Goal: Contribute content: Add original content to the website for others to see

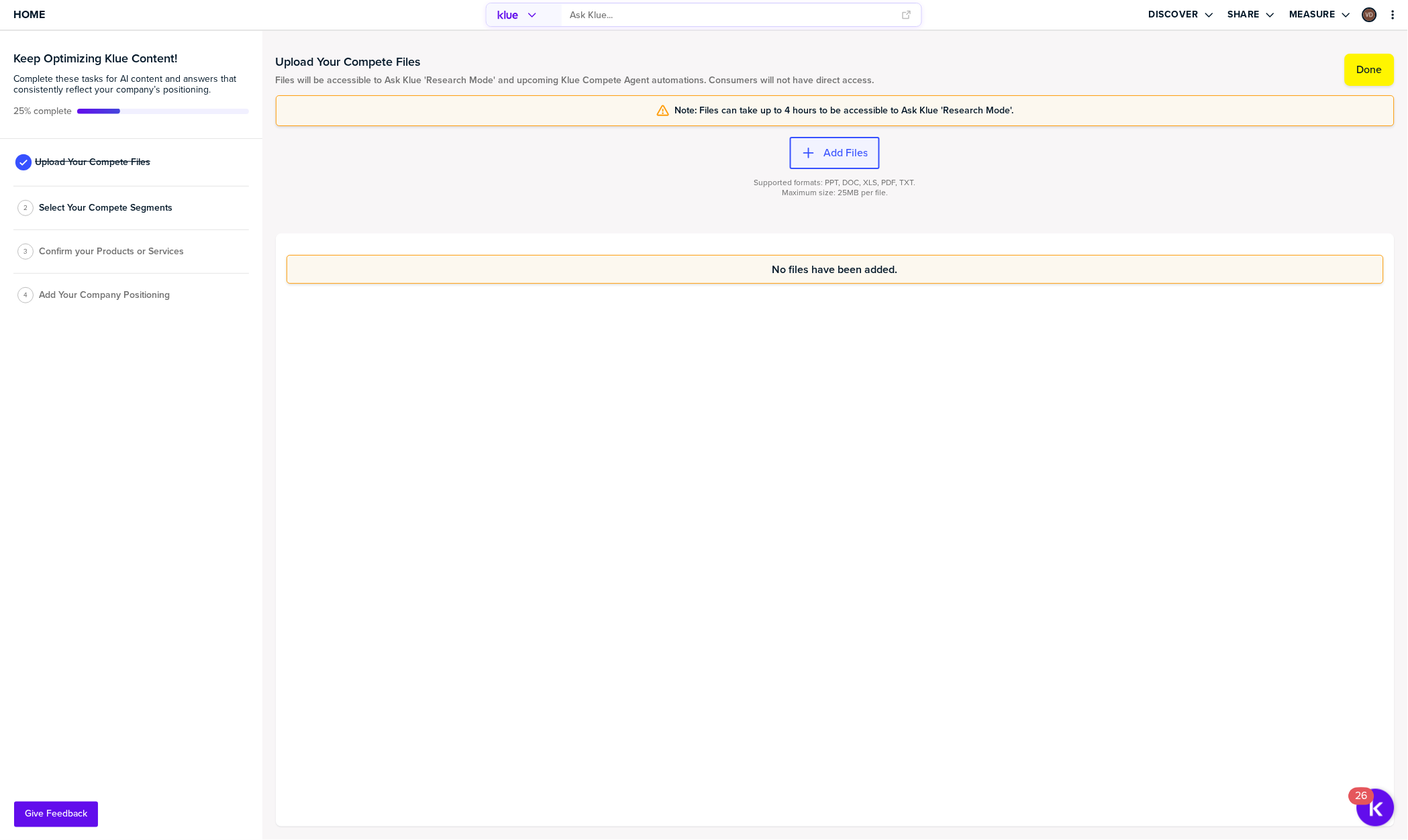
click at [849, 146] on label "Add Files" at bounding box center [845, 153] width 44 height 13
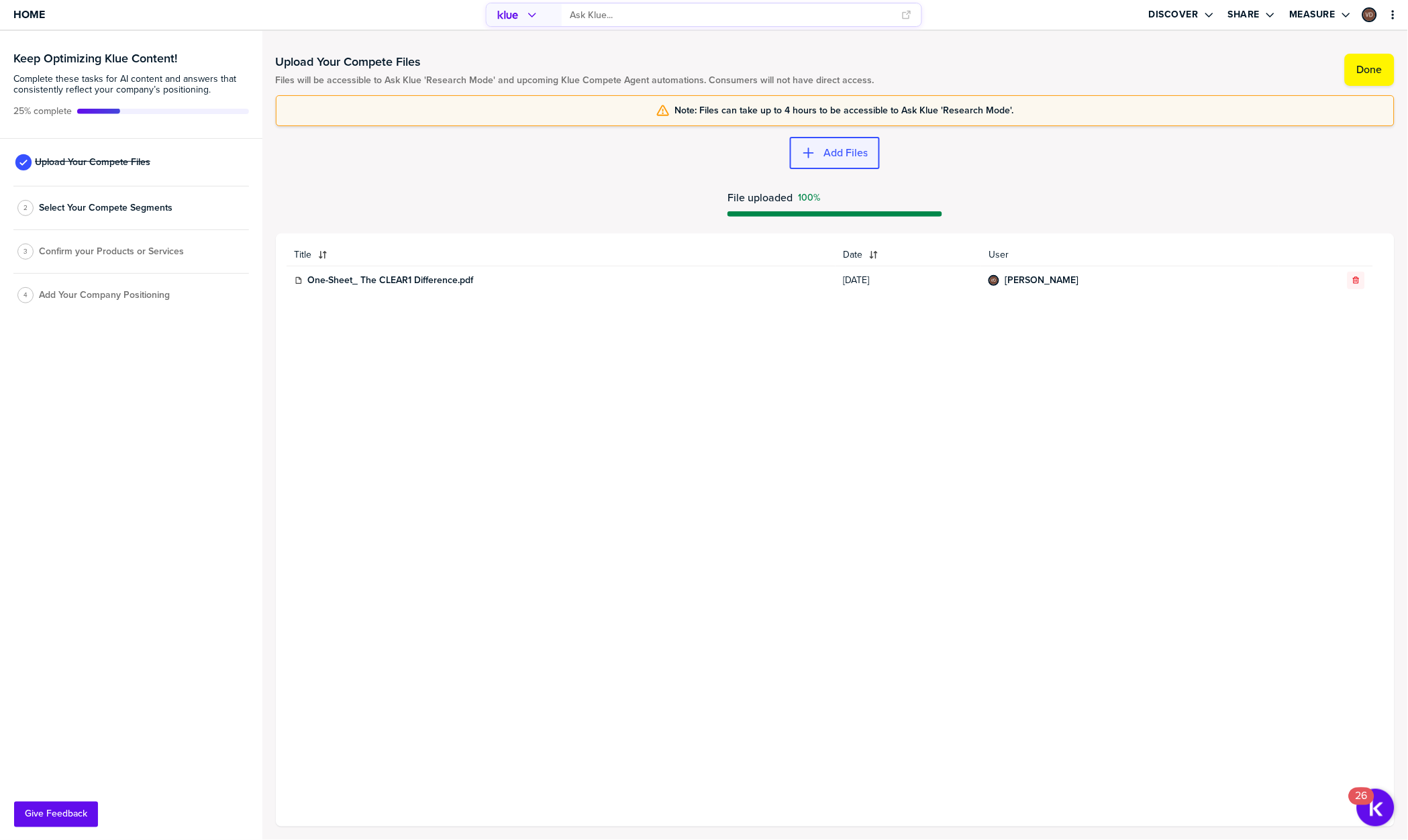
click at [837, 157] on label "Add Files" at bounding box center [845, 153] width 44 height 13
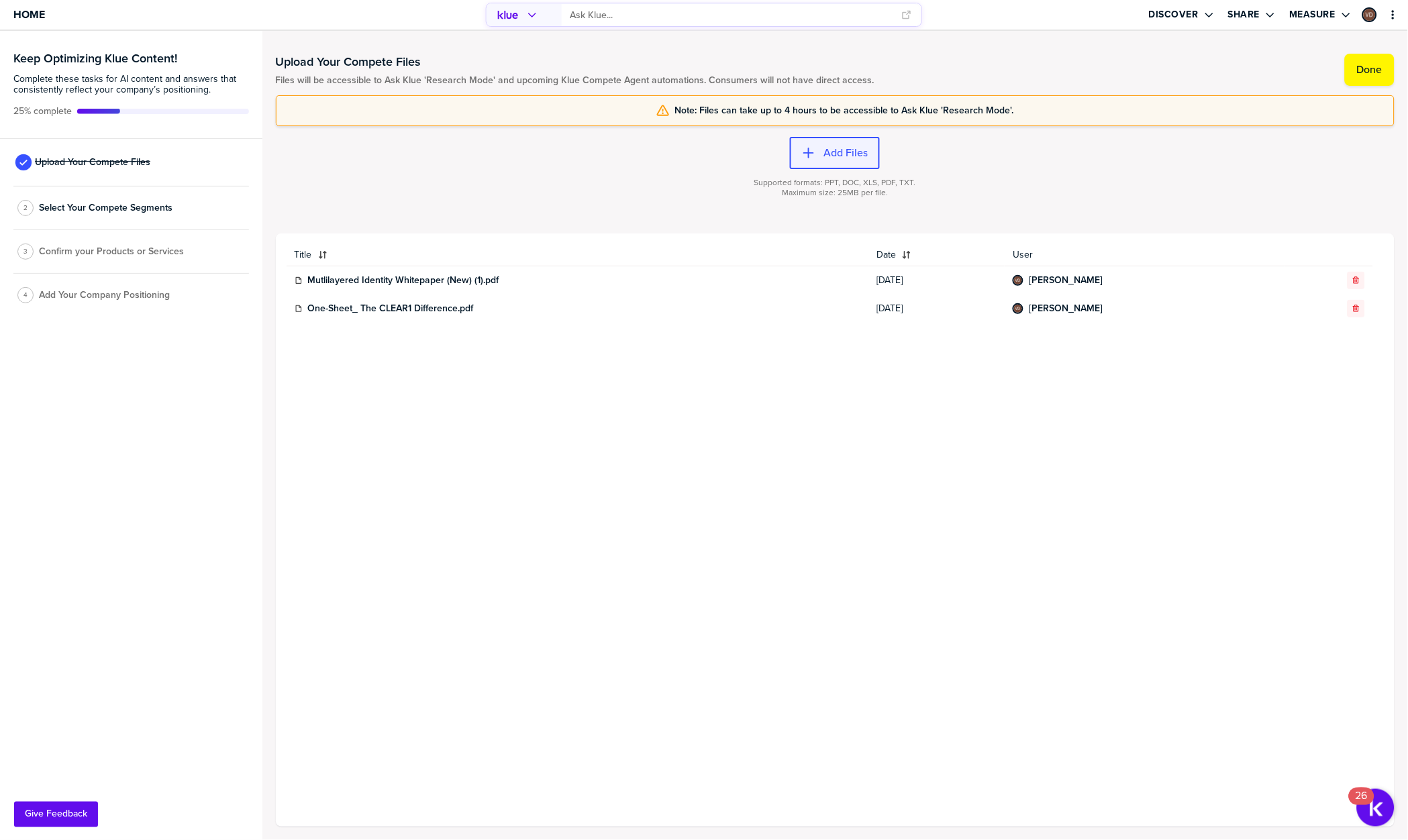
click at [849, 151] on label "Add Files" at bounding box center [845, 153] width 44 height 13
click at [865, 149] on label "Add Files" at bounding box center [845, 153] width 44 height 13
click at [132, 206] on span "Select Your Compete Segments" at bounding box center [105, 208] width 134 height 11
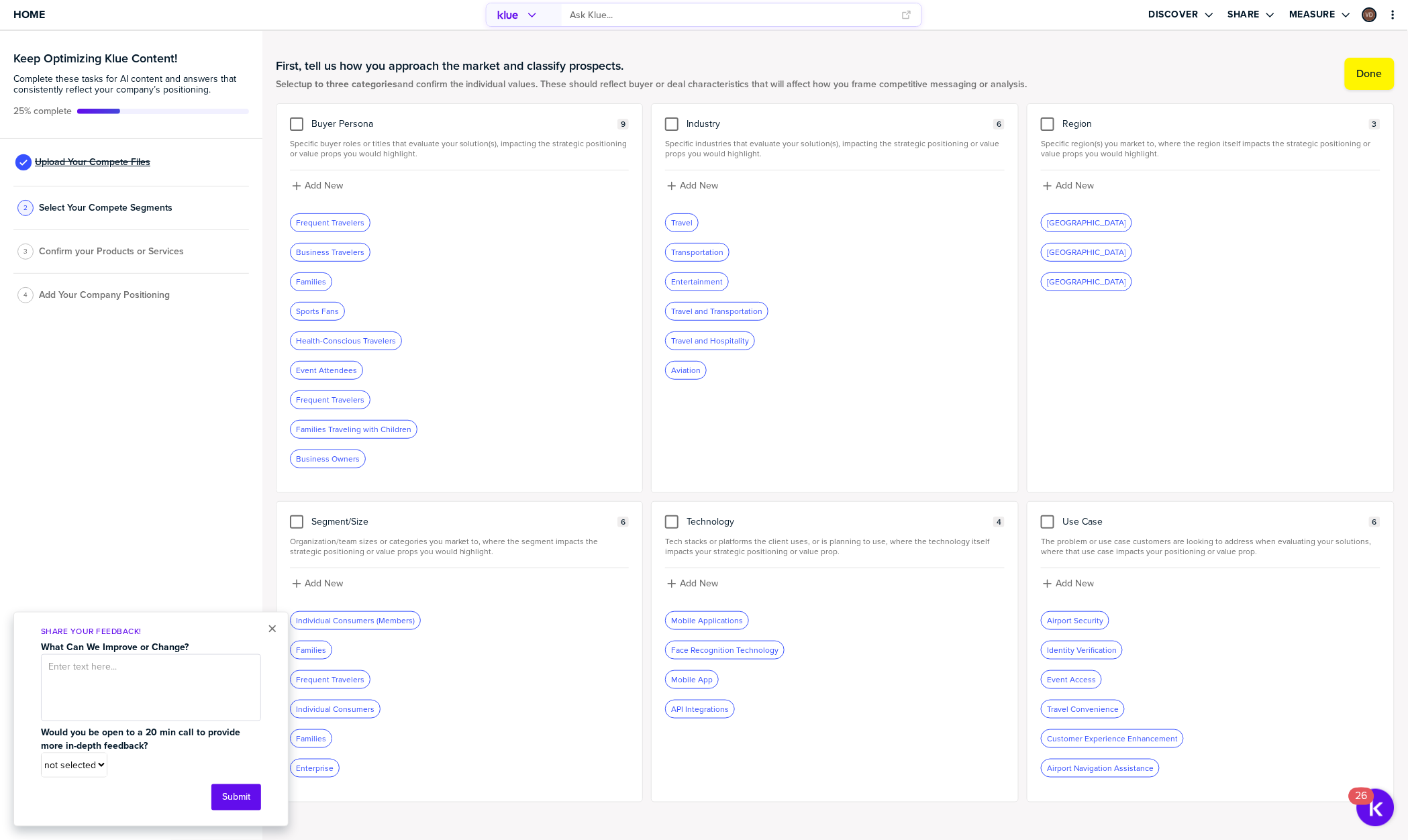
click at [135, 158] on span "Upload Your Compete Files" at bounding box center [92, 162] width 116 height 11
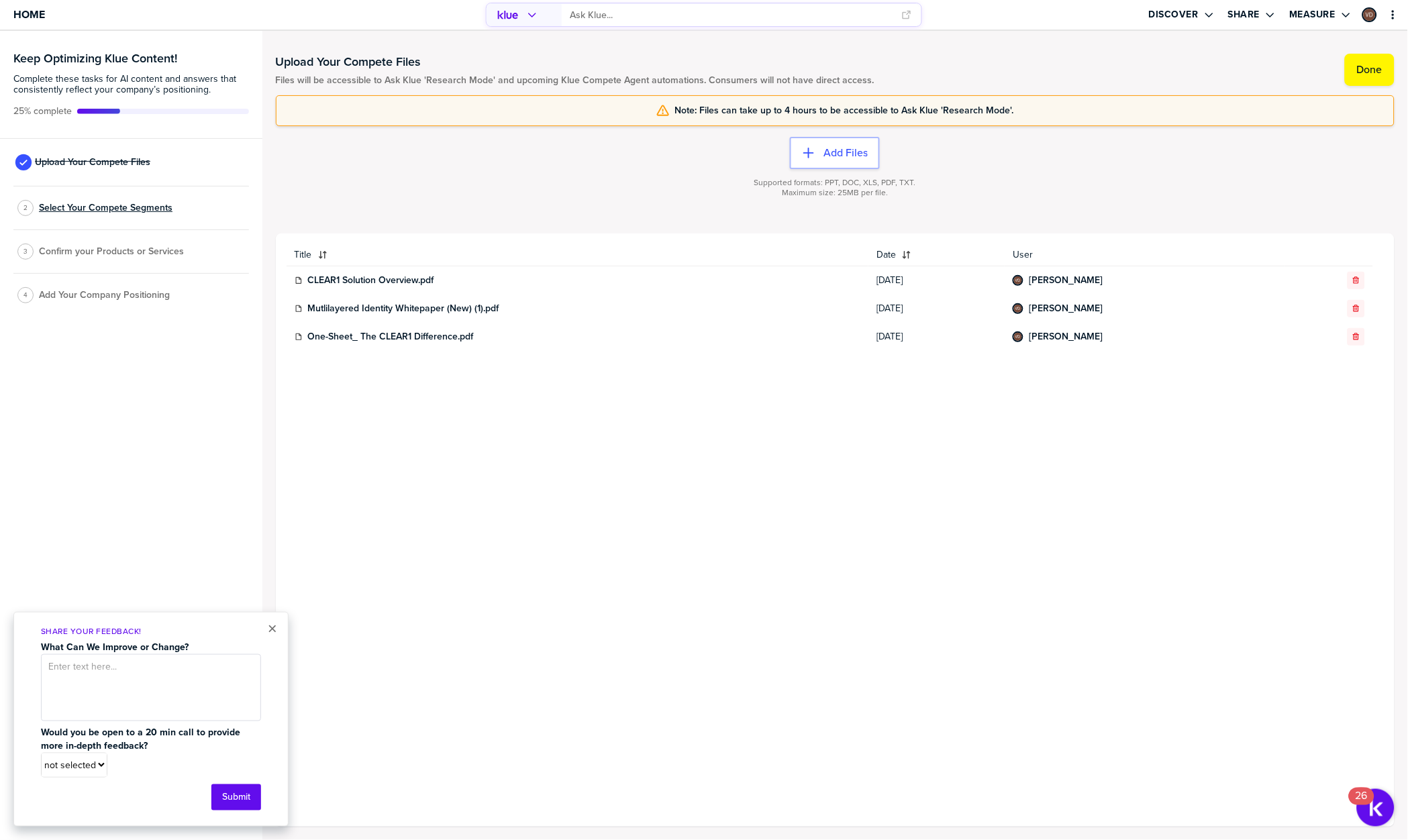
click at [144, 210] on span "Select Your Compete Segments" at bounding box center [105, 208] width 134 height 11
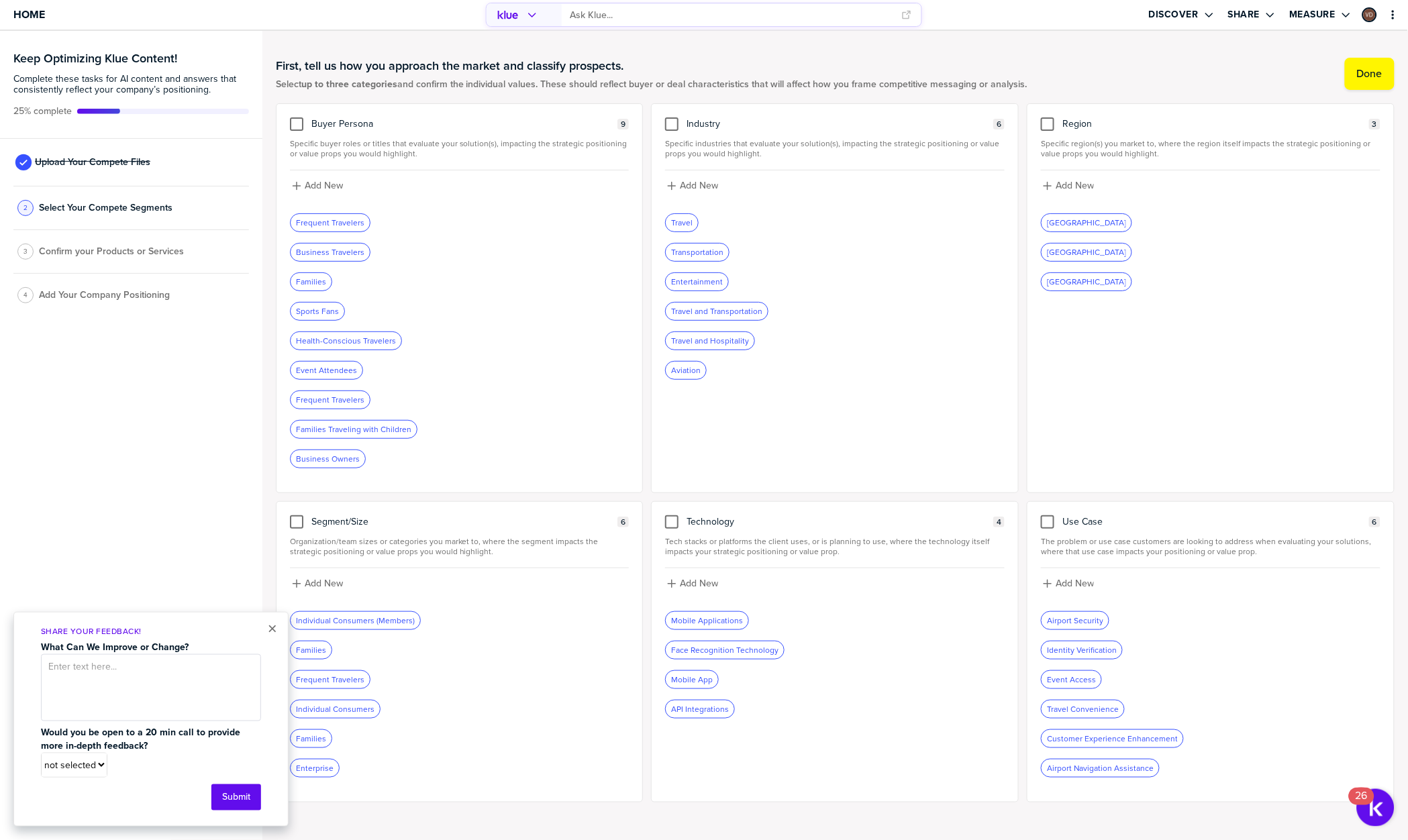
click at [397, 161] on div "Buyer Persona 9 Specific buyer roles or titles that evaluate your solution(s), …" at bounding box center [460, 298] width 368 height 389
click at [299, 121] on div at bounding box center [296, 124] width 13 height 13
click at [296, 118] on input "checkbox" at bounding box center [296, 118] width 0 height 0
drag, startPoint x: 320, startPoint y: 183, endPoint x: 378, endPoint y: 211, distance: 64.4
click at [381, 208] on div "Add New Frequent Travelers Remove Tag Business Travelers Remove Tag Families Re…" at bounding box center [460, 325] width 339 height 309
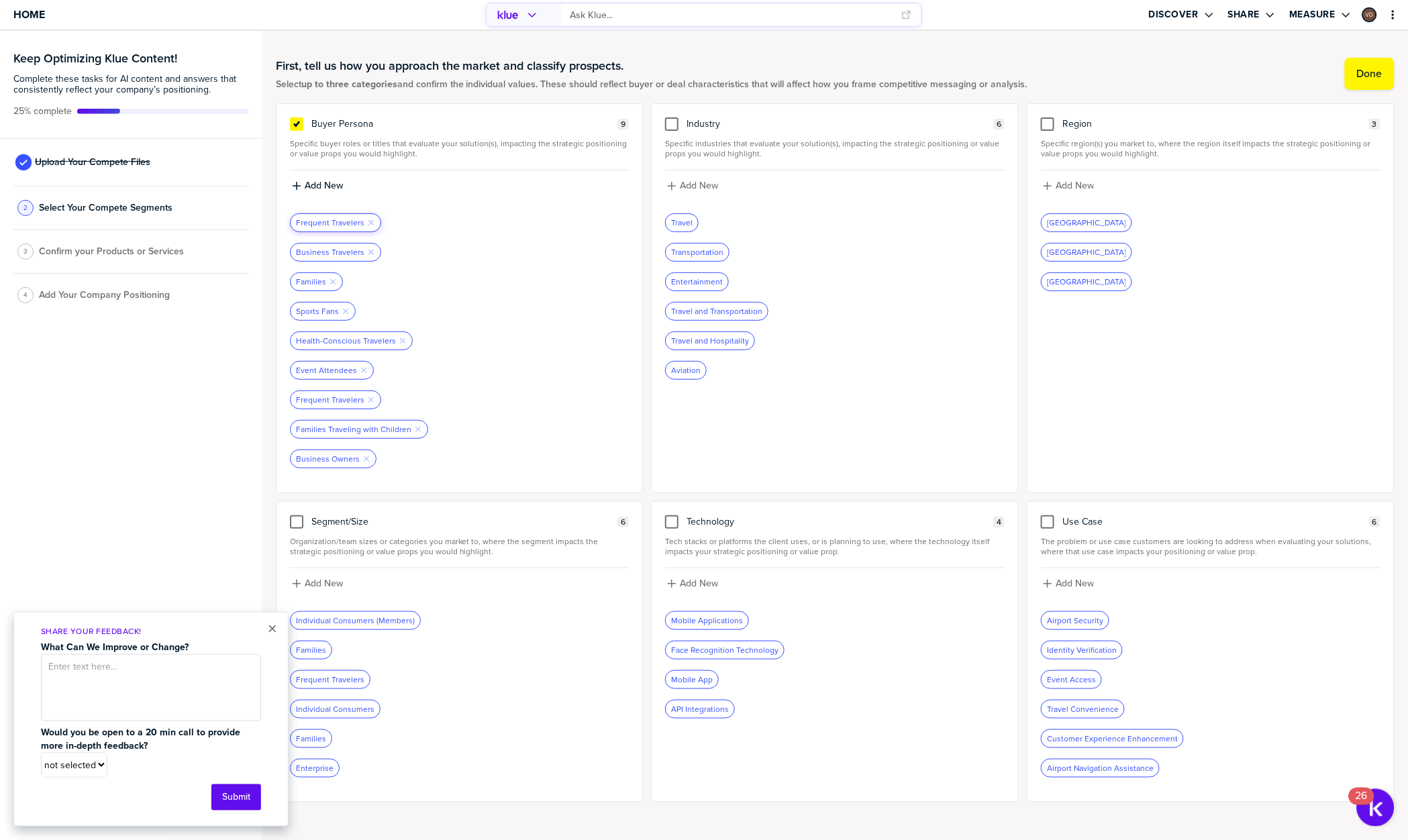
click at [374, 223] on div "Frequent Travelers Remove Tag" at bounding box center [336, 222] width 90 height 17
click at [371, 223] on icon "Remove Tag" at bounding box center [371, 223] width 8 height 8
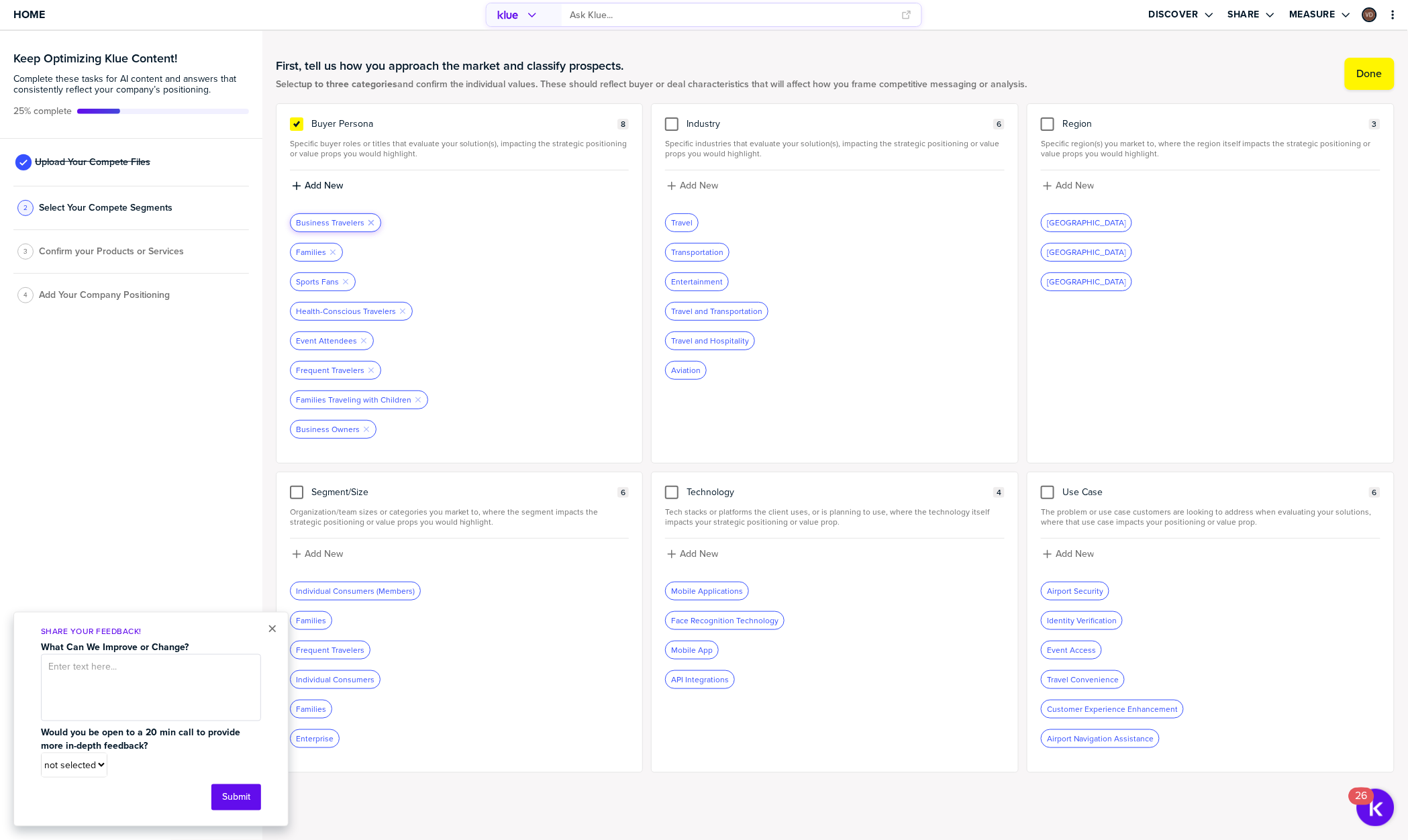
click at [369, 222] on icon "Remove Tag" at bounding box center [371, 223] width 8 height 8
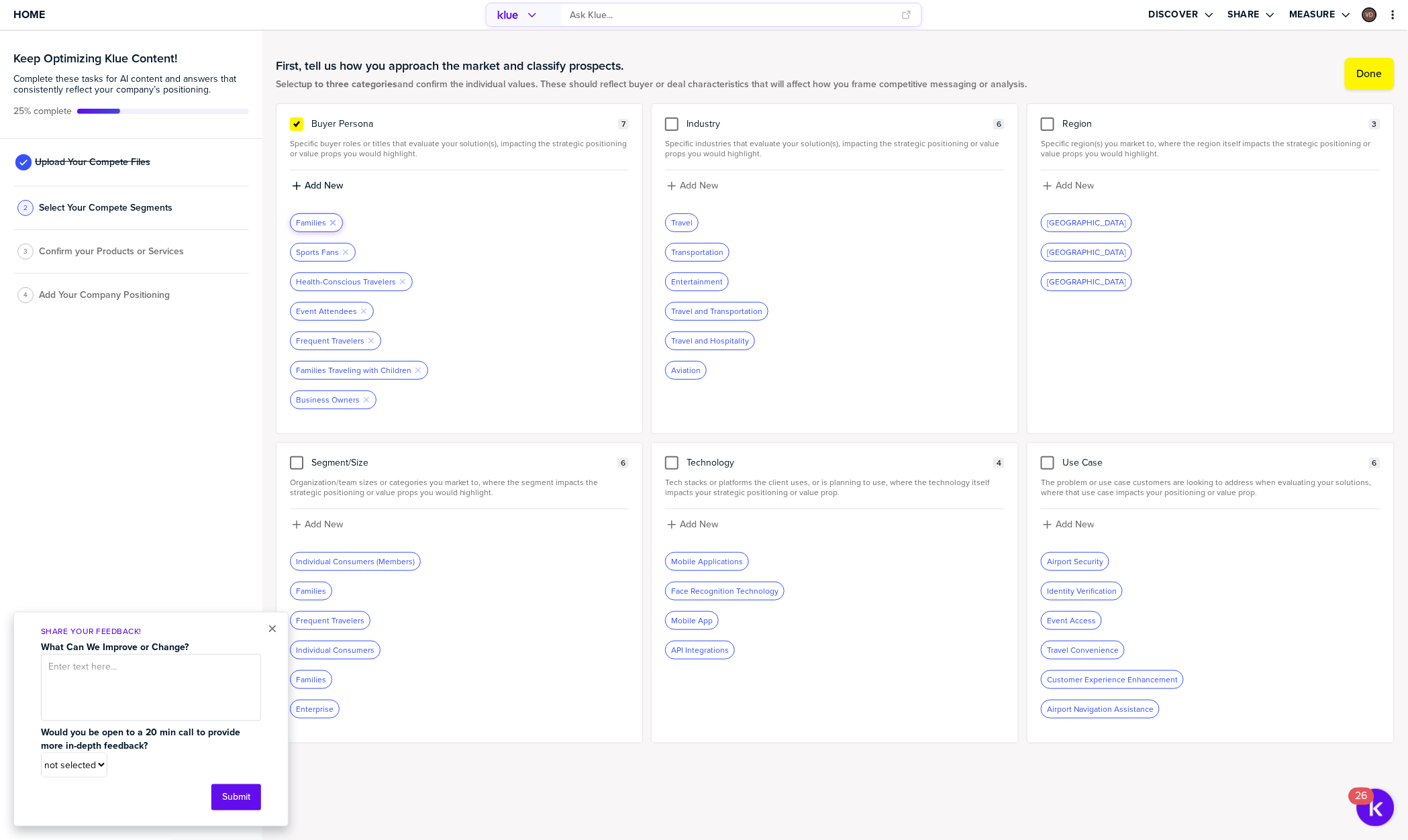
click at [369, 222] on div "Families Remove Tag" at bounding box center [460, 223] width 339 height 19
click at [330, 219] on icon "Remove Tag" at bounding box center [332, 223] width 8 height 8
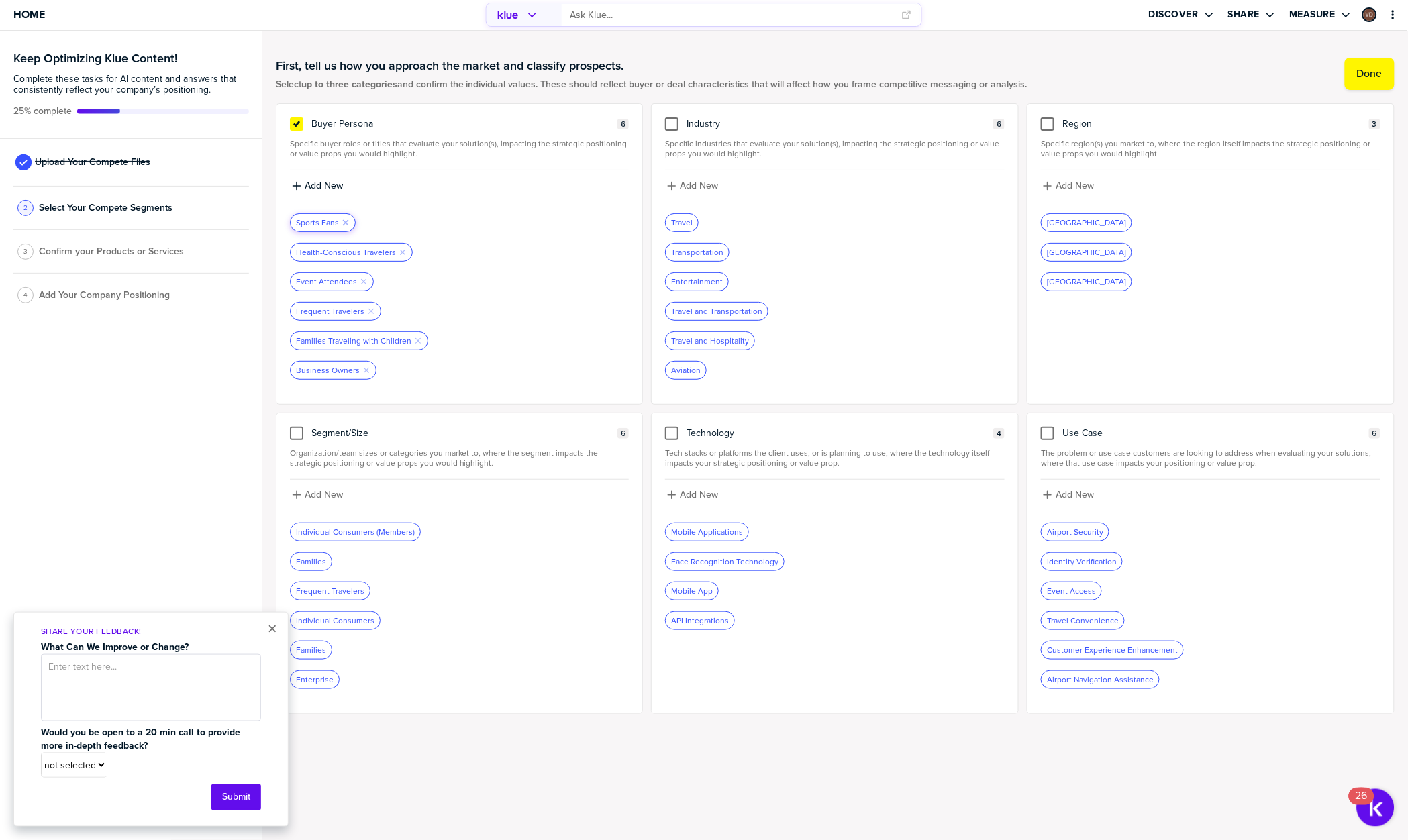
click at [343, 219] on icon "Remove Tag" at bounding box center [345, 223] width 8 height 8
click at [400, 222] on icon "button" at bounding box center [402, 223] width 5 height 5
click at [361, 219] on icon "Remove Tag" at bounding box center [364, 223] width 8 height 8
click at [370, 219] on icon "Remove Tag" at bounding box center [371, 223] width 8 height 8
click at [416, 220] on icon "button" at bounding box center [418, 223] width 5 height 5
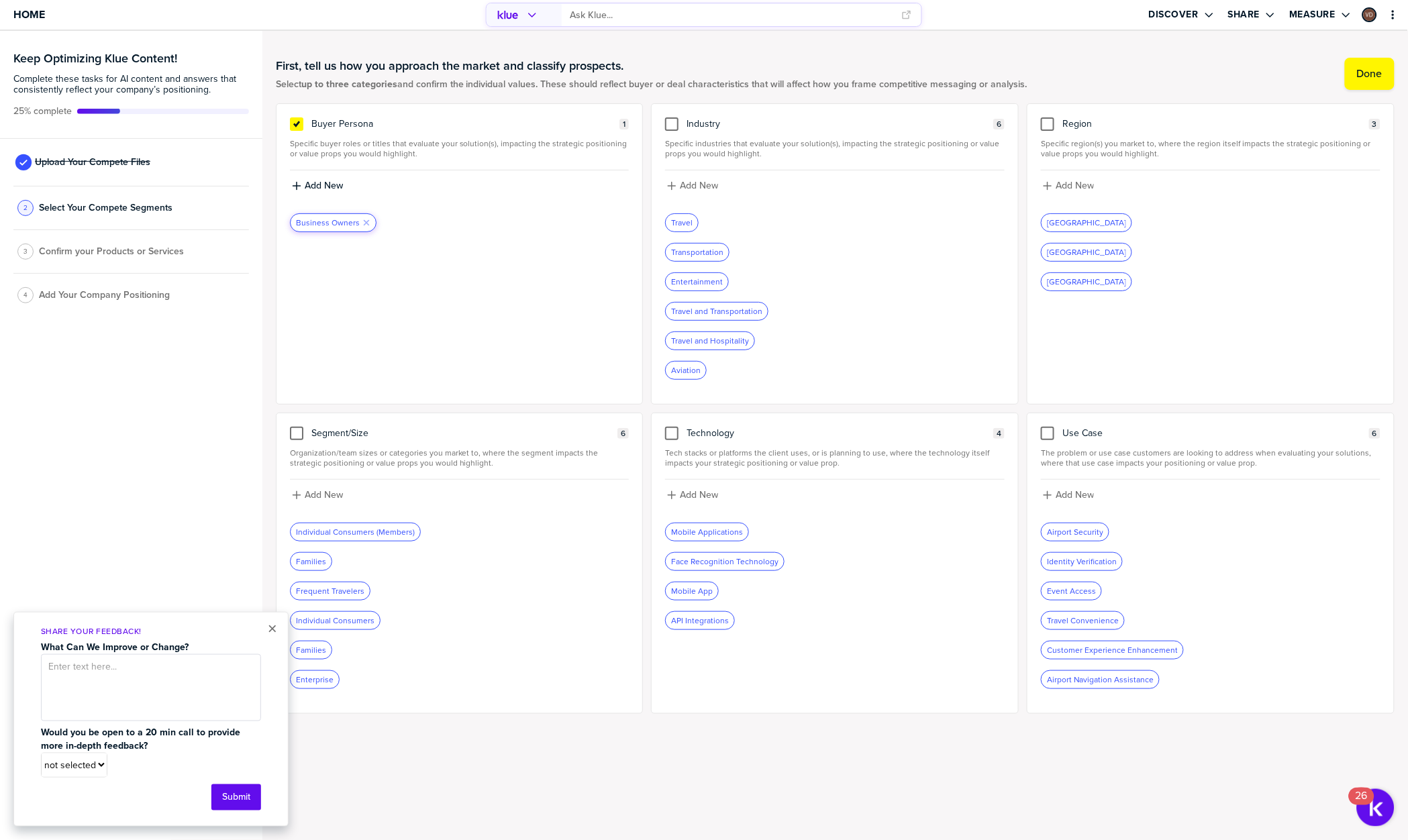
click at [365, 219] on icon "Remove Tag" at bounding box center [366, 223] width 8 height 8
click at [323, 185] on label "Add New" at bounding box center [323, 185] width 39 height 12
click at [332, 188] on input at bounding box center [460, 190] width 339 height 24
type input "ciso"
type input "chief security officer"
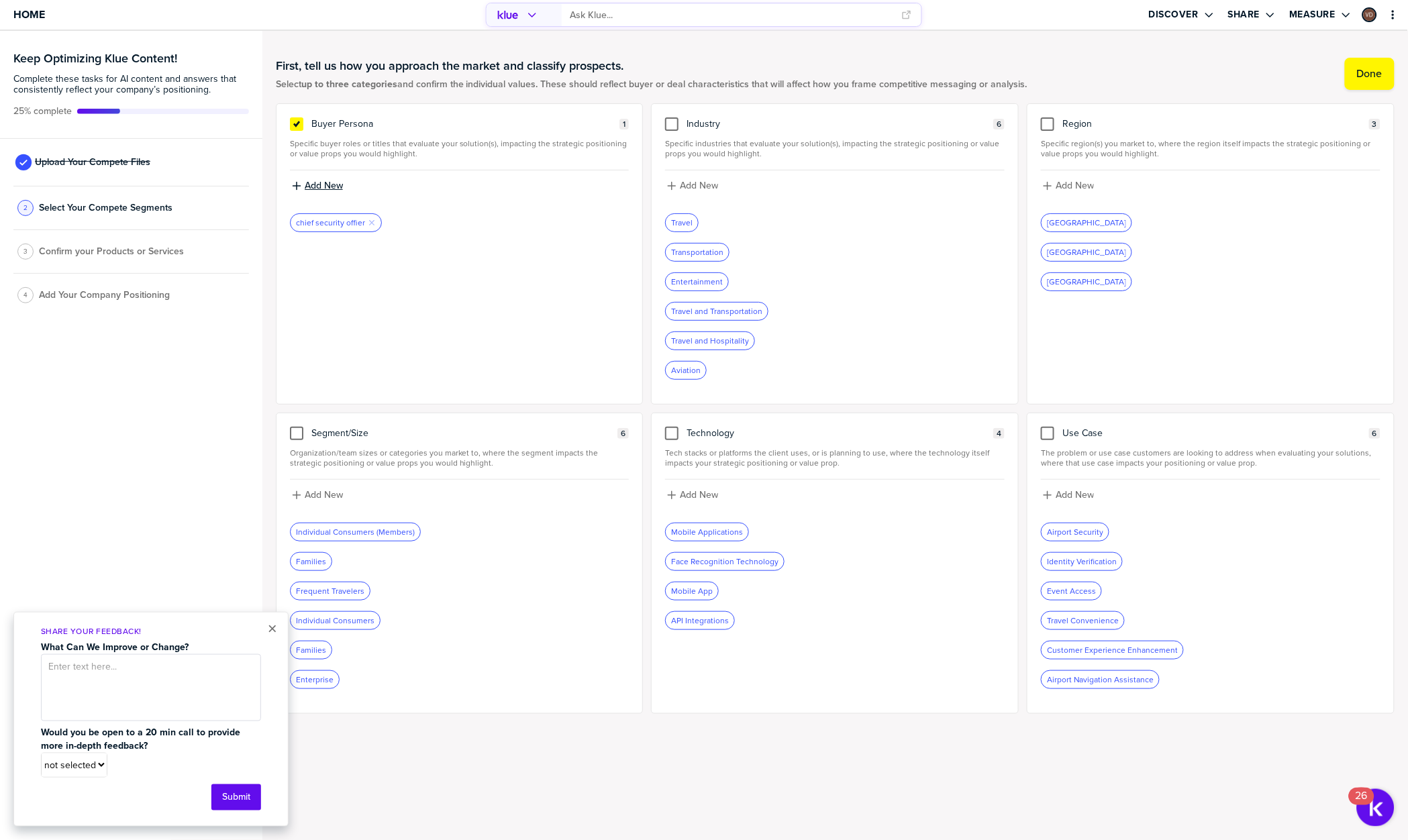
click at [326, 188] on label "Add New" at bounding box center [323, 185] width 39 height 12
click at [326, 188] on input at bounding box center [460, 190] width 339 height 24
type input "chief information security officer"
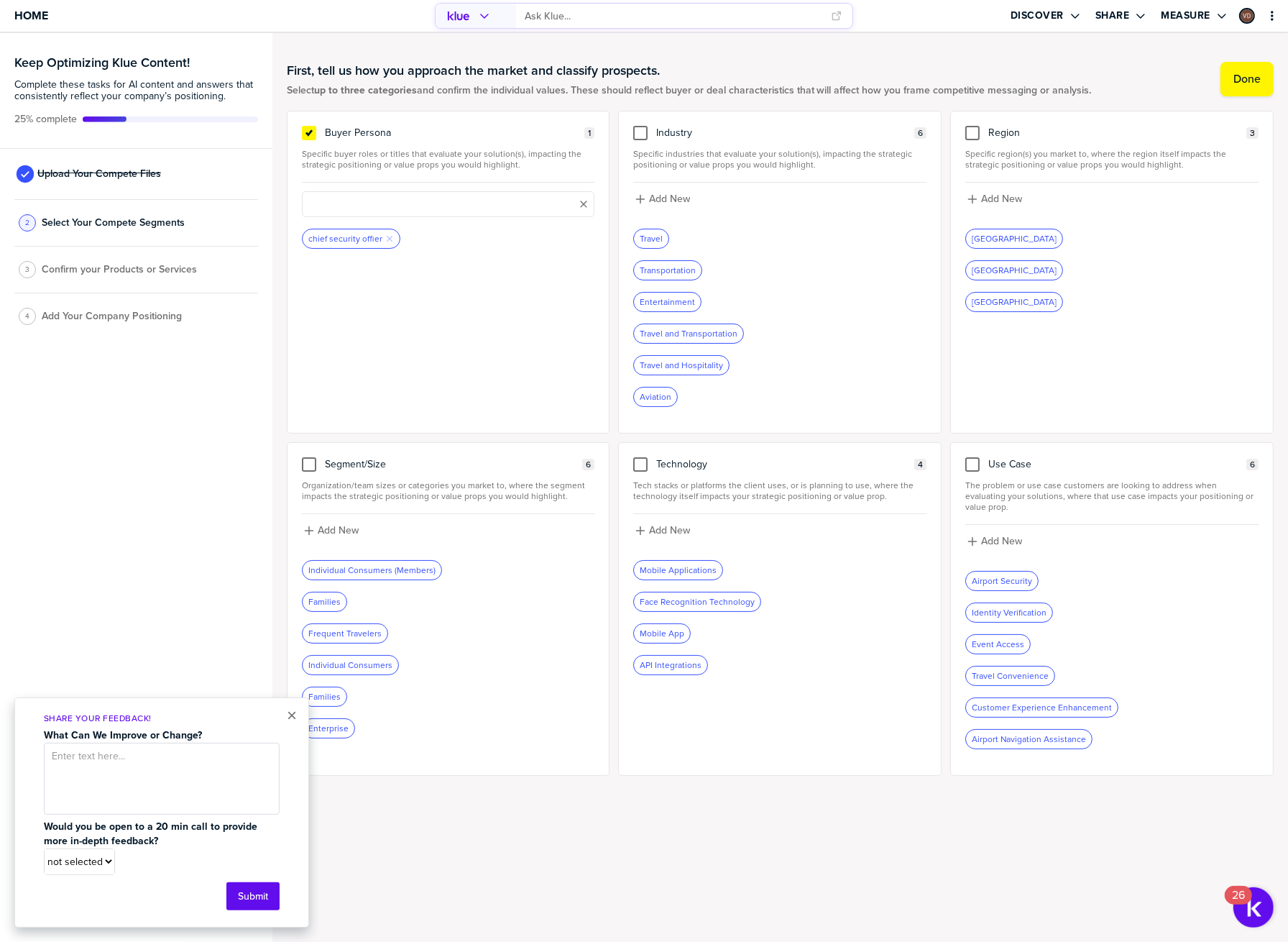
click at [388, 280] on div "Buyer Persona 1 Specific buyer roles or titles that evaluate your solution(s), …" at bounding box center [448, 272] width 323 height 323
click at [346, 195] on label "Add New" at bounding box center [338, 198] width 41 height 13
click at [346, 195] on input at bounding box center [448, 204] width 293 height 26
type input "chief information security officer"
click at [291, 714] on button "×" at bounding box center [291, 716] width 10 height 17
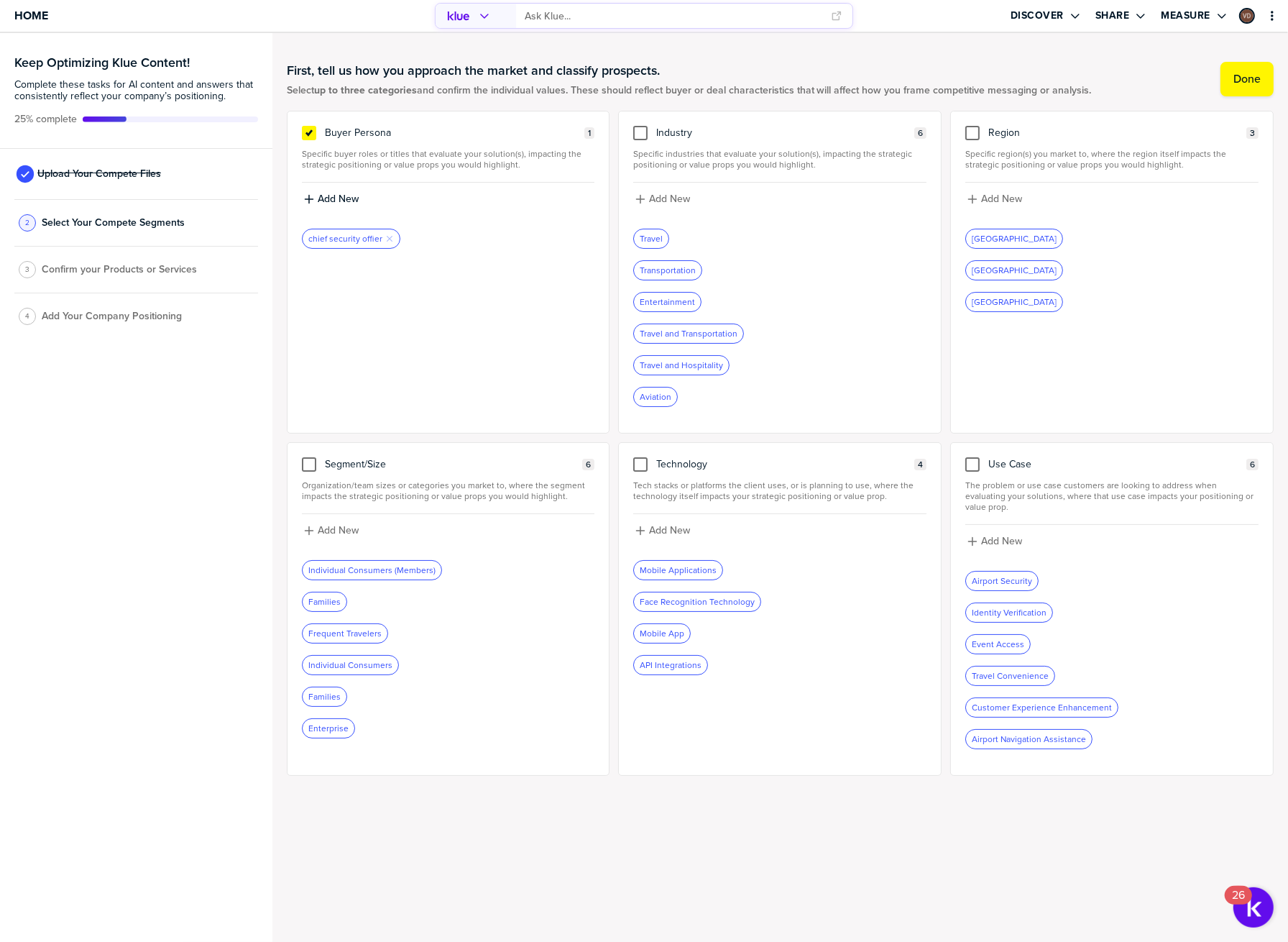
click at [460, 270] on div "Buyer Persona 1 Specific buyer roles or titles that evaluate your solution(s), …" at bounding box center [448, 272] width 323 height 323
click at [1092, 326] on div "Region 3 Specific region(s) you market to, where the region itself impacts the …" at bounding box center [1112, 272] width 323 height 323
click at [426, 338] on div "Buyer Persona 1 Specific buyer roles or titles that evaluate your solution(s), …" at bounding box center [448, 272] width 323 height 323
click at [341, 189] on div "Add New chief security offier Remove Tag" at bounding box center [448, 221] width 293 height 78
click at [341, 195] on label "Add New" at bounding box center [338, 198] width 41 height 13
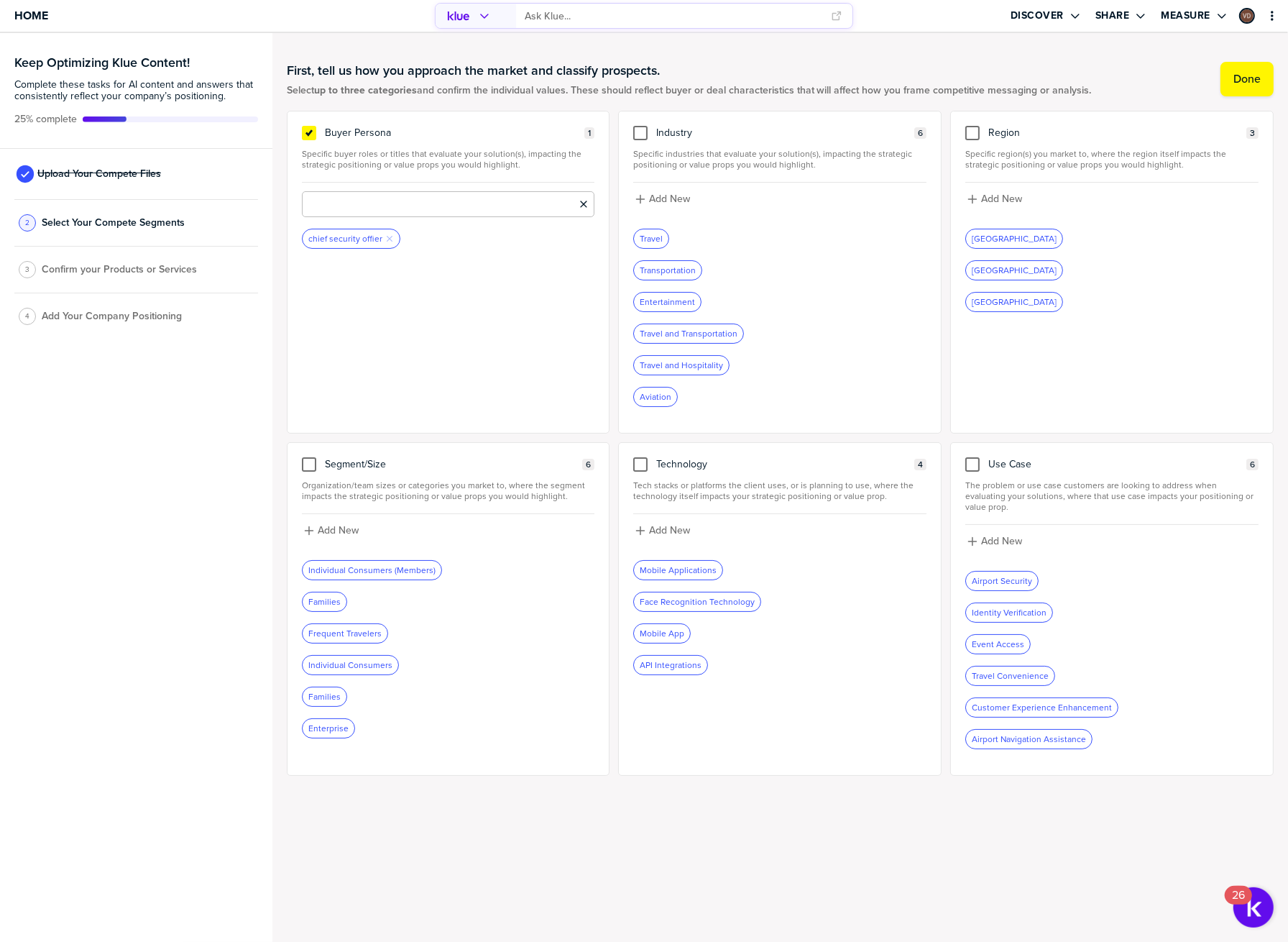
click at [349, 205] on input at bounding box center [448, 204] width 293 height 26
click at [468, 204] on input "chief information security officer" at bounding box center [448, 204] width 293 height 26
type input "chief information security officer"
click at [409, 195] on div "Add New" at bounding box center [448, 198] width 290 height 13
click at [409, 195] on input at bounding box center [448, 204] width 293 height 26
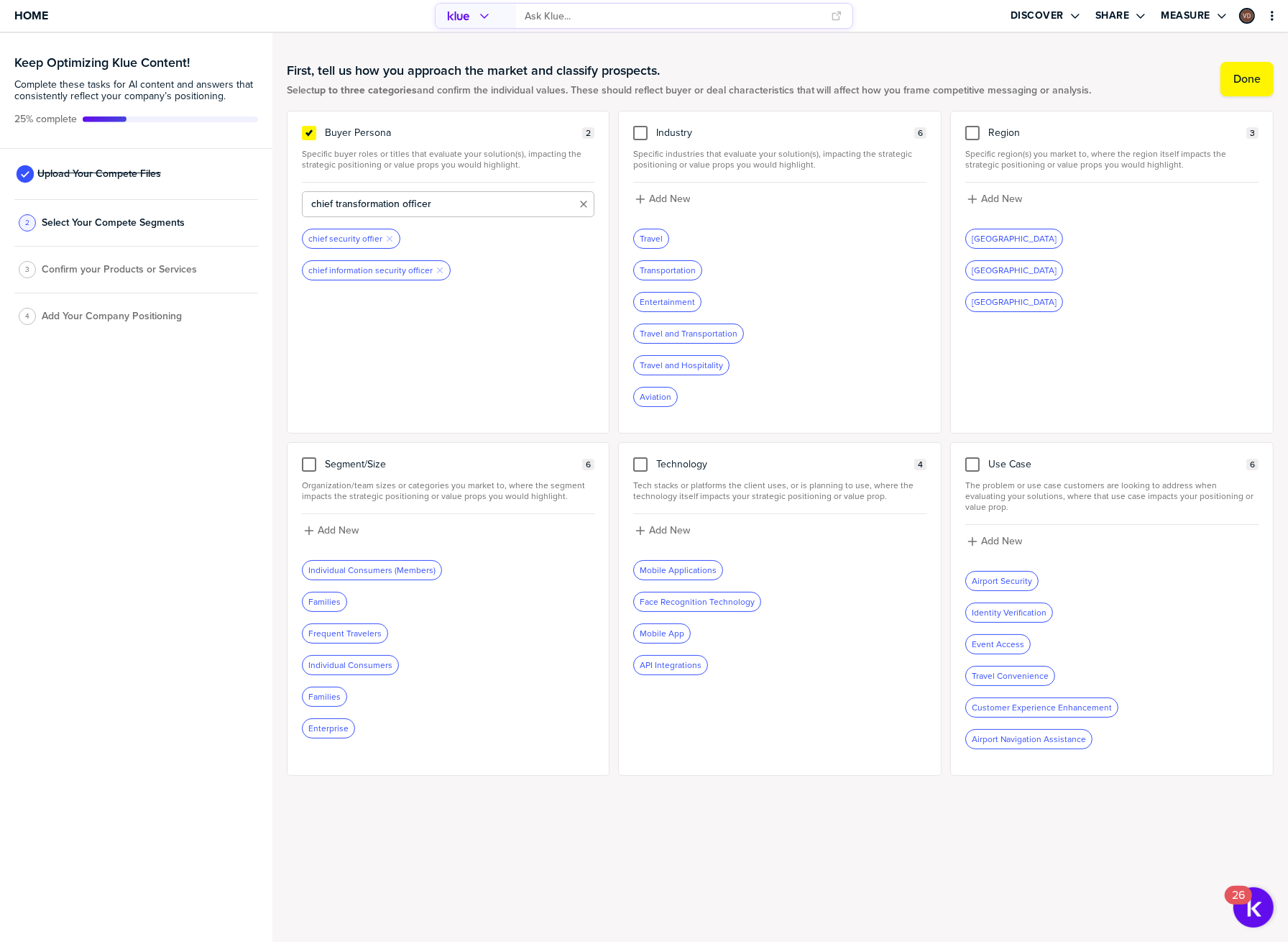
type input "chief transformation officer"
click at [369, 198] on div "Add New" at bounding box center [448, 198] width 290 height 13
click at [369, 198] on input at bounding box center [448, 204] width 293 height 26
type input "chief risk officer"
click at [359, 333] on icon "Remove Tag" at bounding box center [357, 333] width 9 height 9
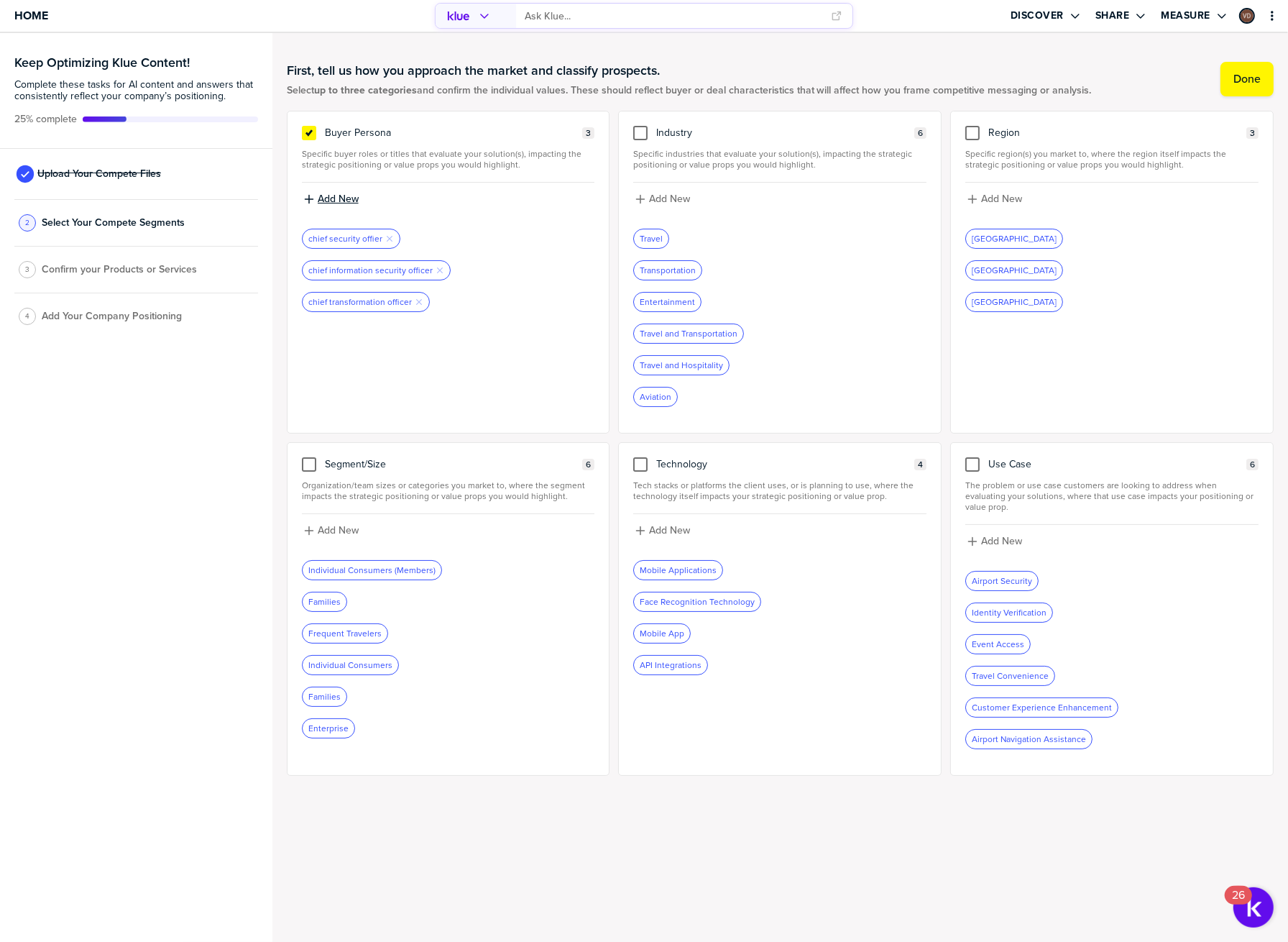
click at [348, 192] on label "Add New" at bounding box center [338, 198] width 41 height 13
click at [348, 192] on input at bounding box center [448, 204] width 293 height 26
type input "chief risk officer"
click at [349, 192] on label "Add New" at bounding box center [338, 198] width 41 height 13
click at [357, 197] on input at bounding box center [448, 204] width 293 height 26
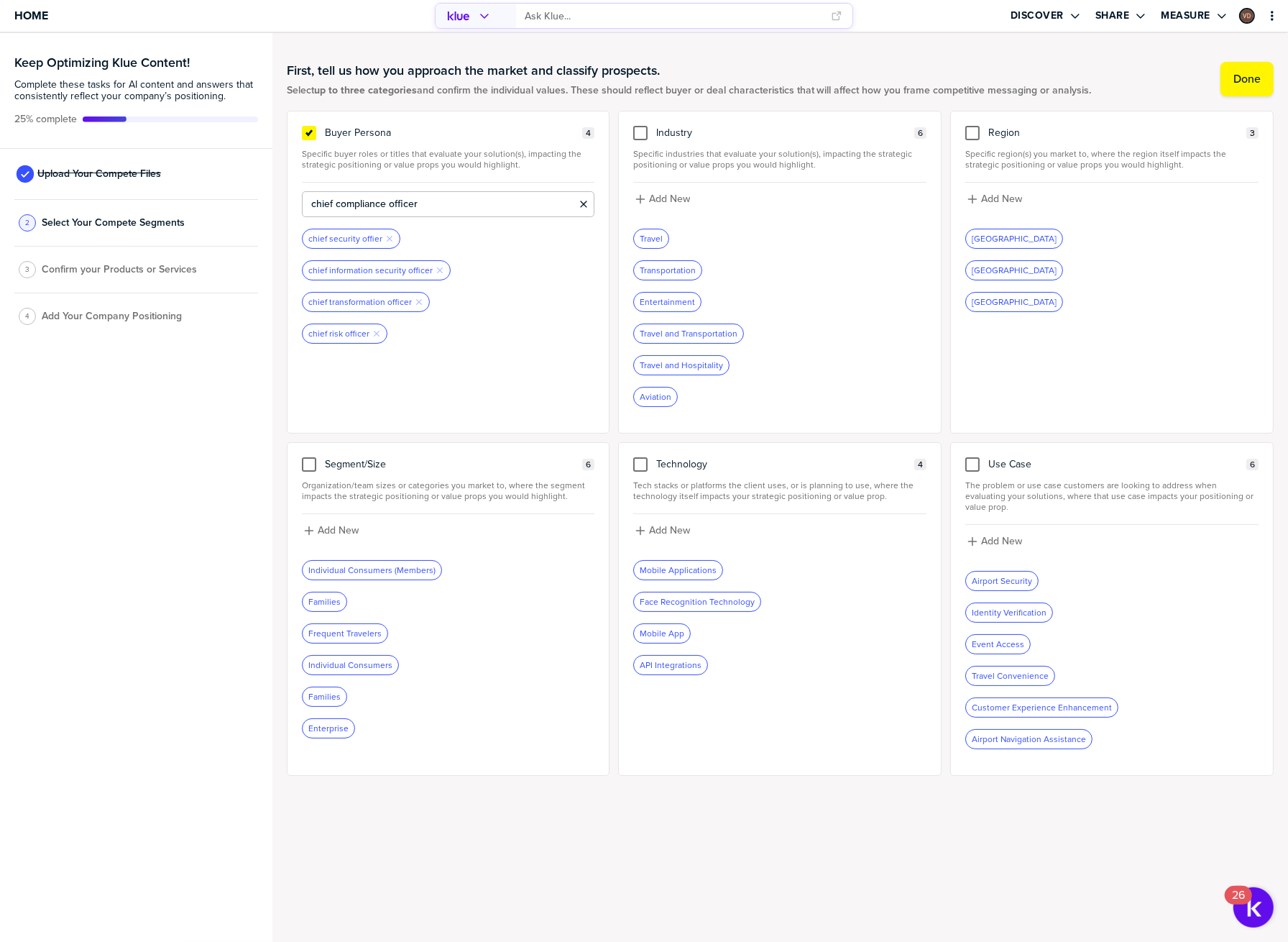
type input "chief compliance officer"
click at [334, 193] on label "Add New" at bounding box center [338, 198] width 41 height 13
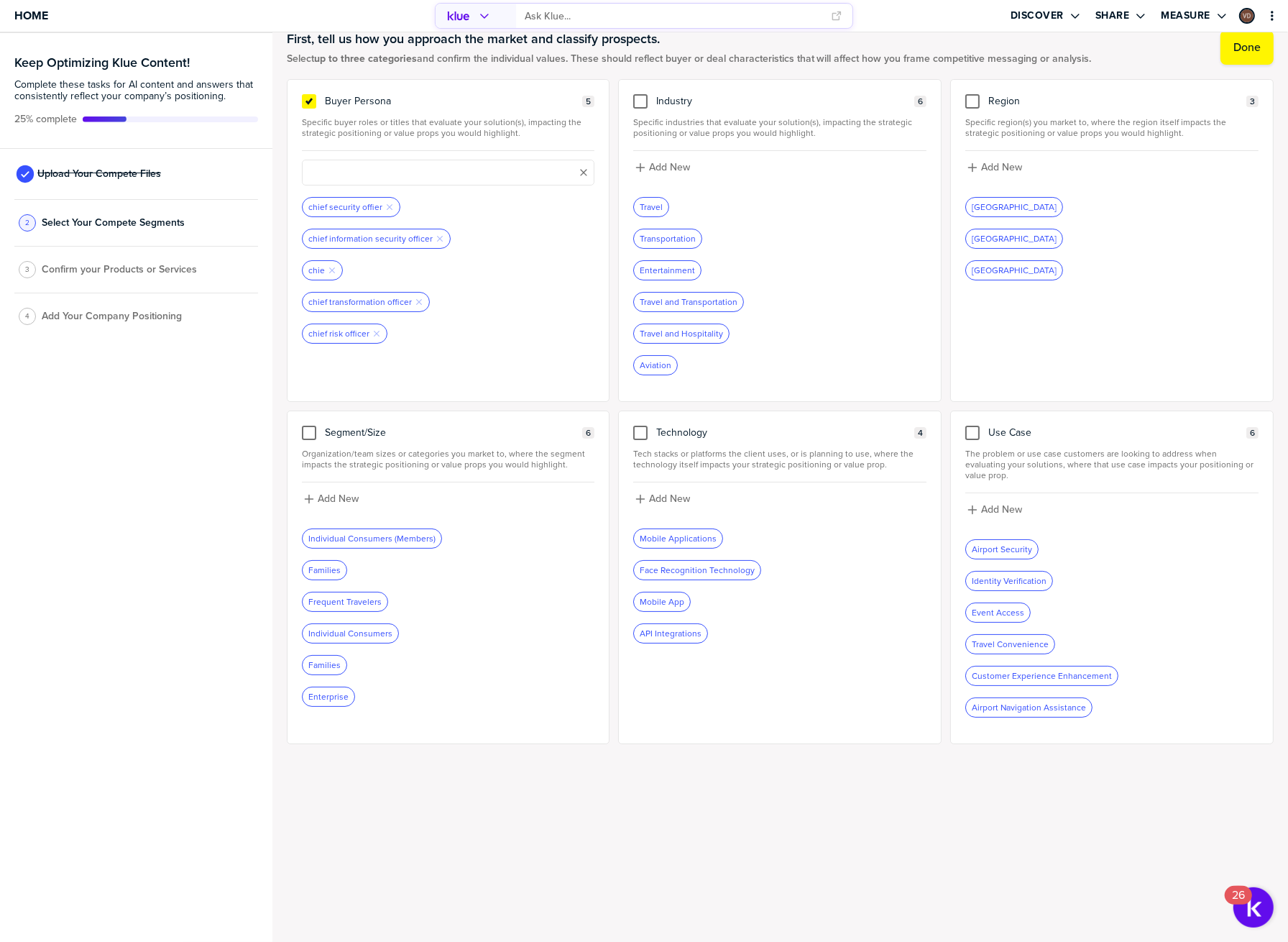
scroll to position [33, 0]
click at [364, 174] on input at bounding box center [448, 171] width 293 height 26
type input "chief information officer"
click at [349, 172] on div "Add New" at bounding box center [448, 171] width 293 height 26
click at [345, 162] on label "Add New" at bounding box center [338, 166] width 41 height 13
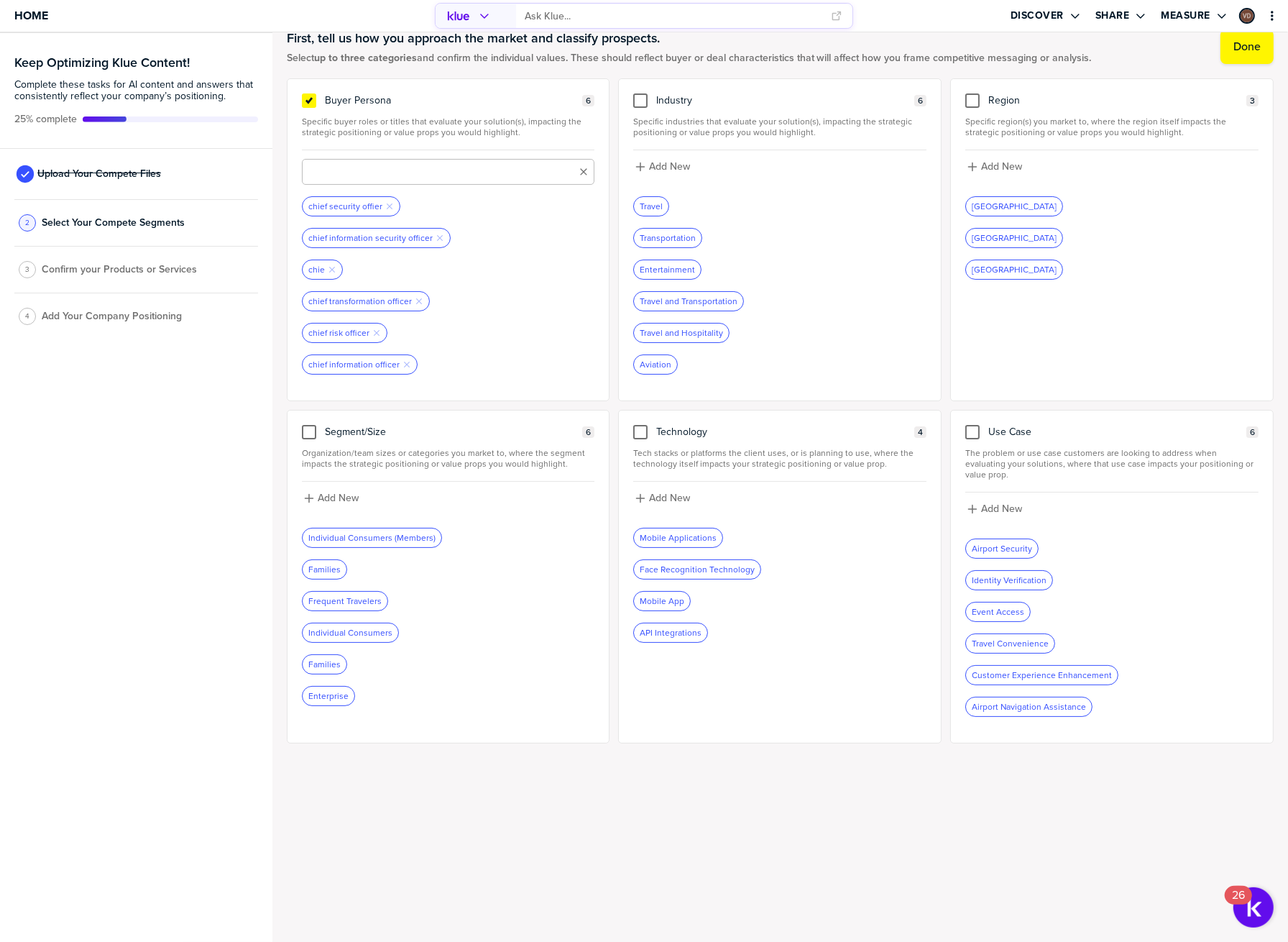
click at [345, 162] on input at bounding box center [448, 171] width 293 height 26
type input "chief technology officer"
click at [364, 167] on input at bounding box center [448, 171] width 293 height 26
type input "t"
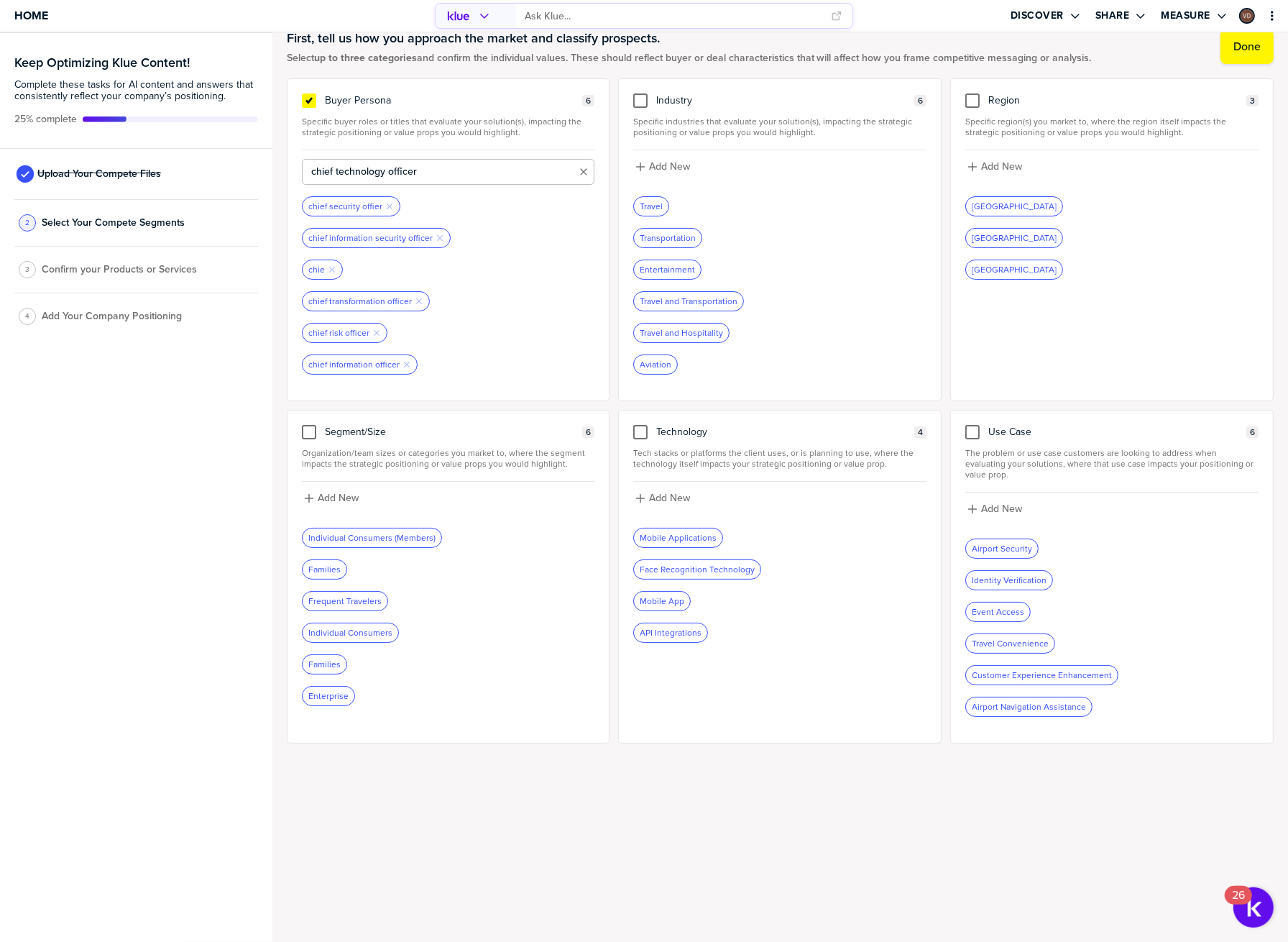
type input "chief technology officer"
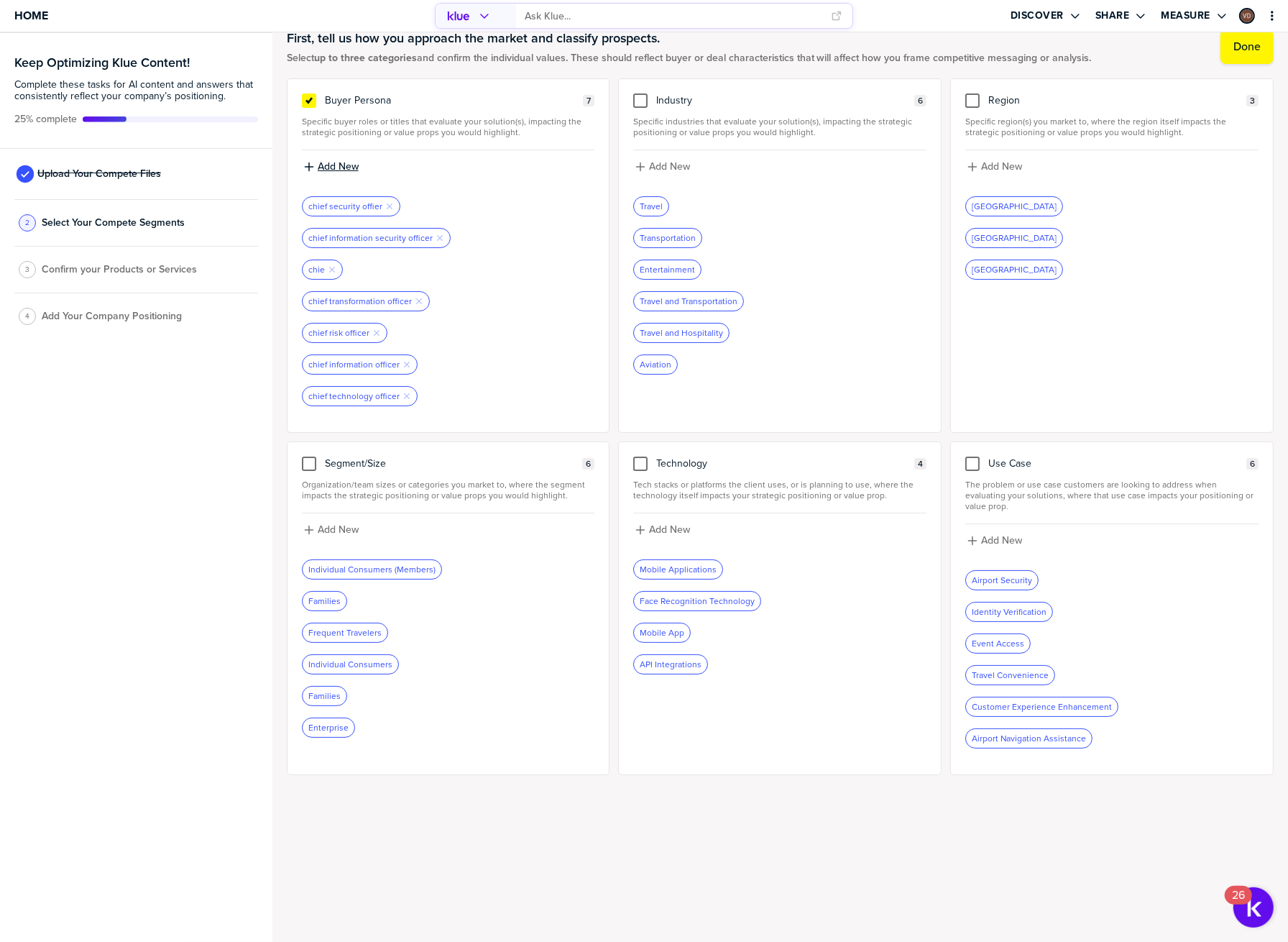
click at [349, 161] on label "Add New" at bounding box center [338, 166] width 41 height 13
click at [365, 163] on input at bounding box center [448, 171] width 293 height 26
click at [406, 173] on input "chief digital officer" at bounding box center [448, 171] width 293 height 26
type input "chief digital officer"
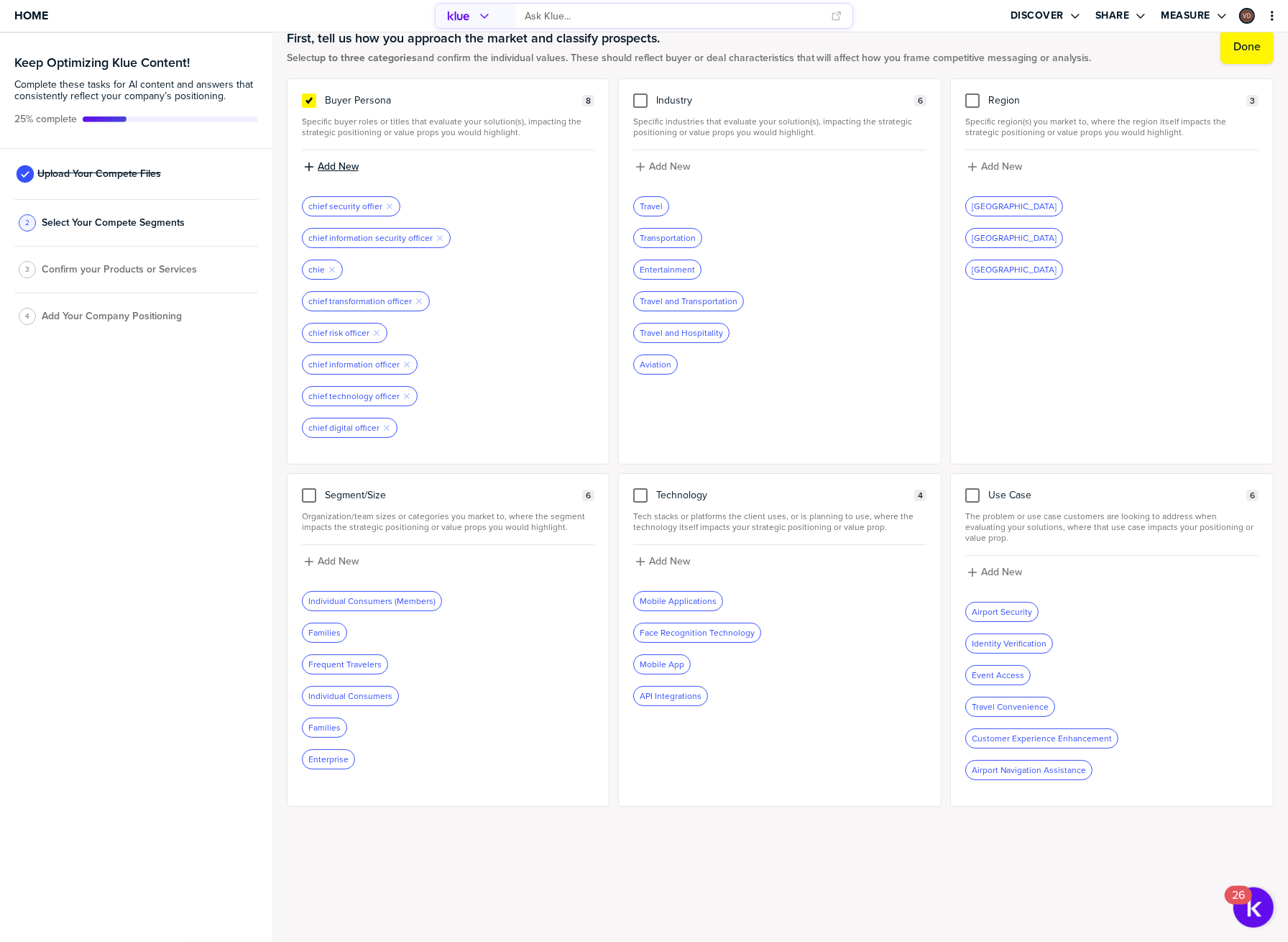
click at [345, 164] on label "Add New" at bounding box center [338, 166] width 41 height 13
click at [352, 175] on input at bounding box center [448, 171] width 293 height 26
type input "chief innovation officer"
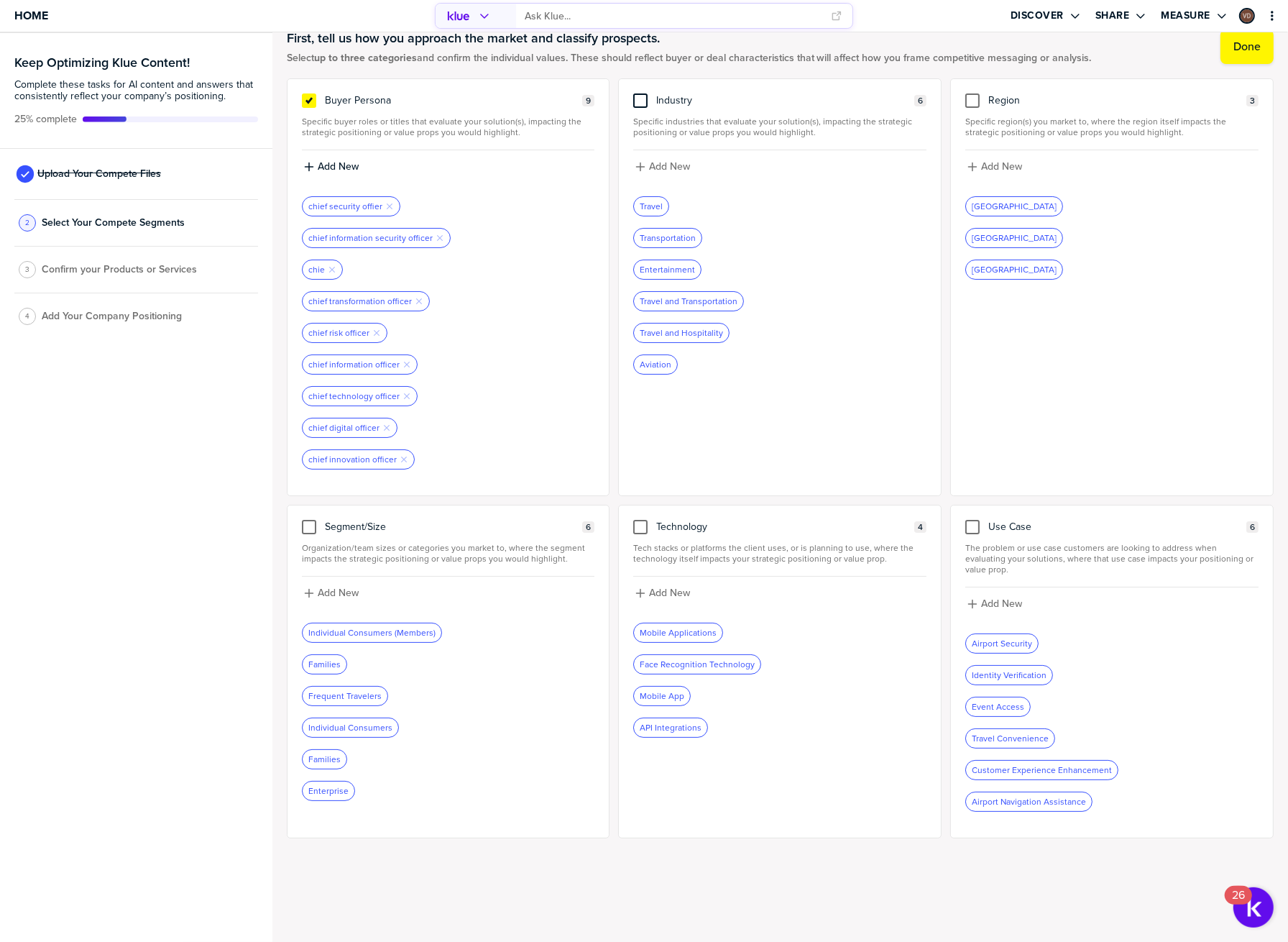
click at [644, 95] on div at bounding box center [641, 100] width 14 height 14
click at [641, 93] on input "checkbox" at bounding box center [641, 93] width 0 height 0
click at [705, 239] on icon "Remove Tag" at bounding box center [703, 238] width 9 height 9
click at [699, 234] on icon "Remove Tag" at bounding box center [702, 238] width 9 height 9
click at [744, 238] on icon "button" at bounding box center [745, 238] width 6 height 6
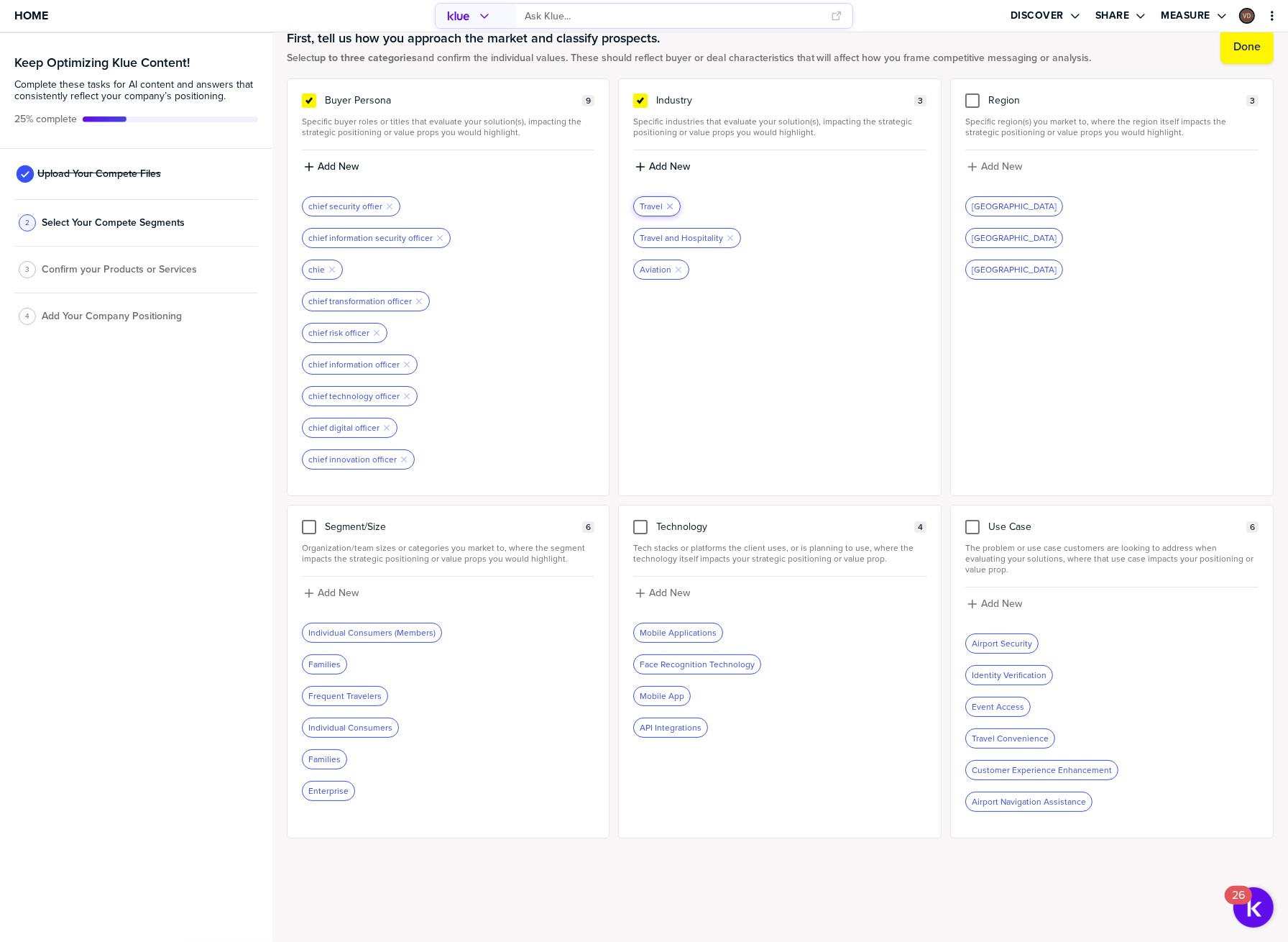
click at [669, 202] on icon "Remove Tag" at bounding box center [669, 206] width 9 height 9
click at [679, 238] on icon "button" at bounding box center [679, 238] width 6 height 6
click at [677, 163] on label "Add New" at bounding box center [669, 166] width 41 height 13
click at [677, 163] on input at bounding box center [780, 171] width 293 height 26
type input "financial services"
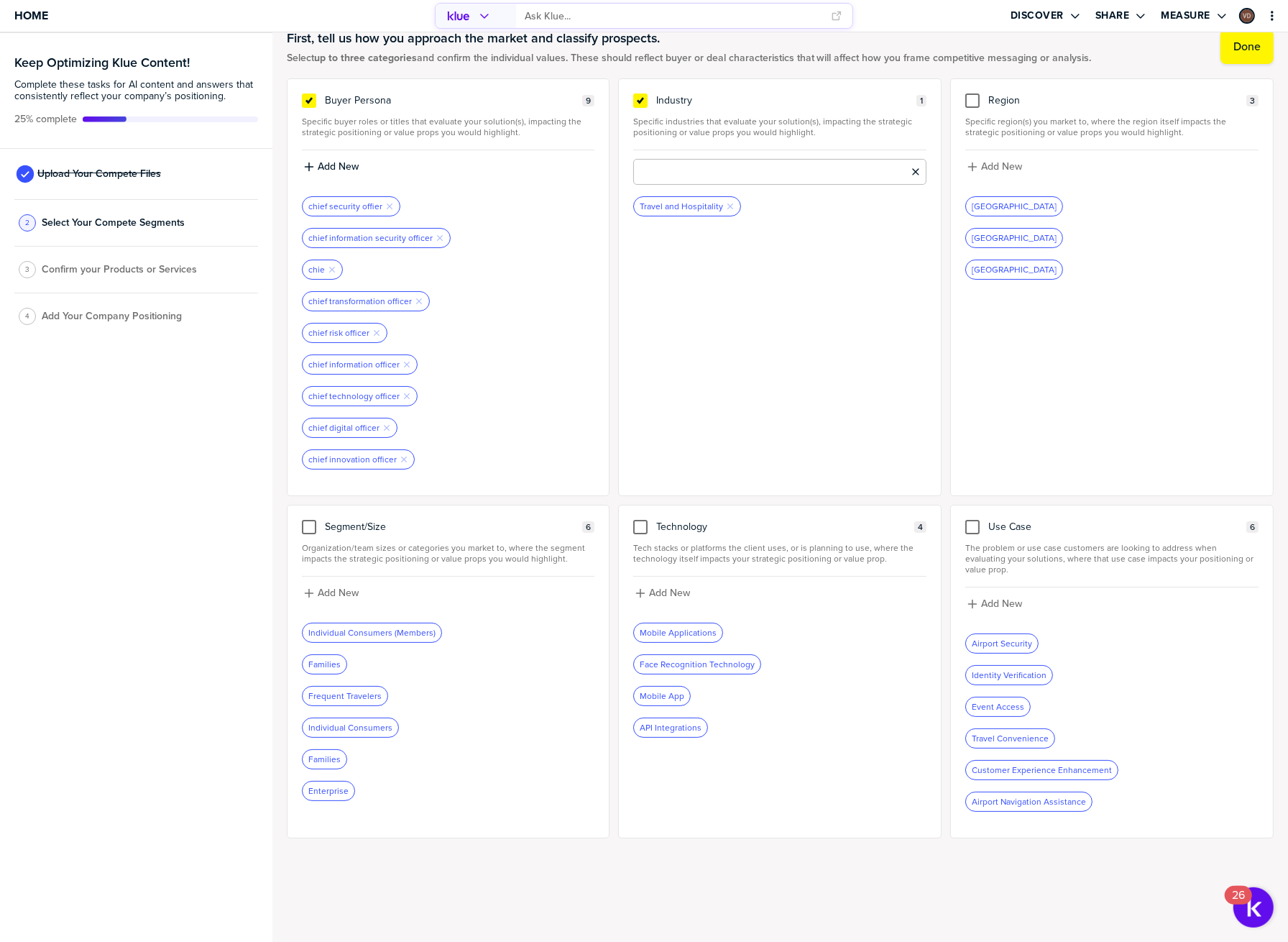
click at [739, 175] on input at bounding box center [780, 171] width 293 height 26
type input "rentals"
click at [689, 172] on button "Add New" at bounding box center [780, 166] width 293 height 15
click at [702, 172] on input at bounding box center [780, 171] width 293 height 26
type input "financial services"
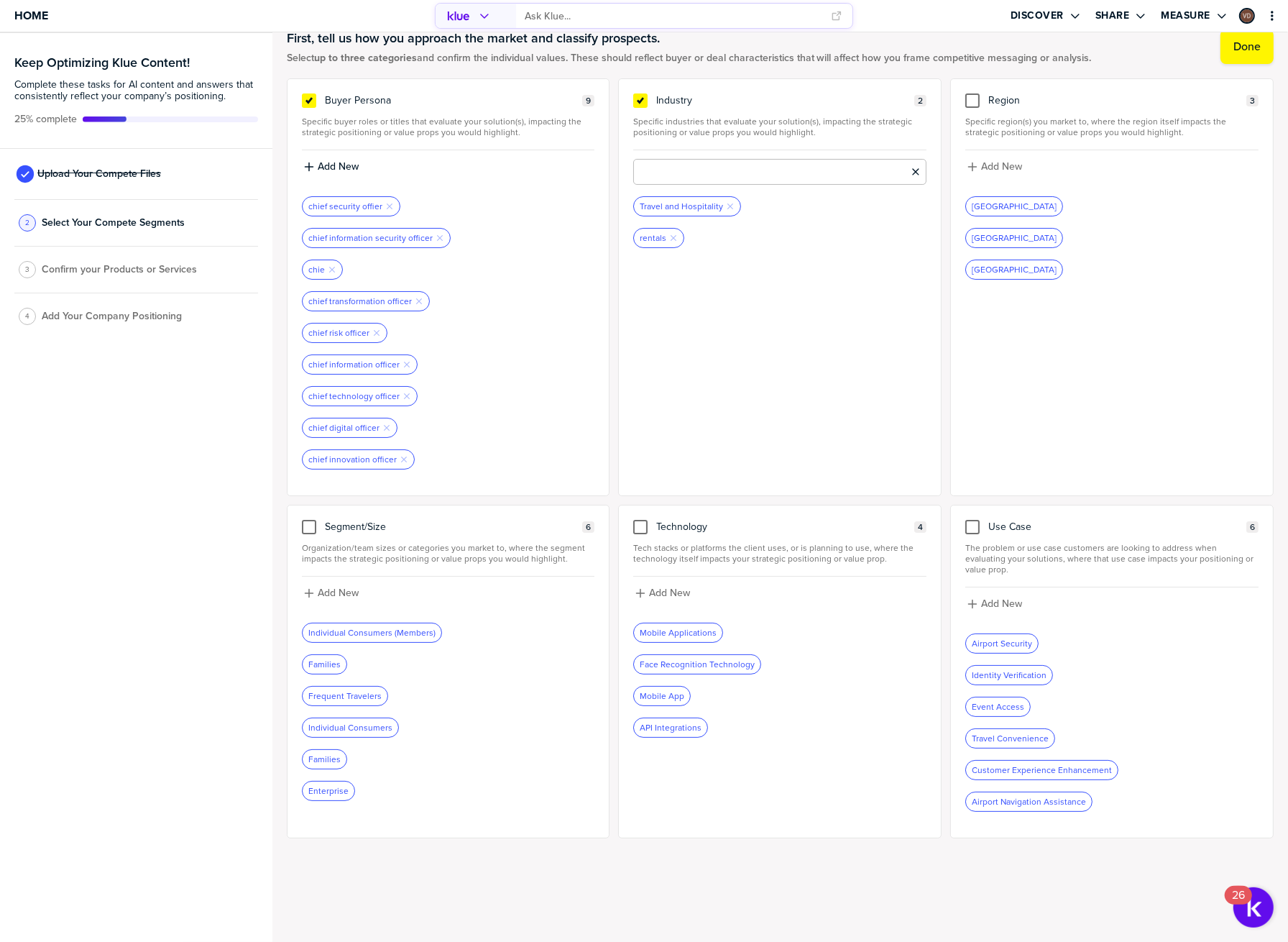
click at [701, 173] on input at bounding box center [780, 171] width 293 height 26
type input "financial services"
click at [685, 164] on label "Add New" at bounding box center [669, 166] width 41 height 13
click at [698, 170] on input at bounding box center [780, 171] width 293 height 26
type input "workforce verification"
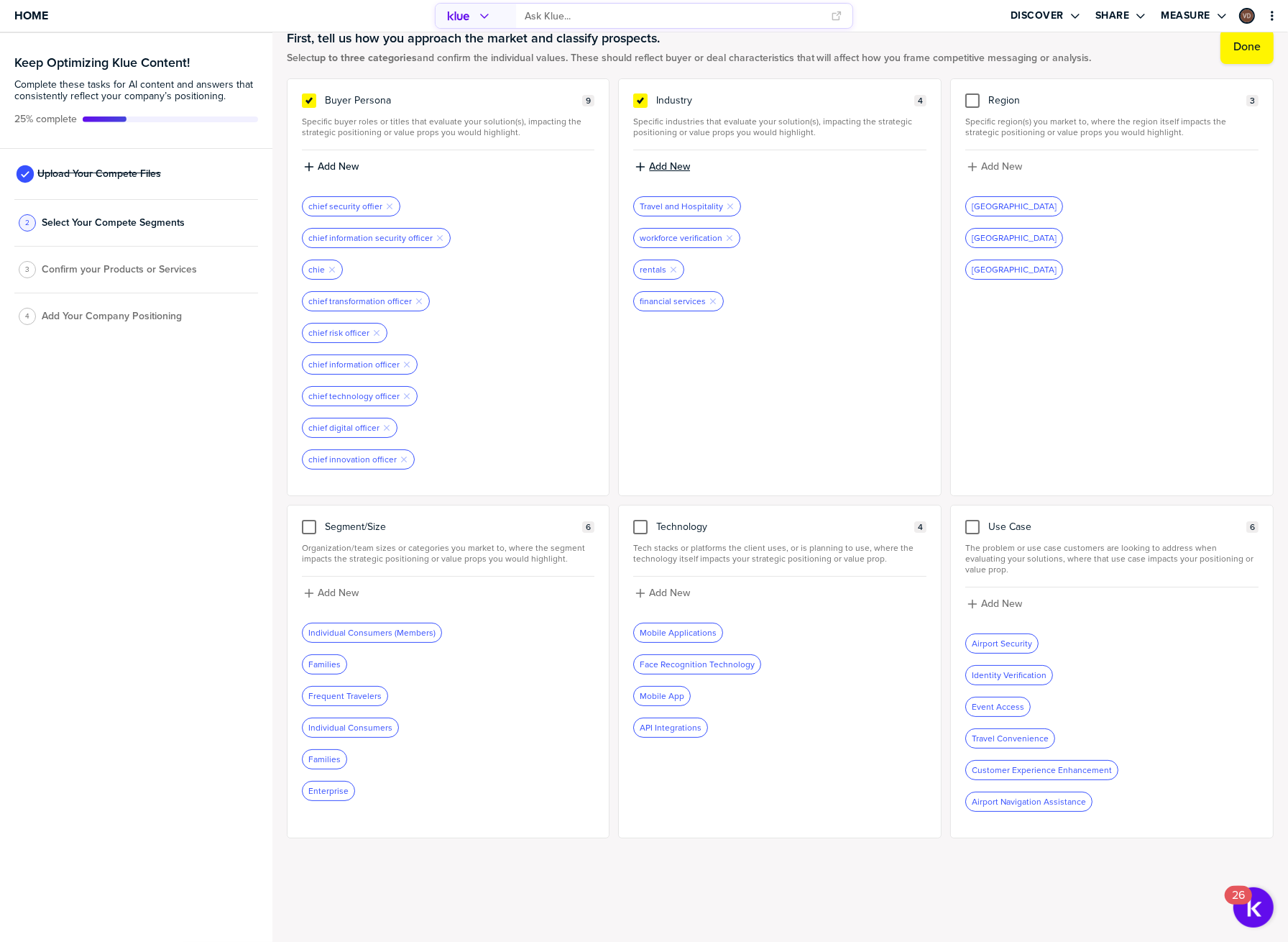
click at [688, 169] on label "Add New" at bounding box center [669, 166] width 41 height 13
click at [688, 169] on input at bounding box center [780, 171] width 293 height 26
type input "healthcare"
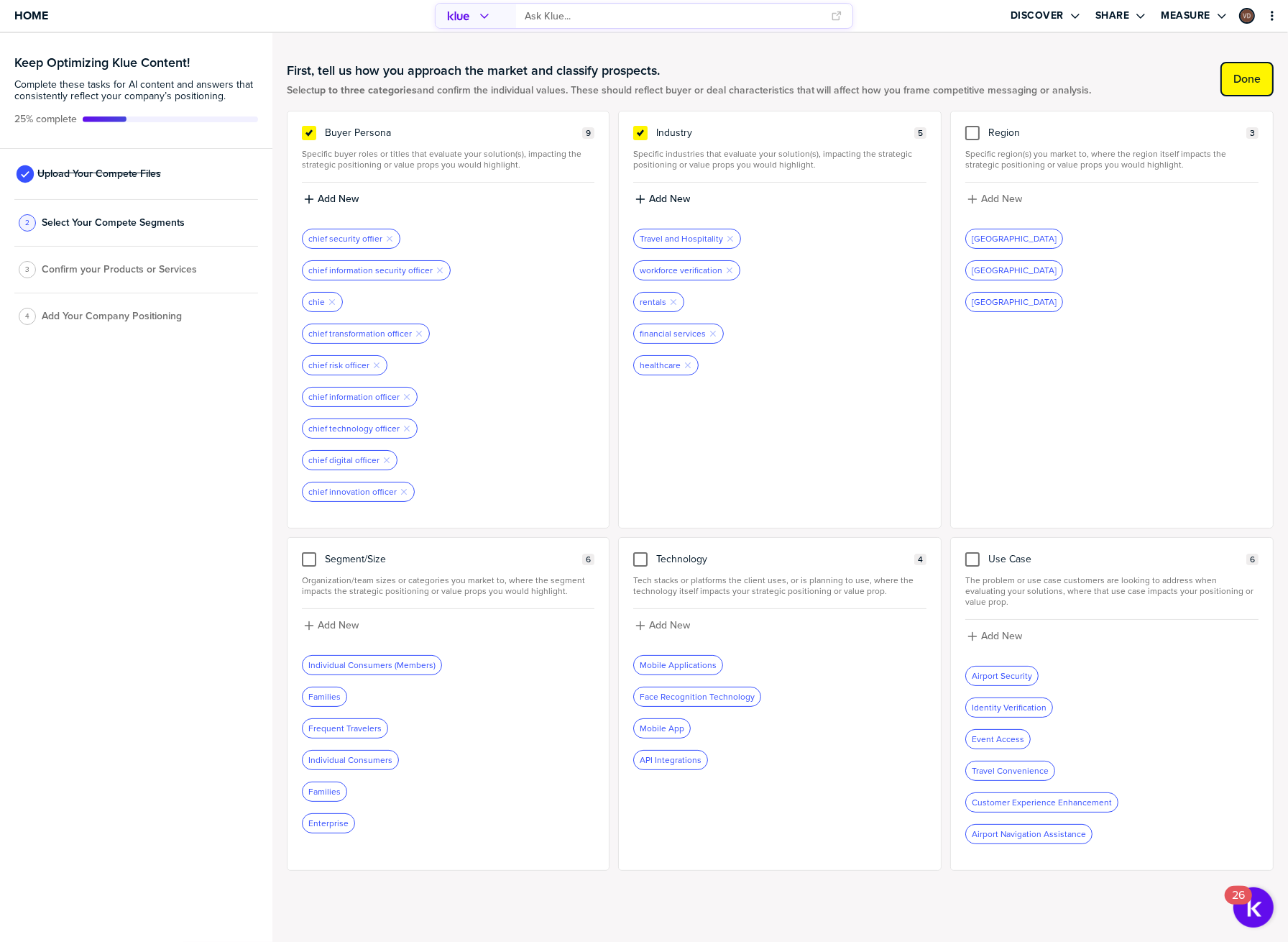
click at [1250, 80] on label "Done" at bounding box center [1248, 79] width 27 height 14
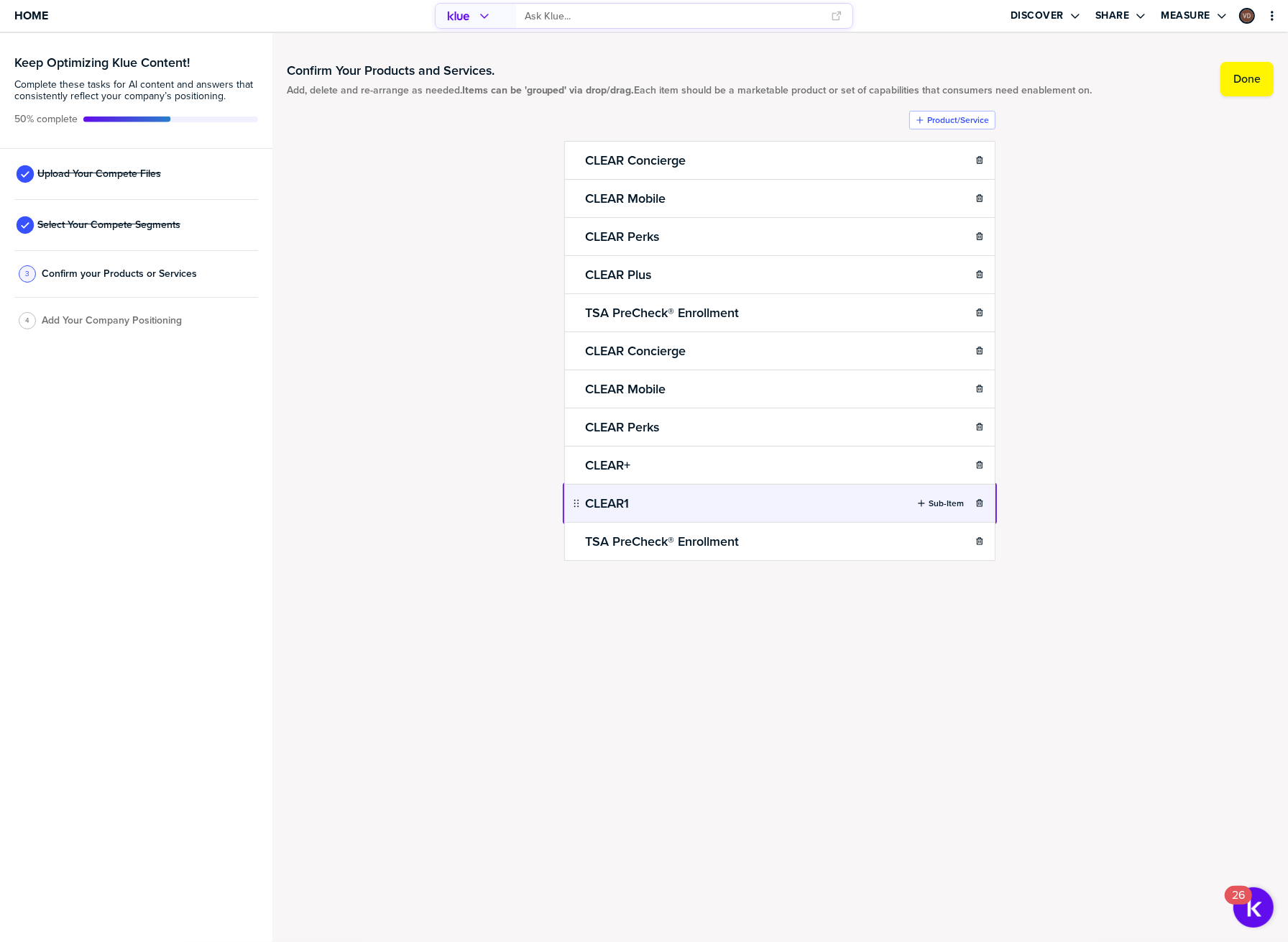
click at [771, 503] on body "Home Discover Share Measure Keep Optimizing Klue Content! Complete these tasks …" at bounding box center [644, 471] width 1288 height 942
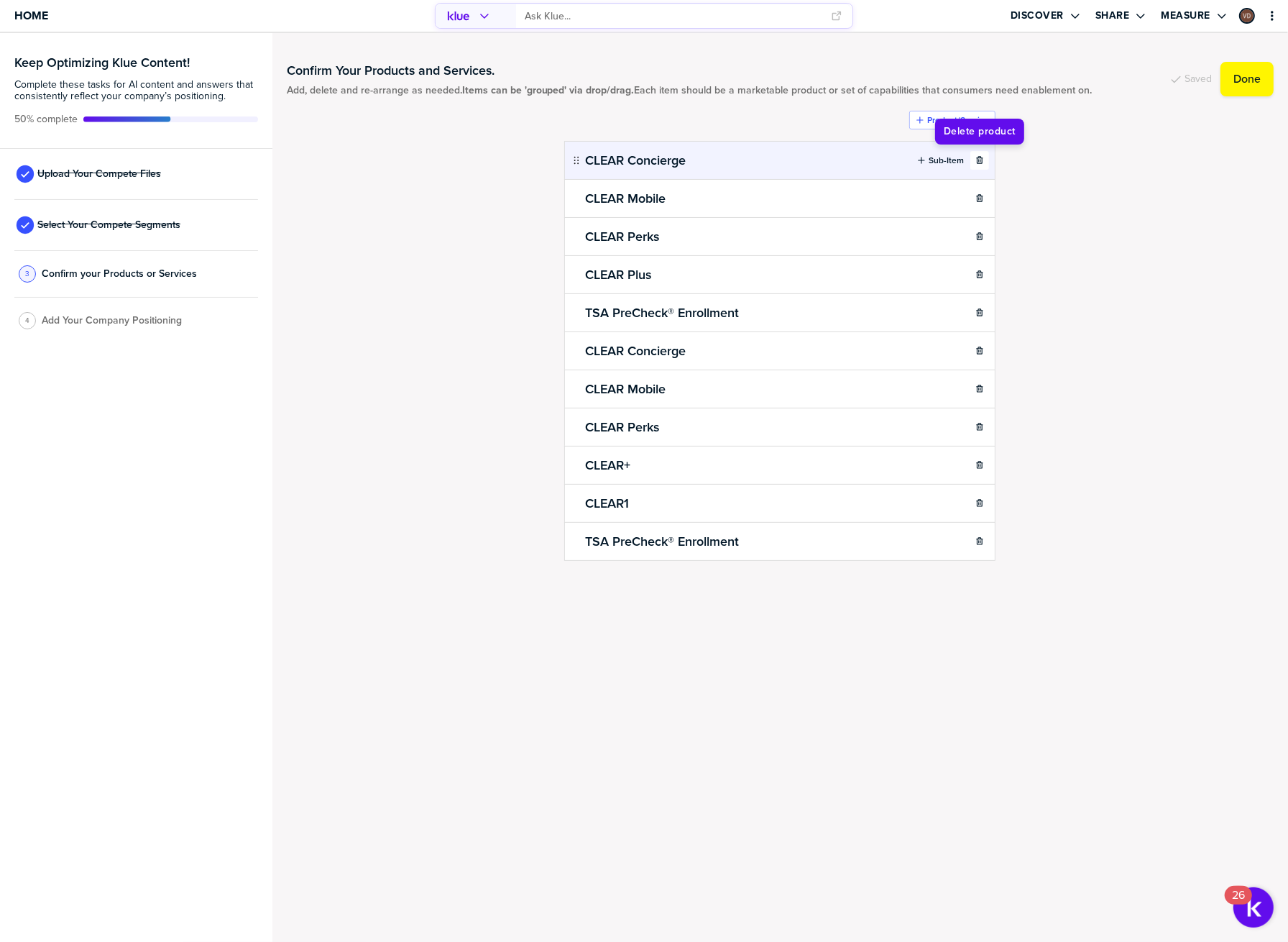
click at [982, 162] on icon "button" at bounding box center [980, 159] width 7 height 7
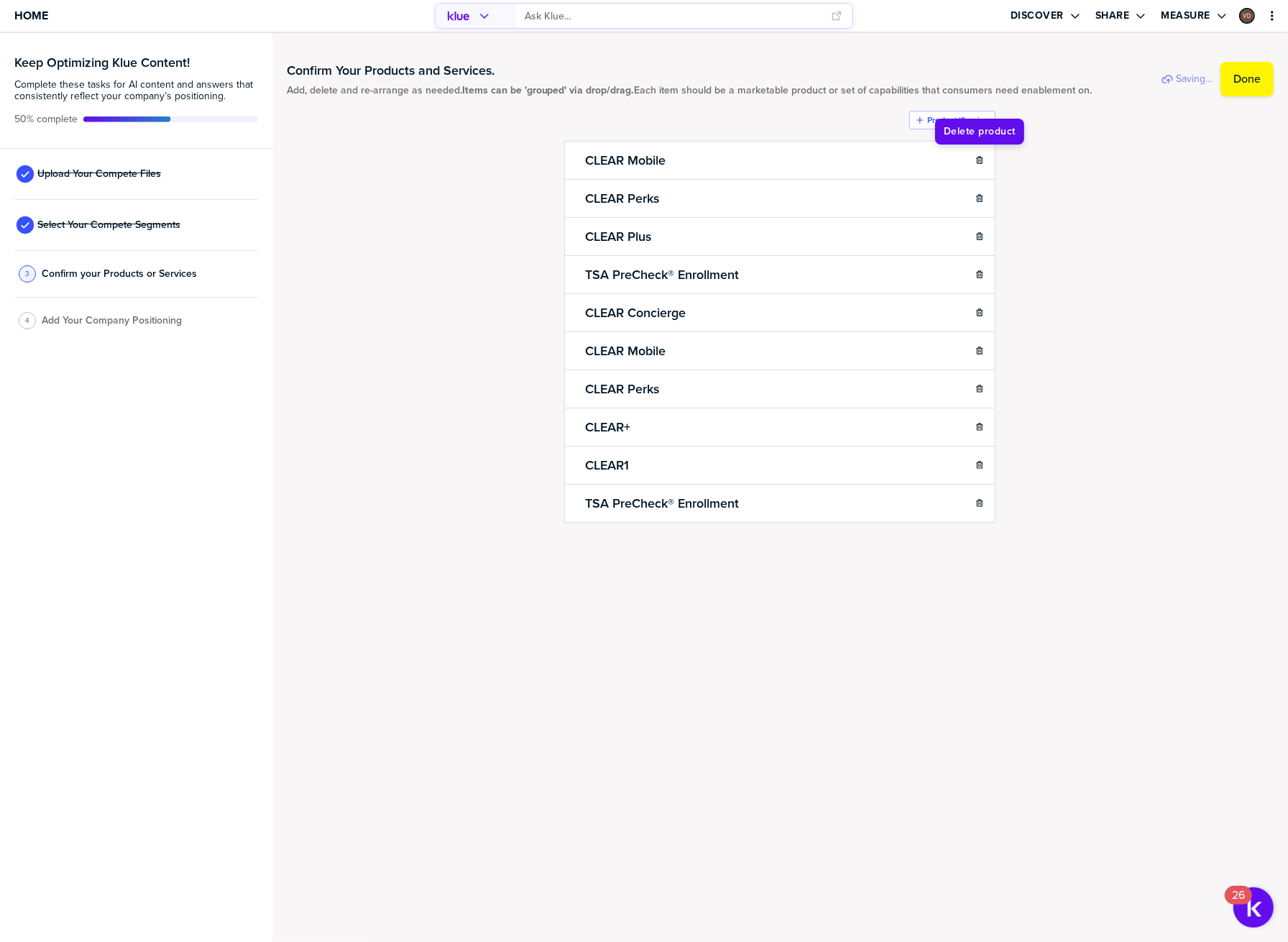
click at [982, 162] on icon "button" at bounding box center [980, 159] width 7 height 7
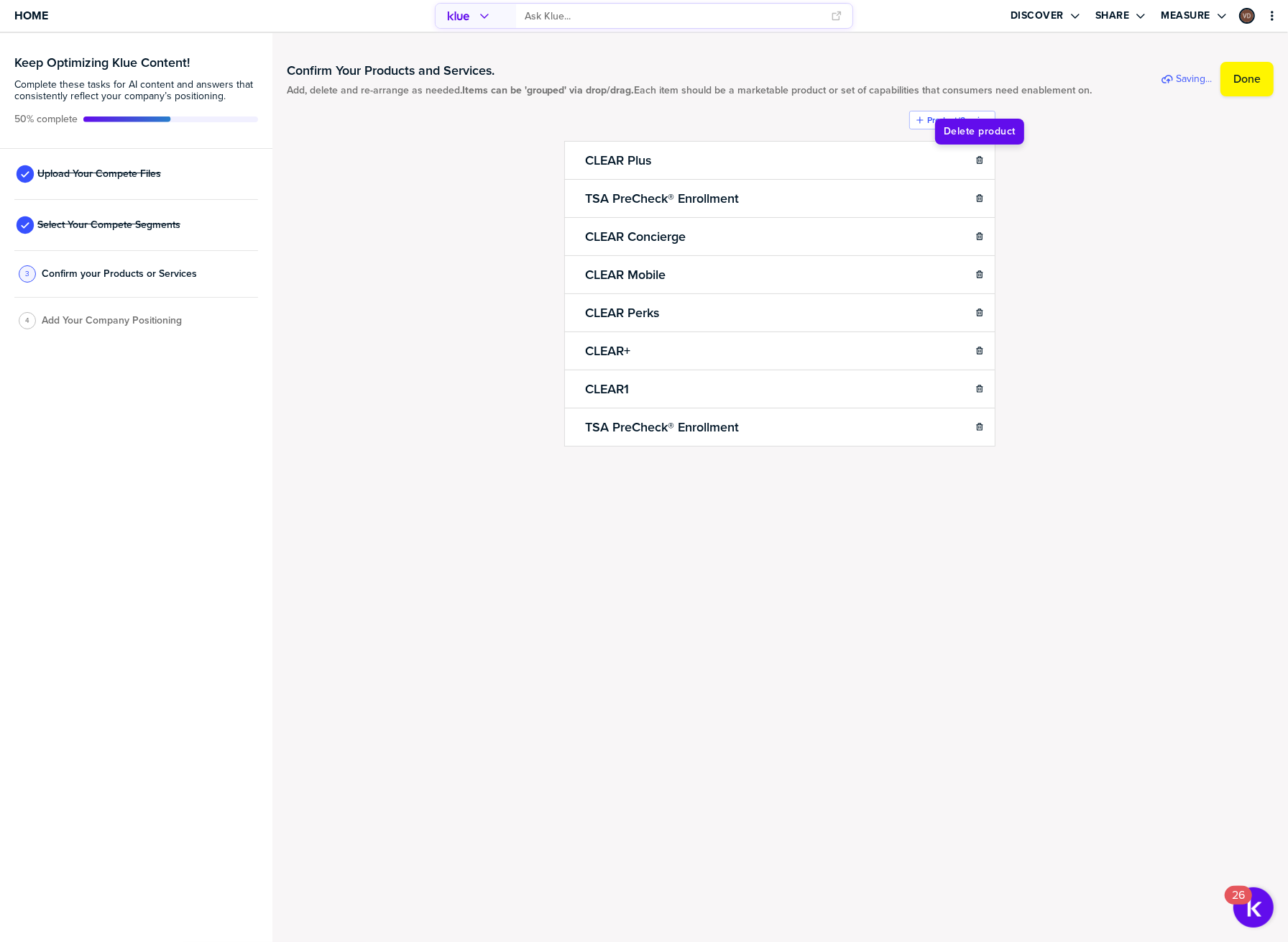
click at [982, 162] on icon "button" at bounding box center [980, 159] width 7 height 7
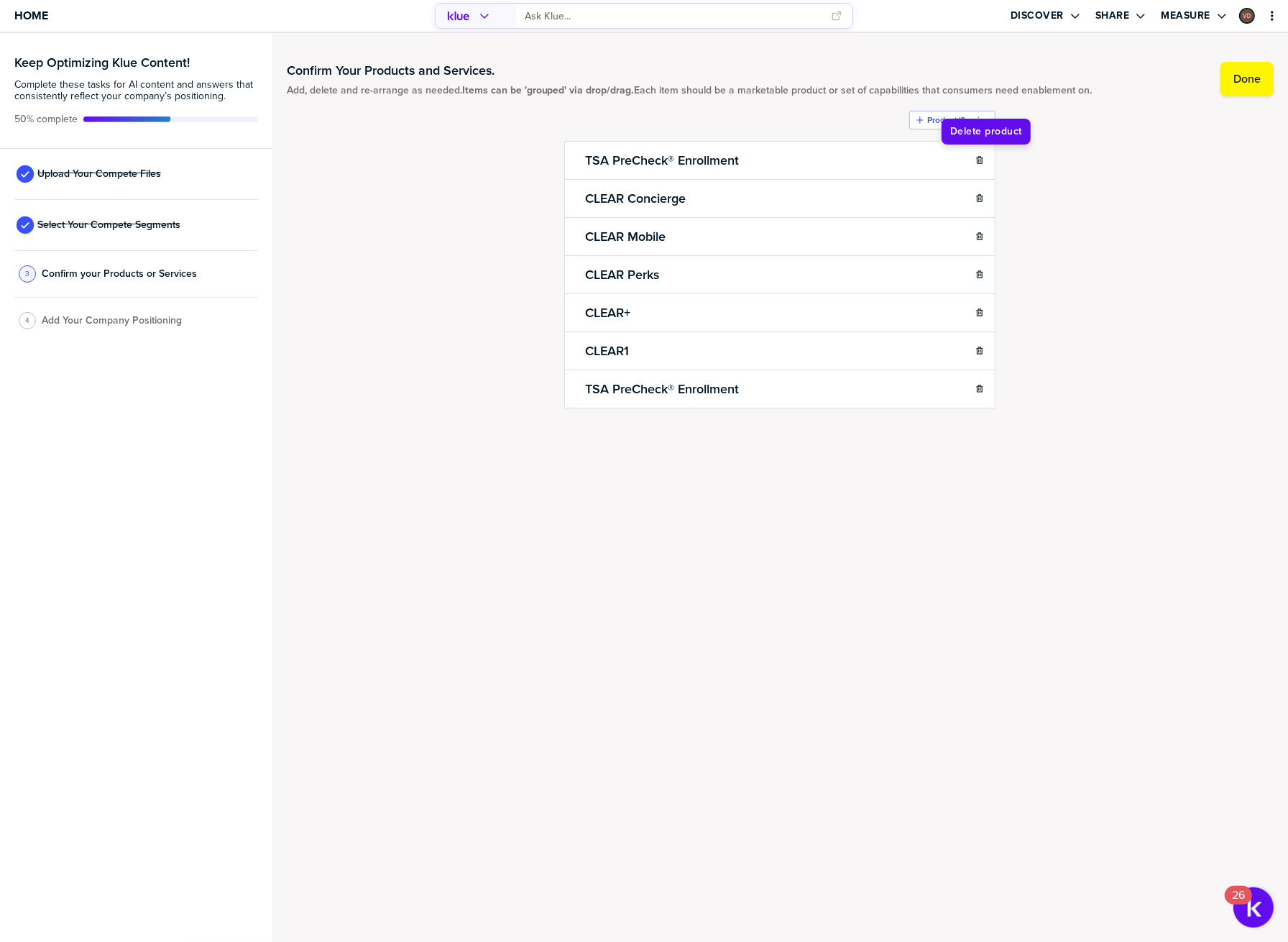
click at [982, 162] on icon "button" at bounding box center [980, 159] width 7 height 7
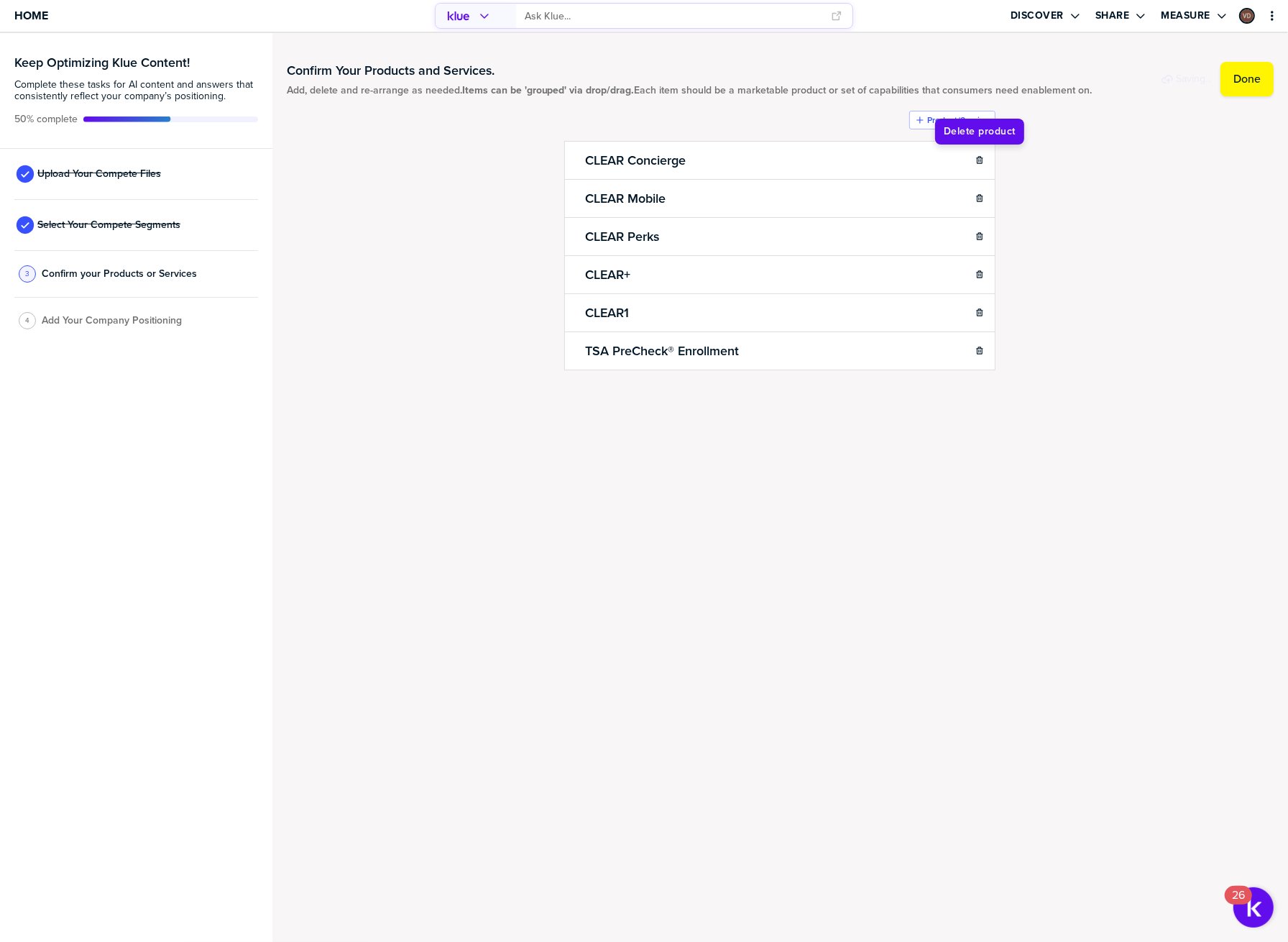
click at [982, 162] on icon "button" at bounding box center [980, 159] width 7 height 7
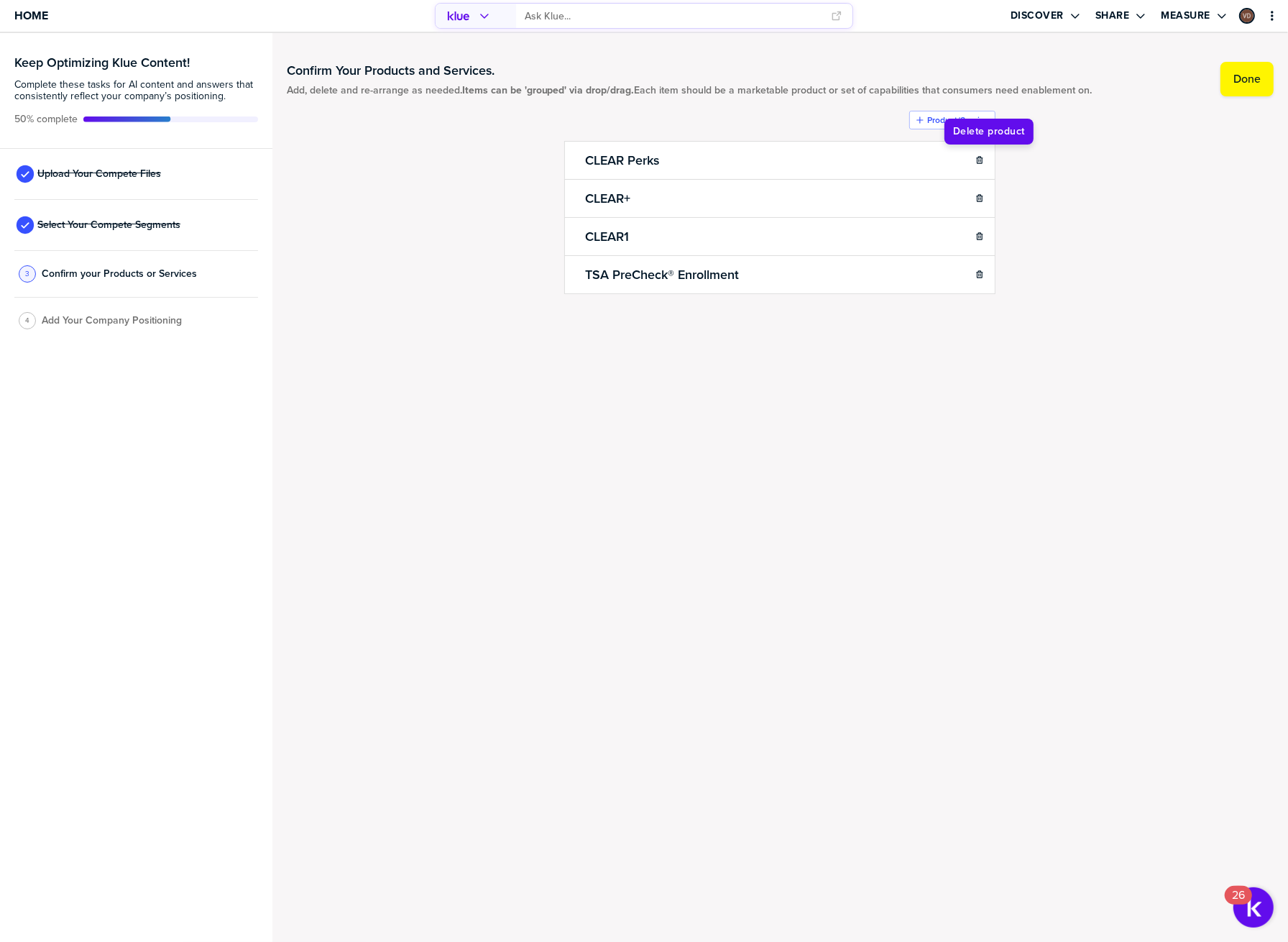
click at [982, 162] on icon "button" at bounding box center [980, 159] width 7 height 7
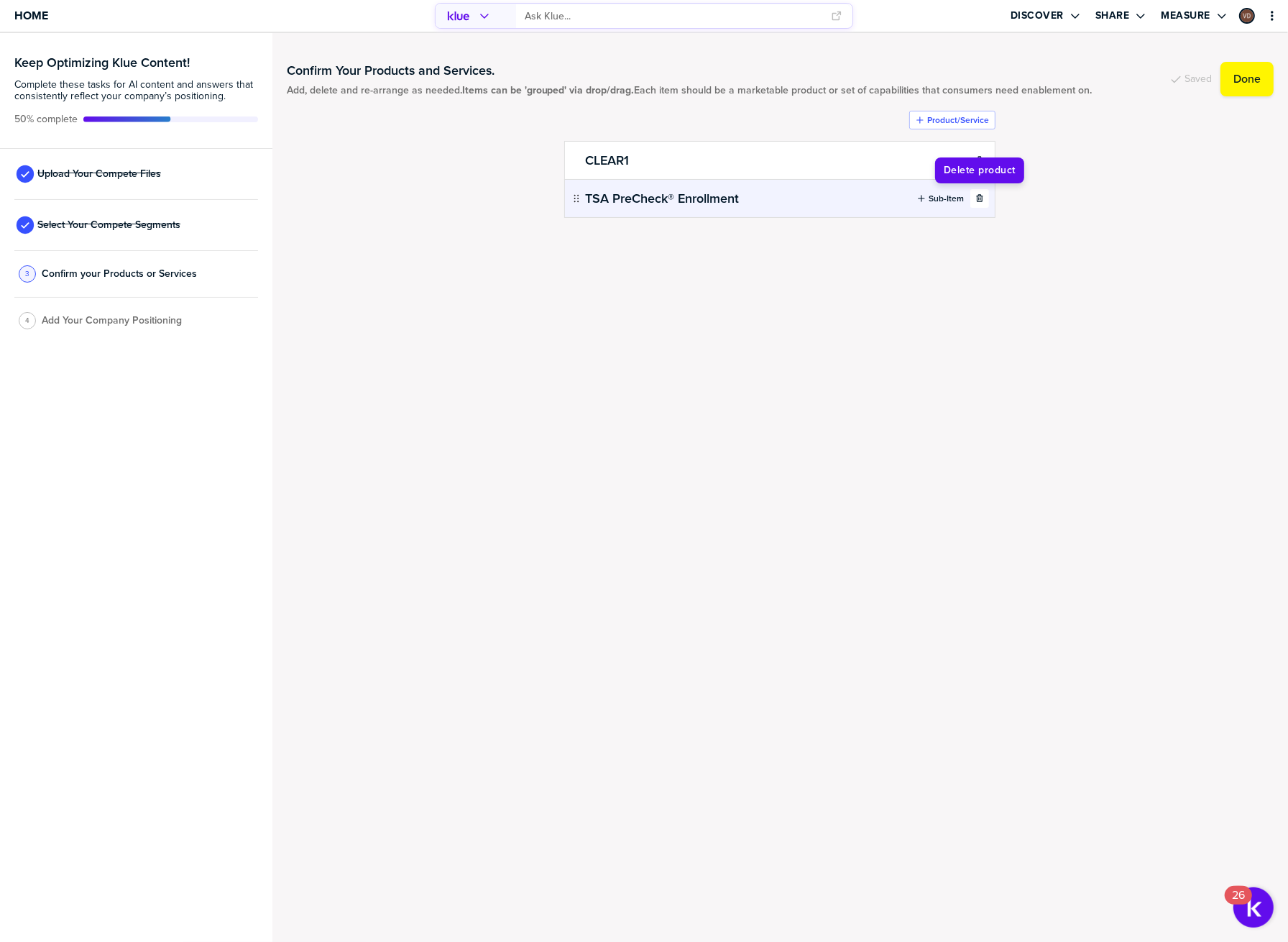
click at [981, 197] on icon "button" at bounding box center [979, 198] width 9 height 9
click at [1246, 84] on label "Done" at bounding box center [1248, 79] width 27 height 14
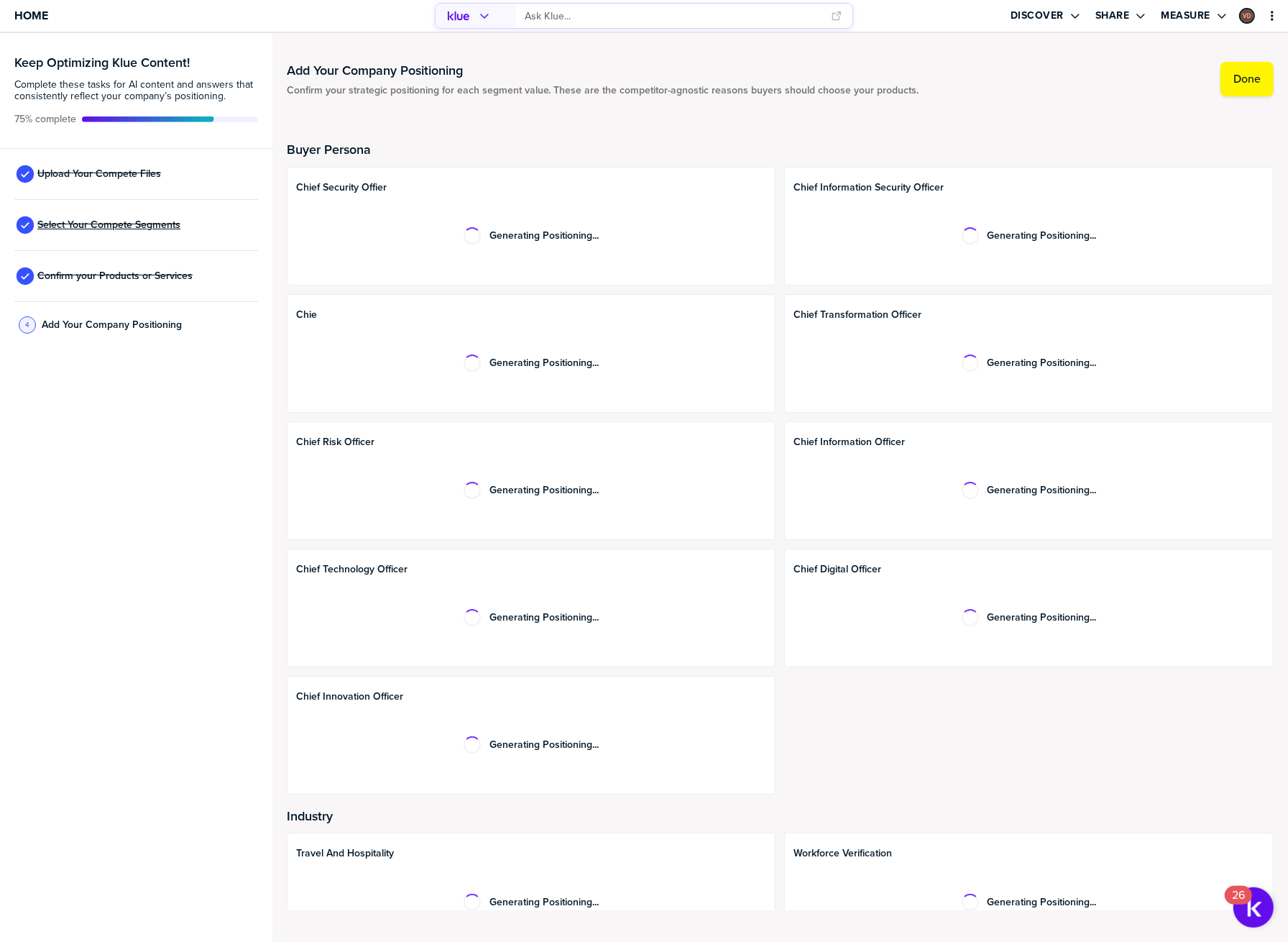
click at [109, 226] on span "Select Your Compete Segments" at bounding box center [109, 225] width 143 height 12
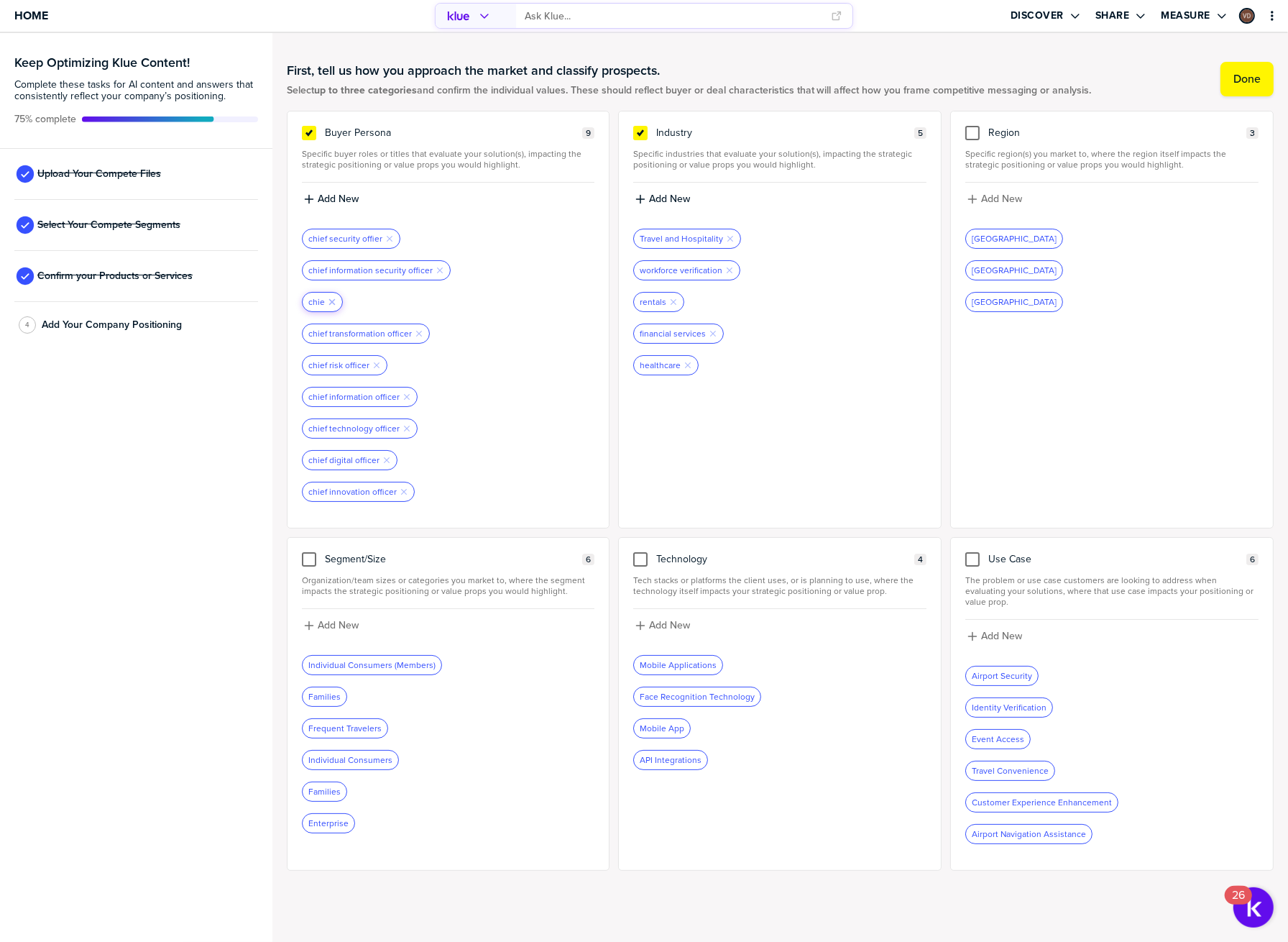
click at [330, 303] on icon "Remove Tag" at bounding box center [332, 301] width 9 height 9
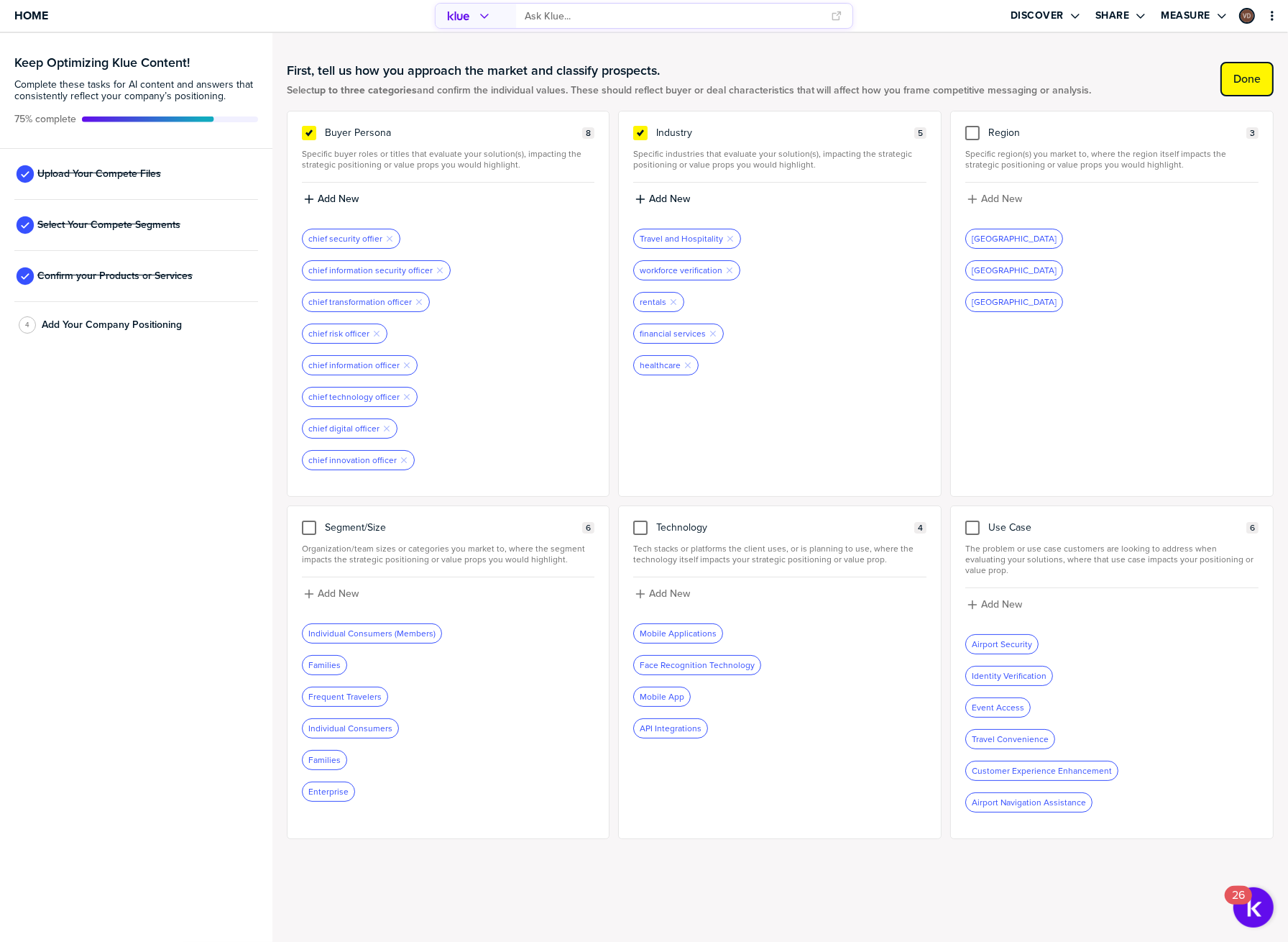
click at [1261, 72] on label "Done" at bounding box center [1248, 79] width 27 height 14
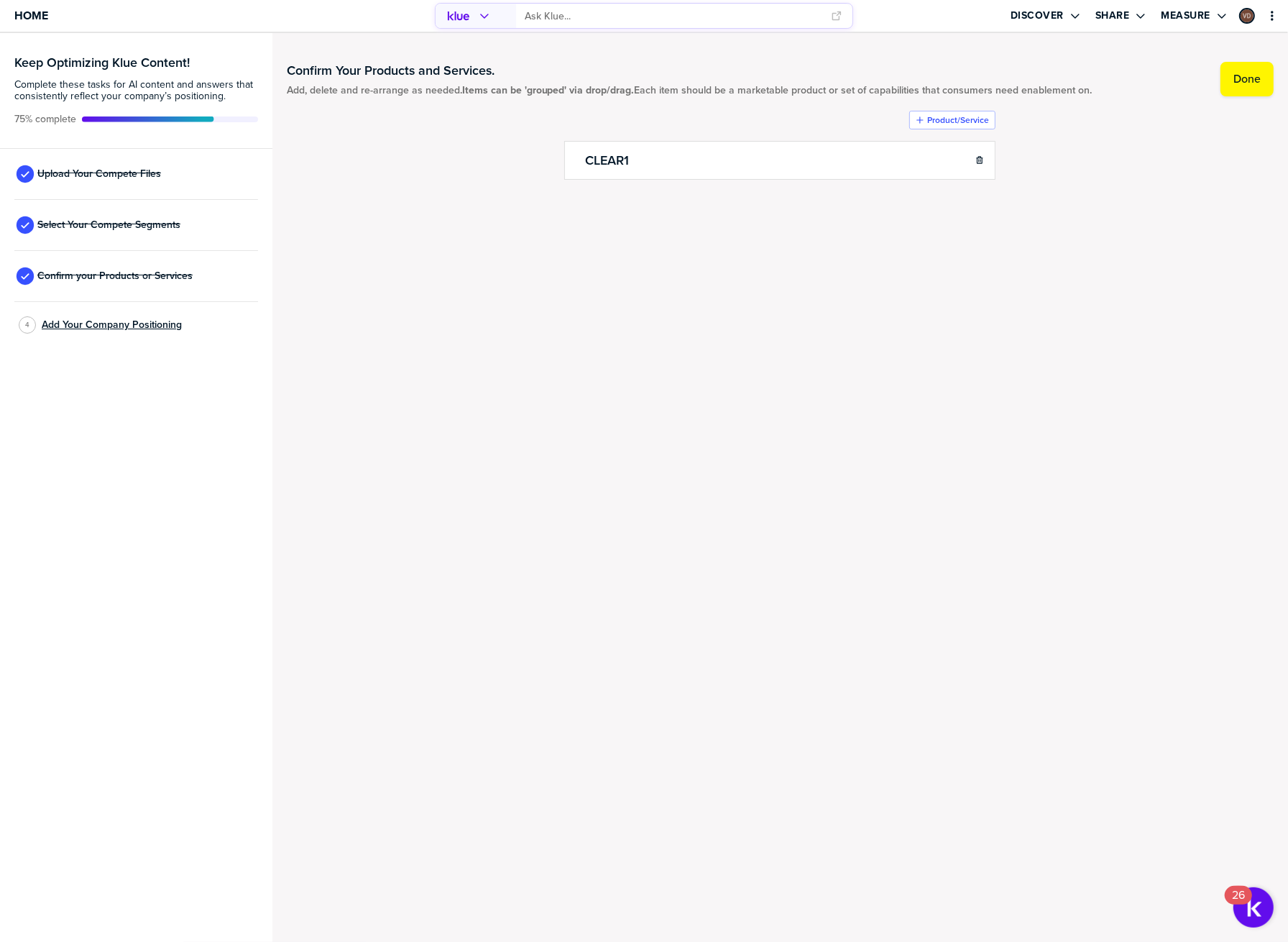
click at [123, 323] on span "Add Your Company Positioning" at bounding box center [112, 325] width 140 height 12
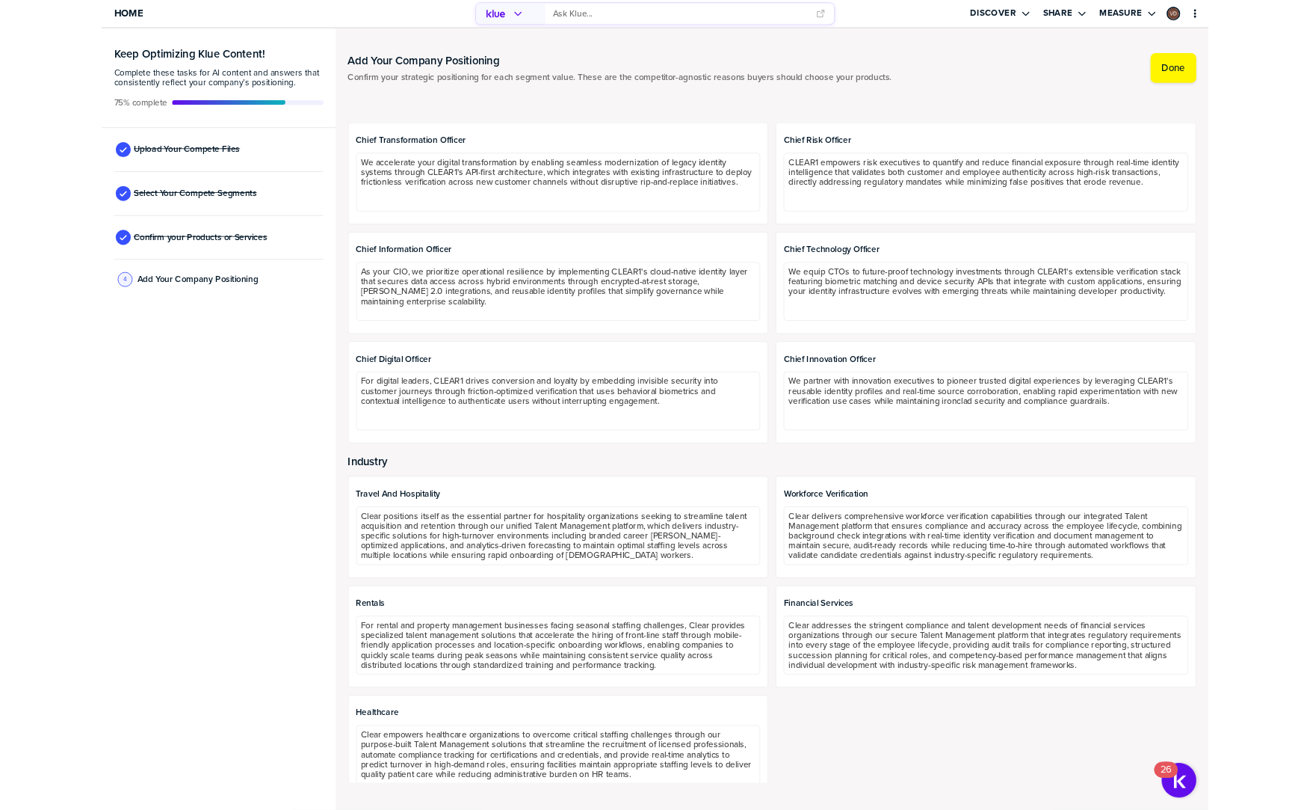
scroll to position [152, 0]
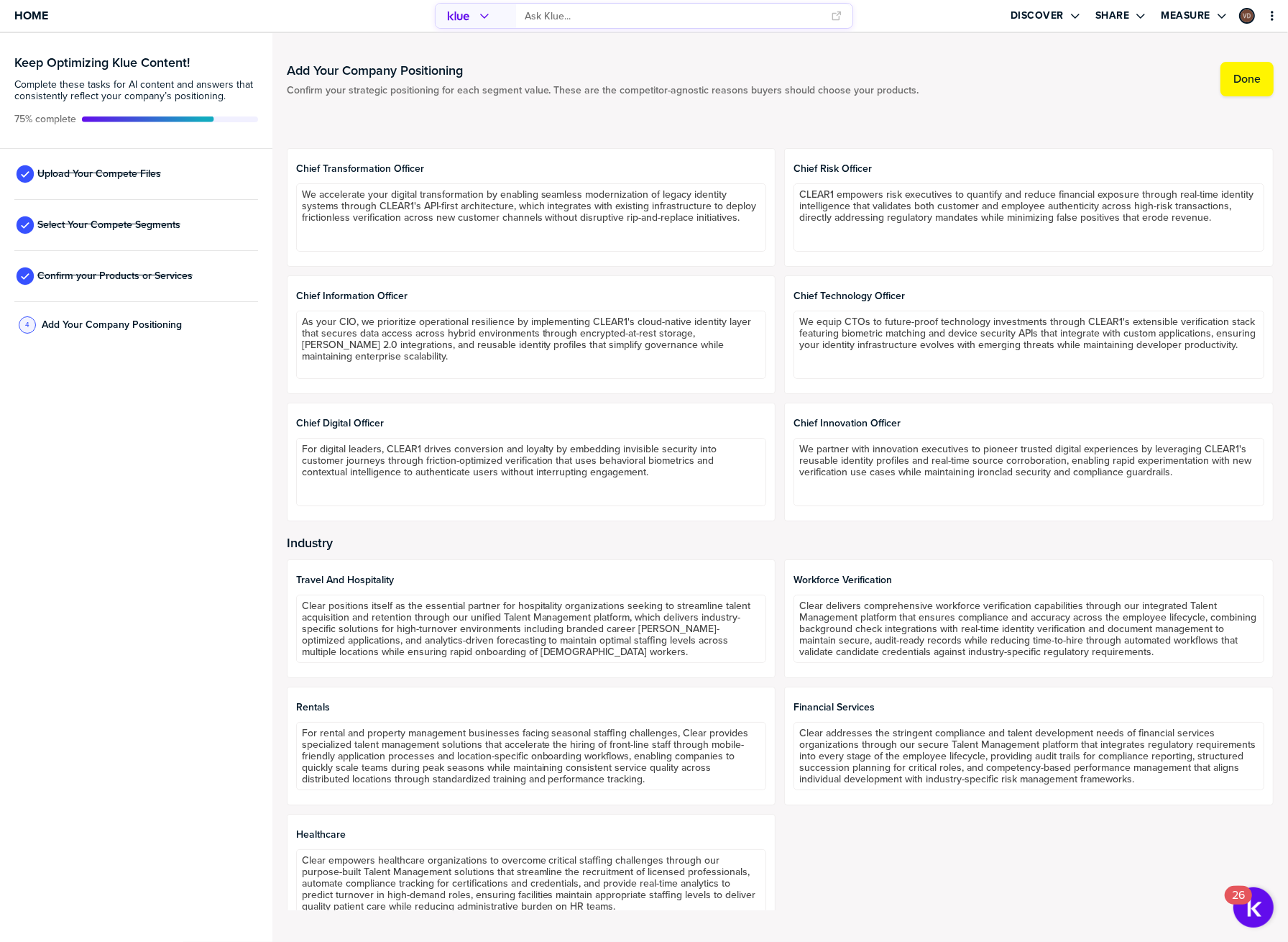
click at [935, 420] on span "chief innovation officer" at bounding box center [1029, 423] width 471 height 12
drag, startPoint x: 924, startPoint y: 473, endPoint x: 975, endPoint y: 505, distance: 60.2
click at [975, 505] on div "chief innovation officer We partner with innovation executives to pioneer trust…" at bounding box center [1028, 462] width 490 height 118
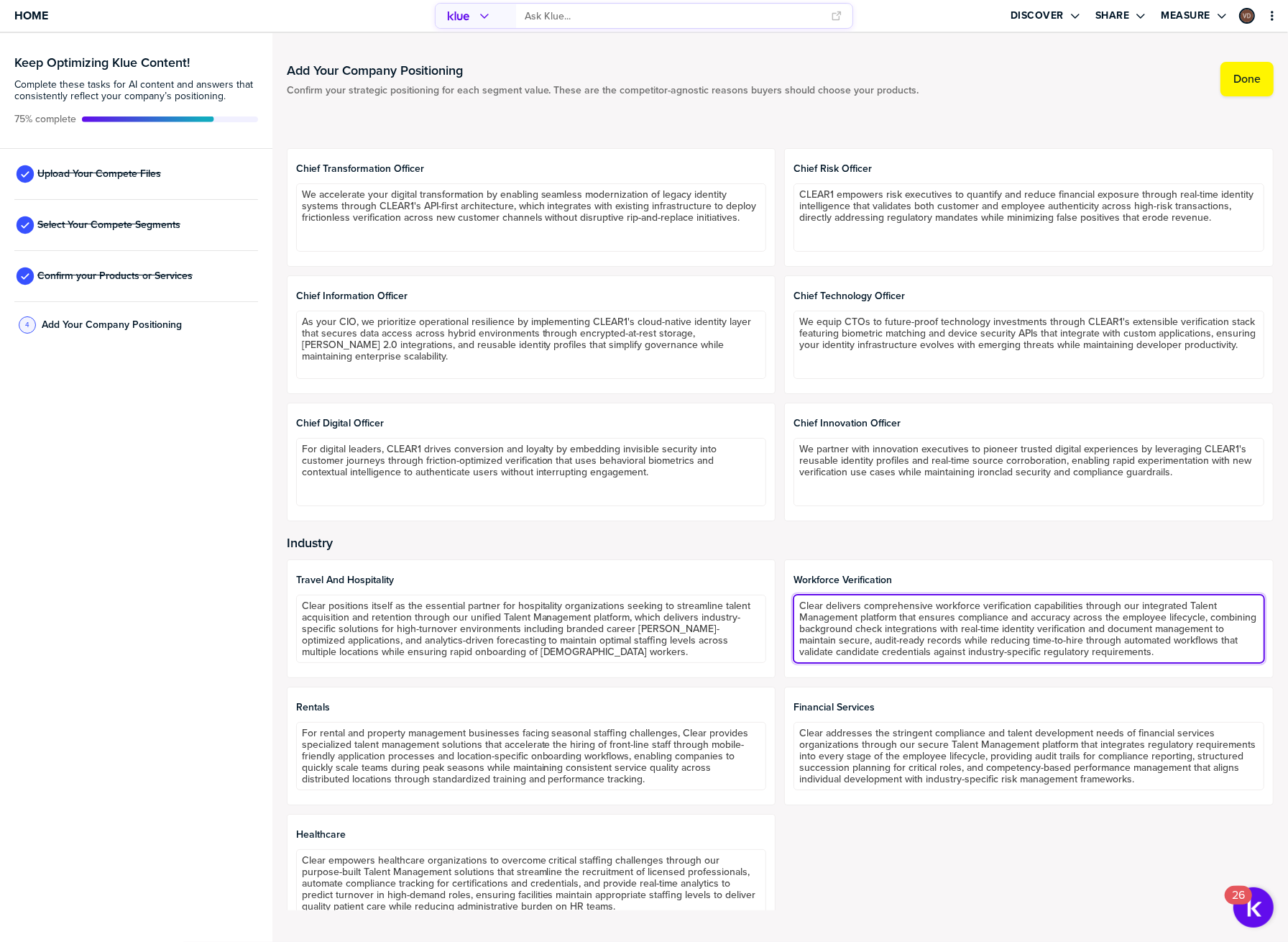
click at [980, 634] on textarea "Clear delivers comprehensive workforce verification capabilities through our in…" at bounding box center [1029, 628] width 471 height 68
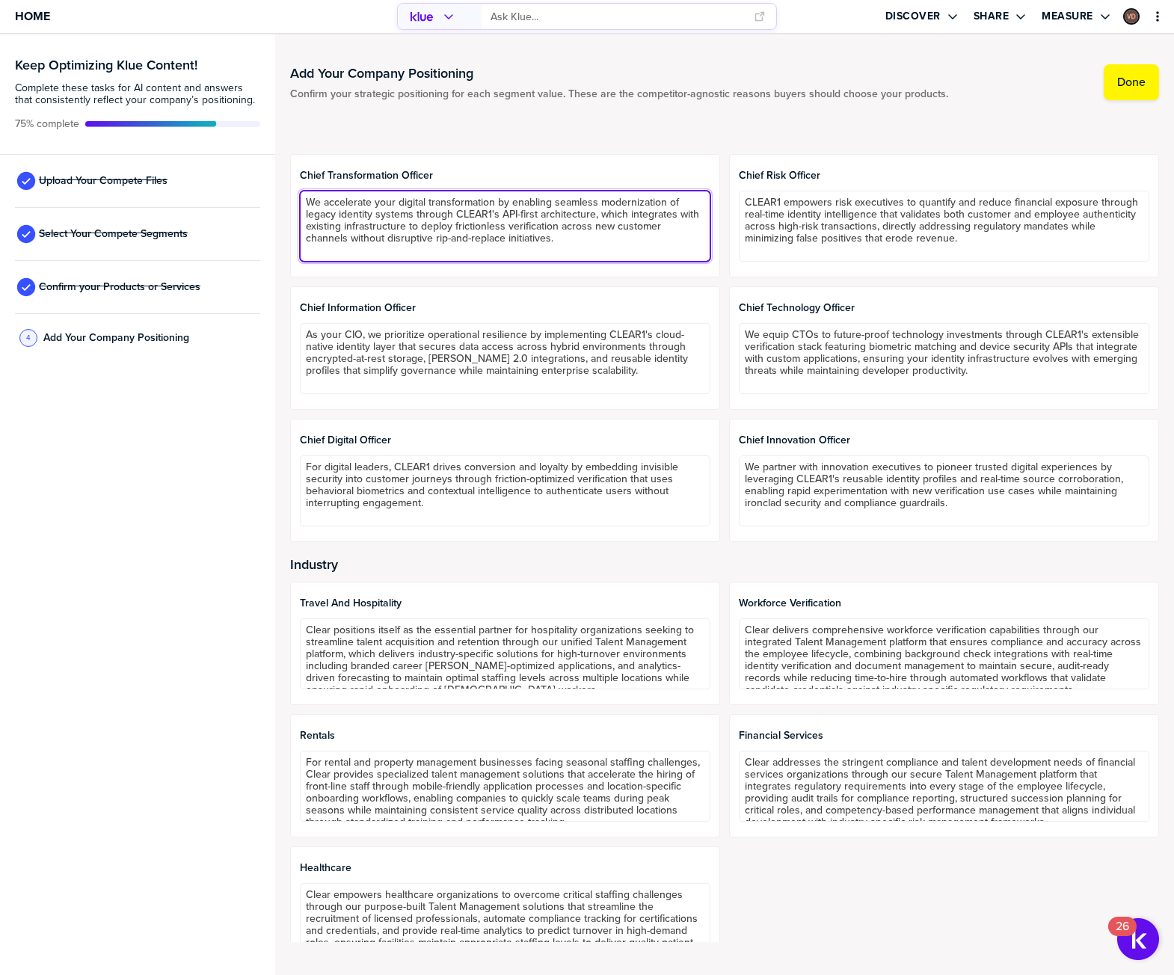
click at [489, 232] on textarea "We accelerate your digital transformation by enabling seamless modernization of…" at bounding box center [505, 226] width 410 height 71
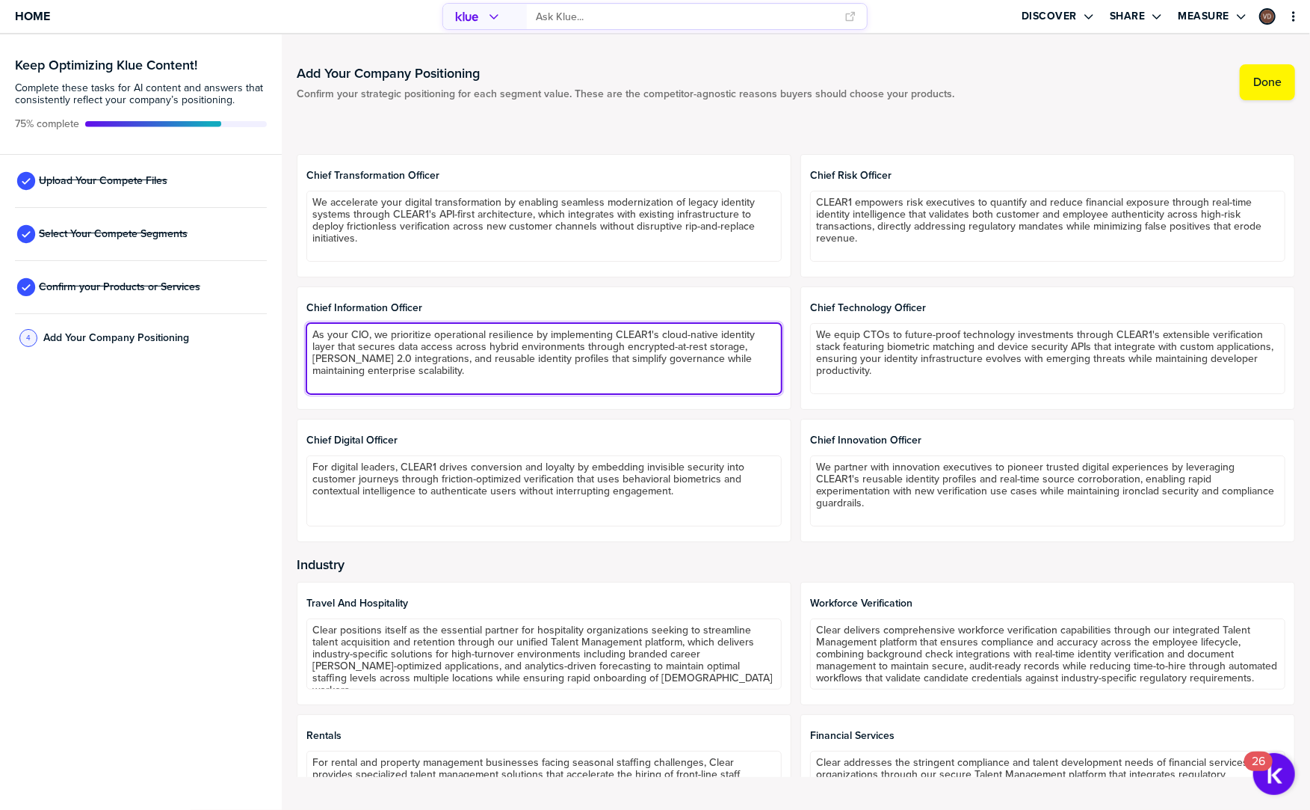
drag, startPoint x: 380, startPoint y: 336, endPoint x: 339, endPoint y: 334, distance: 41.2
click at [339, 334] on textarea "As your CIO, we prioritize operational resilience by implementing CLEAR1's clou…" at bounding box center [543, 358] width 475 height 71
click at [366, 357] on textarea "As your CIO, we prioritize operational resilience by implementing CLEAR1's clou…" at bounding box center [543, 358] width 475 height 71
drag, startPoint x: 383, startPoint y: 335, endPoint x: 300, endPoint y: 335, distance: 83.0
click at [300, 335] on div "chief information officer As your CIO, we prioritize operational resilience by …" at bounding box center [544, 347] width 495 height 123
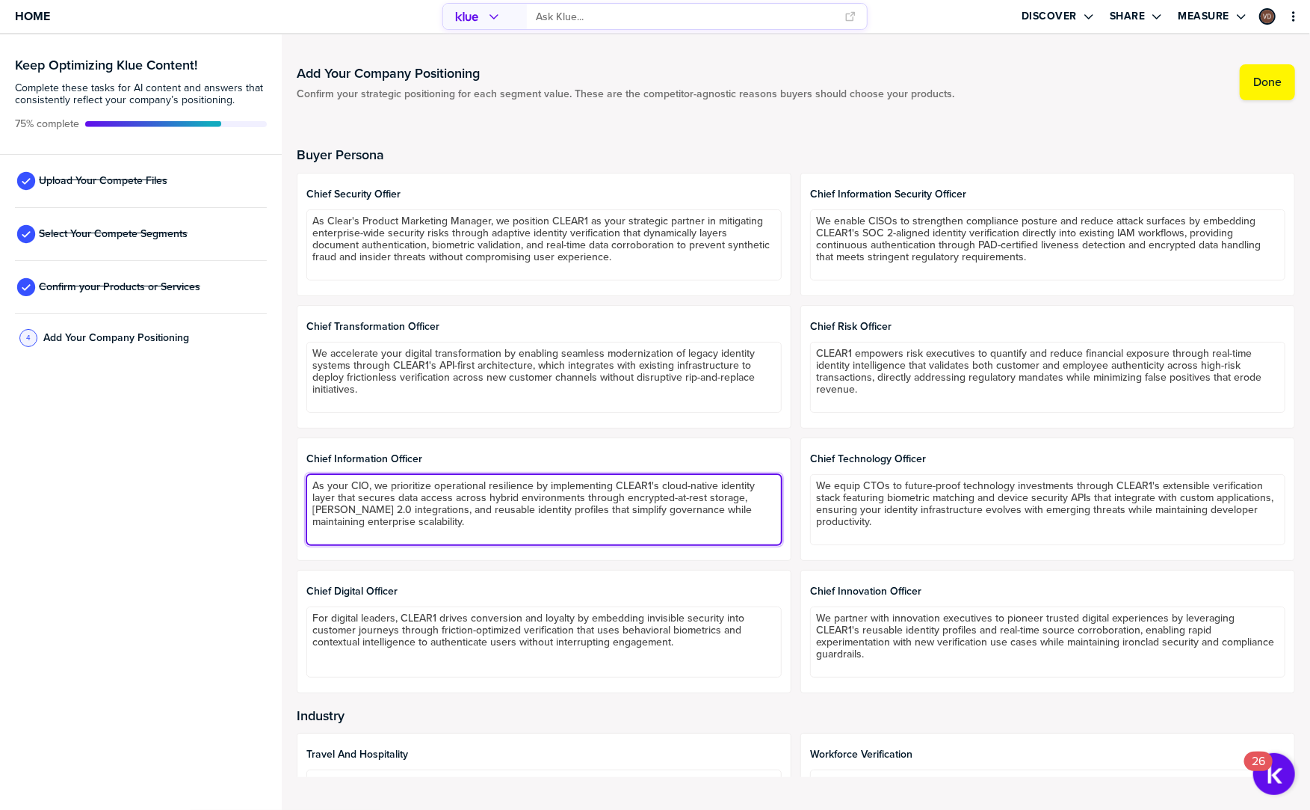
scroll to position [0, 0]
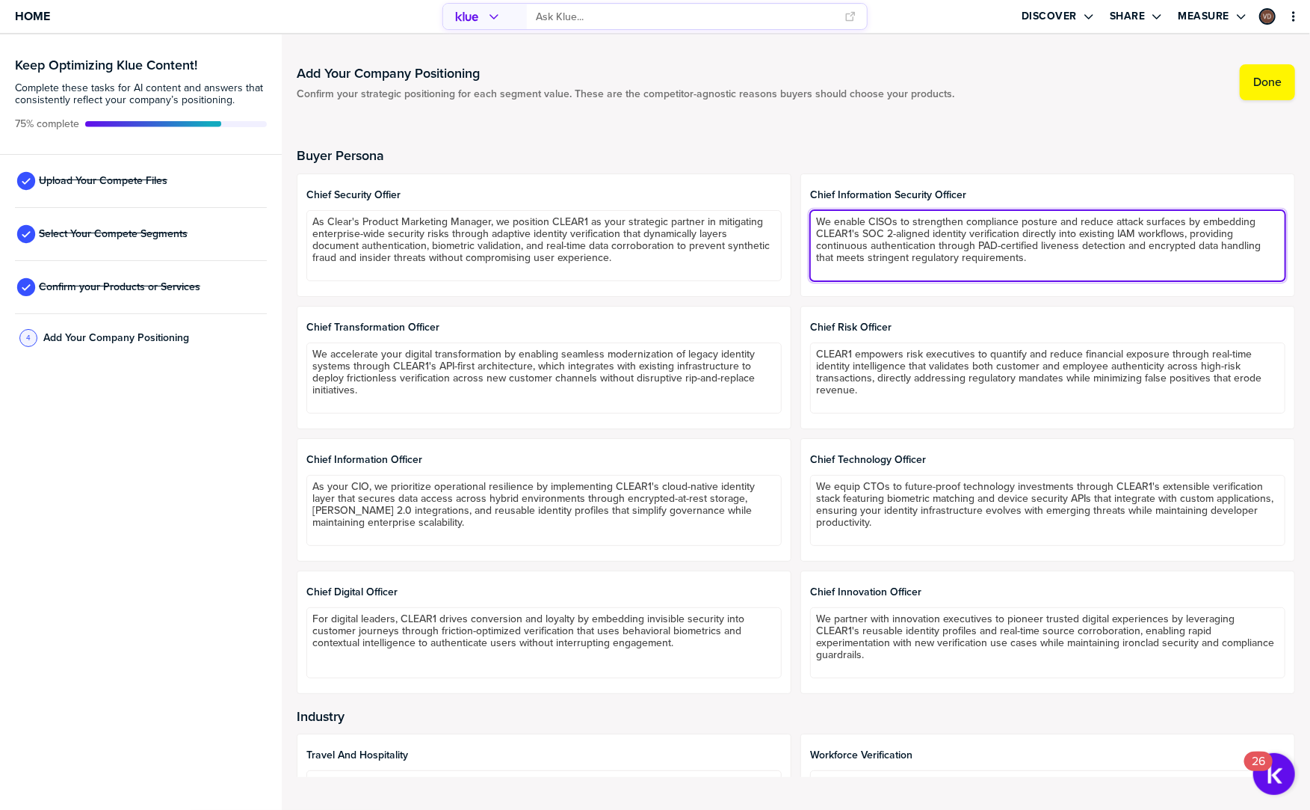
drag, startPoint x: 1182, startPoint y: 235, endPoint x: 1203, endPoint y: 240, distance: 20.7
click at [1191, 236] on textarea "We enable CISOs to strengthen compliance posture and reduce attack surfaces by …" at bounding box center [1047, 245] width 475 height 71
drag, startPoint x: 1076, startPoint y: 221, endPoint x: 964, endPoint y: 224, distance: 111.4
click at [964, 224] on textarea "We enable CISOs to strengthen compliance posture and reduce attack surfaces by …" at bounding box center [1047, 245] width 475 height 71
click at [964, 224] on textarea "We enable CISOs to strengthen security and reduce attack surfaces by embedding …" at bounding box center [1047, 245] width 475 height 71
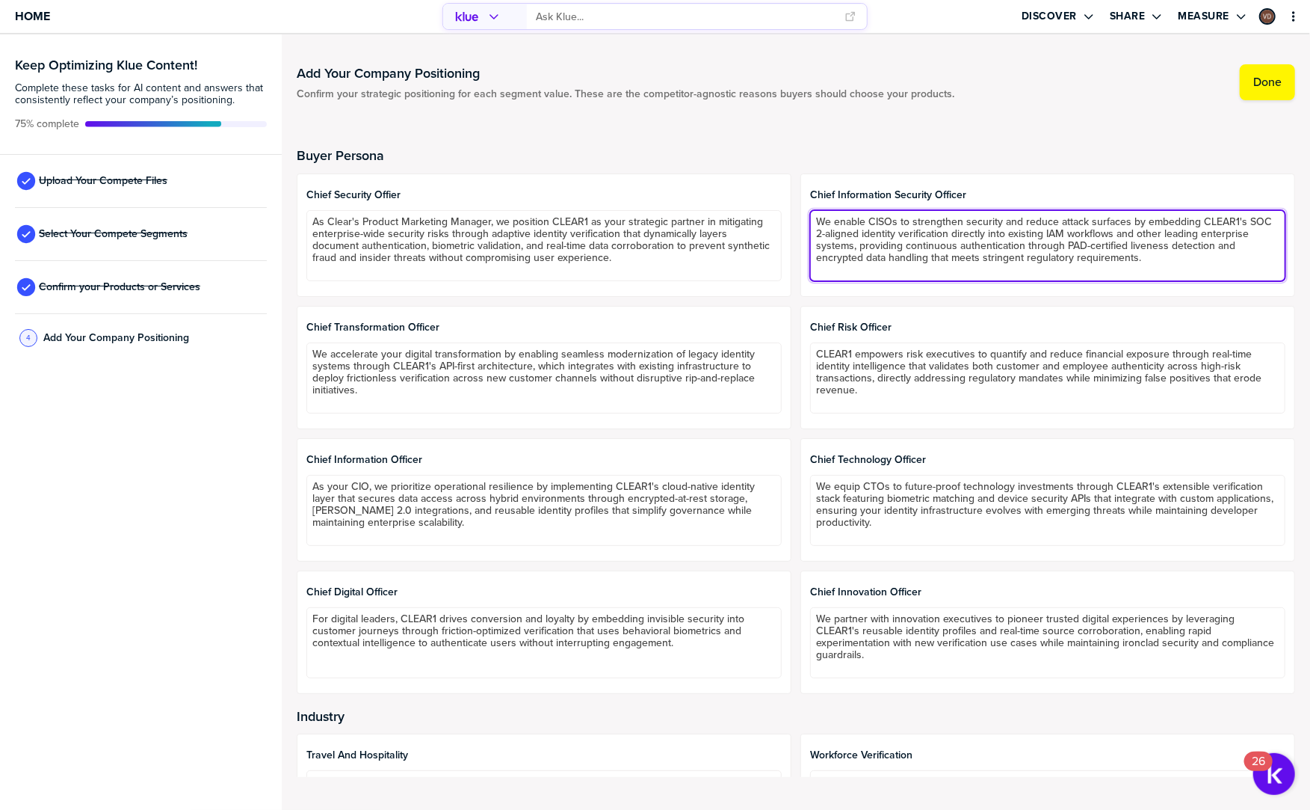
drag, startPoint x: 1248, startPoint y: 221, endPoint x: 851, endPoint y: 235, distance: 396.4
click at [851, 235] on textarea "We enable CISOs to strengthen security and reduce attack surfaces by embedding …" at bounding box center [1047, 245] width 475 height 71
drag, startPoint x: 909, startPoint y: 246, endPoint x: 1195, endPoint y: 269, distance: 287.2
click at [1195, 269] on textarea "We enable CISOs to strengthen security and reduce attack surfaces by embedding …" at bounding box center [1047, 245] width 475 height 71
type textarea "We enable CISOs to strengthen security and reduce attack surfaces by embedding …"
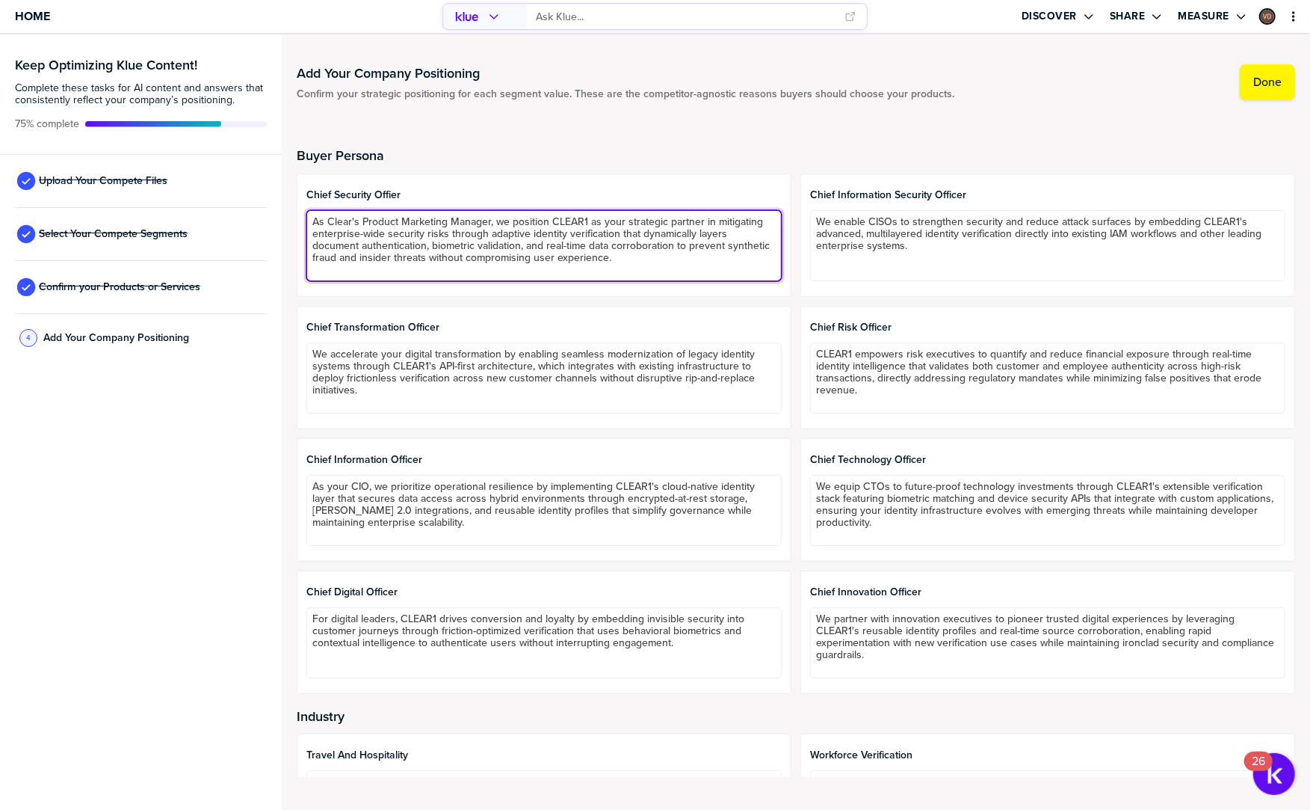
click at [459, 223] on textarea "As Clear's Product Marketing Manager, we position CLEAR1 as your strategic part…" at bounding box center [543, 245] width 475 height 71
drag, startPoint x: 712, startPoint y: 223, endPoint x: 275, endPoint y: 207, distance: 437.5
click at [275, 207] on div "Keep Optimizing Klue Content! Complete these tasks for AI content and answers t…" at bounding box center [655, 421] width 1310 height 775
click at [351, 229] on textarea "CLEAR1 mitigating enterprise-wide security risks through adaptive identity veri…" at bounding box center [543, 245] width 475 height 71
click at [398, 223] on textarea "CLEAR1 mitigating enterprise-wide security risks through adaptive identity veri…" at bounding box center [543, 245] width 475 height 71
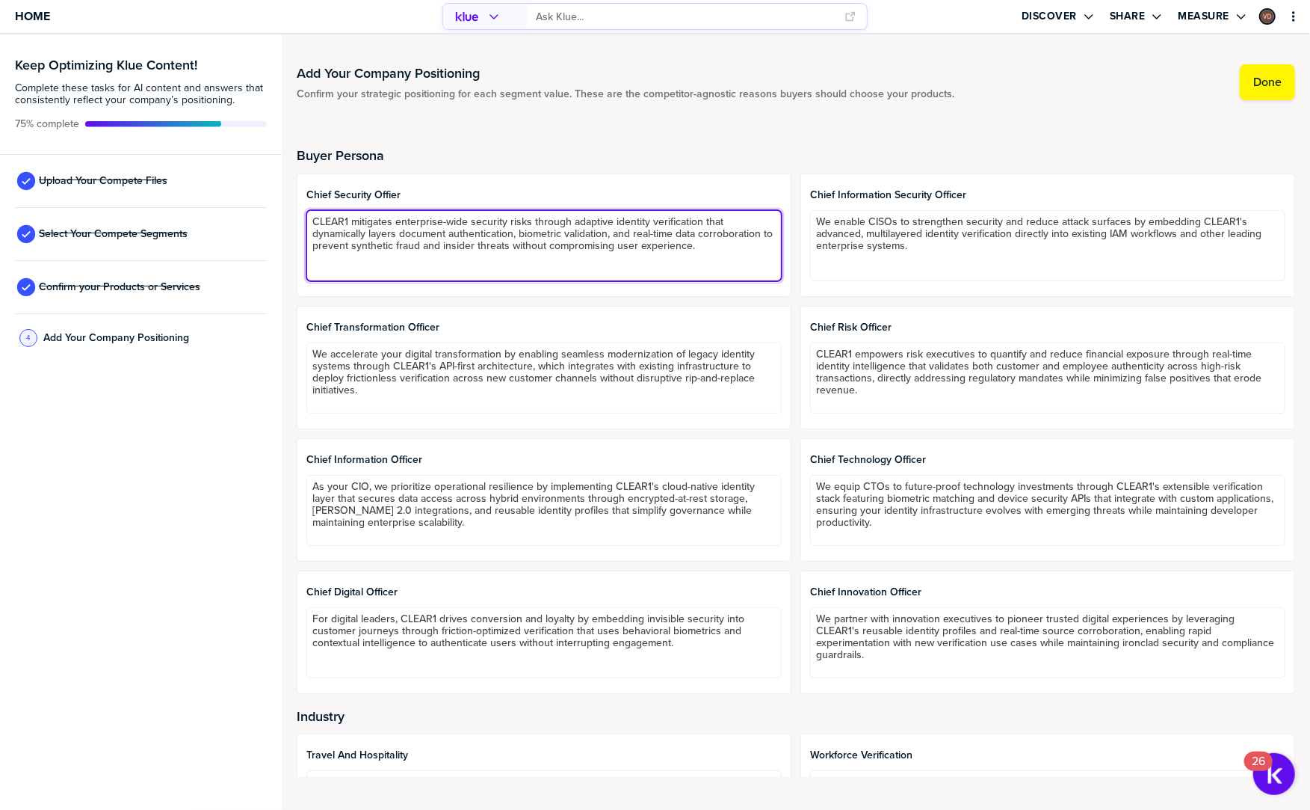
drag, startPoint x: 612, startPoint y: 220, endPoint x: 573, endPoint y: 221, distance: 39.6
click at [573, 221] on textarea "CLEAR1 mitigates enterprise-wide security risks through adaptive identity verif…" at bounding box center [543, 245] width 475 height 71
click at [576, 226] on textarea "CLEAR1 mitigates enterprise-wide security risks through identity verification t…" at bounding box center [543, 245] width 475 height 71
type textarea "CLEAR1 mitigates enterprise-wide security risks through identity verification t…"
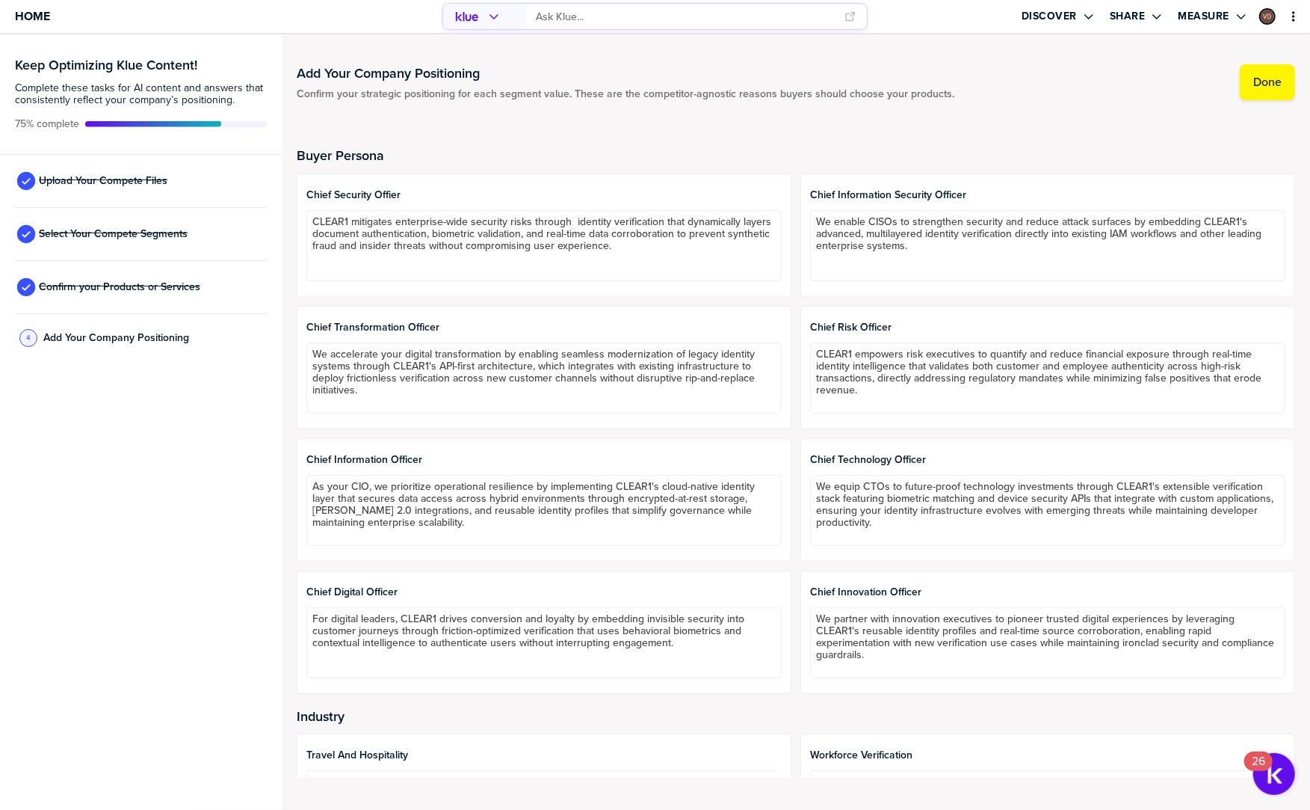
click at [570, 170] on div "Buyer Persona chief security offier CLEAR1 mitigates enterprise-wide security r…" at bounding box center [796, 421] width 999 height 546
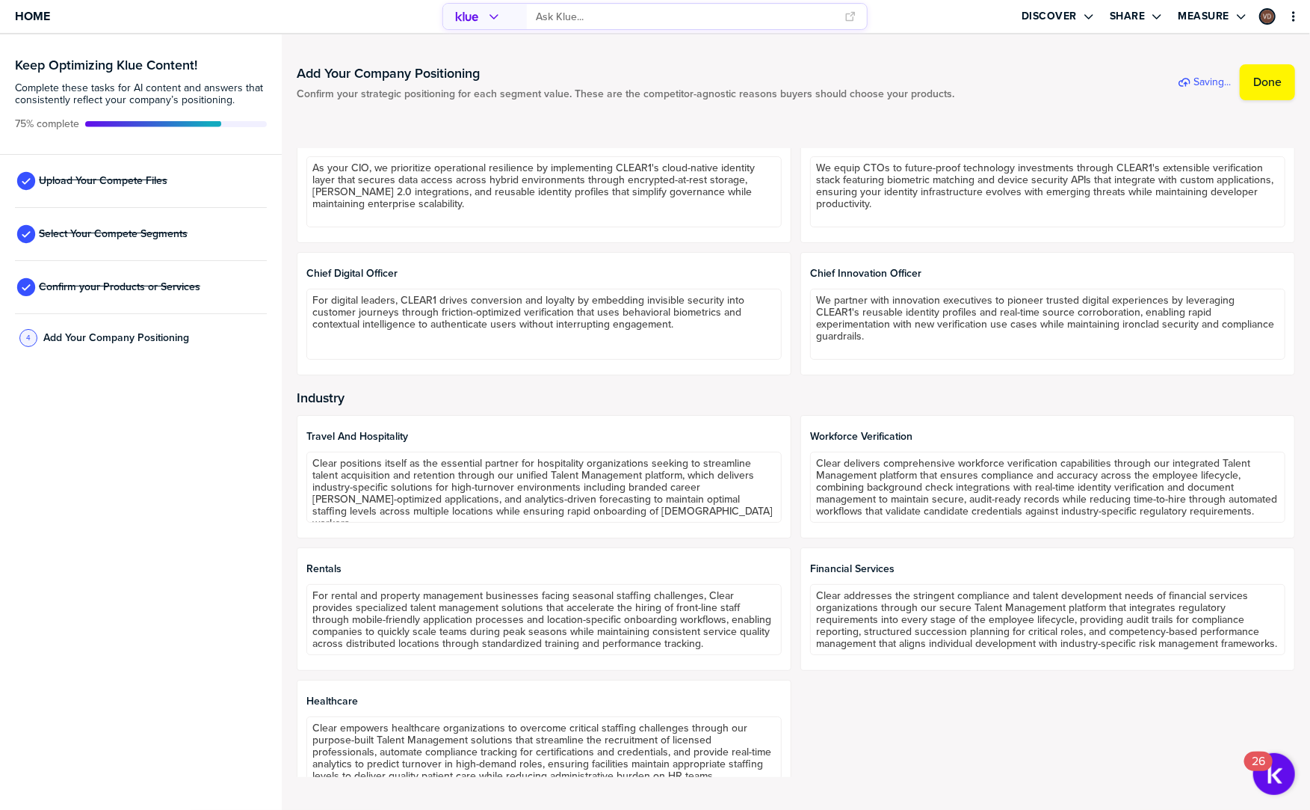
scroll to position [345, 0]
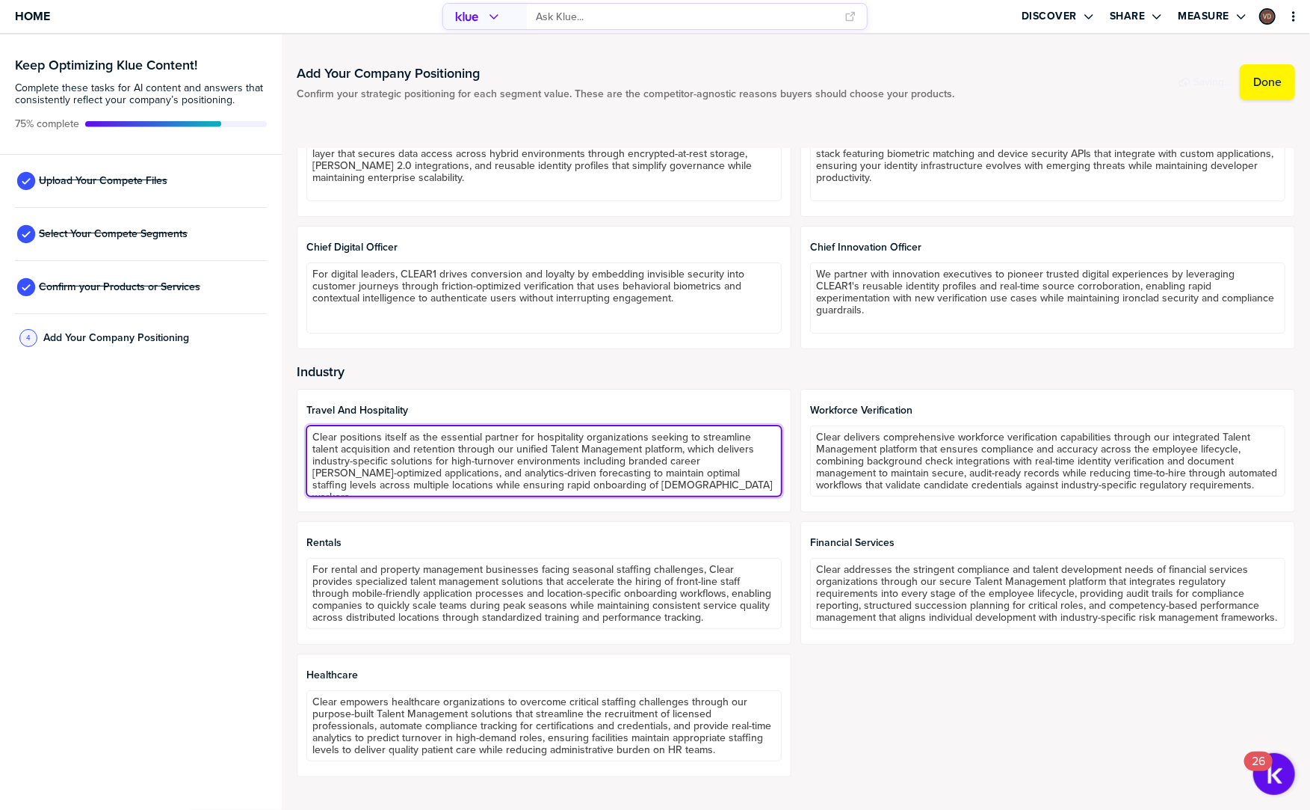
click at [479, 432] on textarea "Clear positions itself as the essential partner for hospitality organizations s…" at bounding box center [543, 460] width 475 height 71
click at [477, 449] on textarea "Clear positions itself as the essential partner for hospitality organizations s…" at bounding box center [543, 460] width 475 height 71
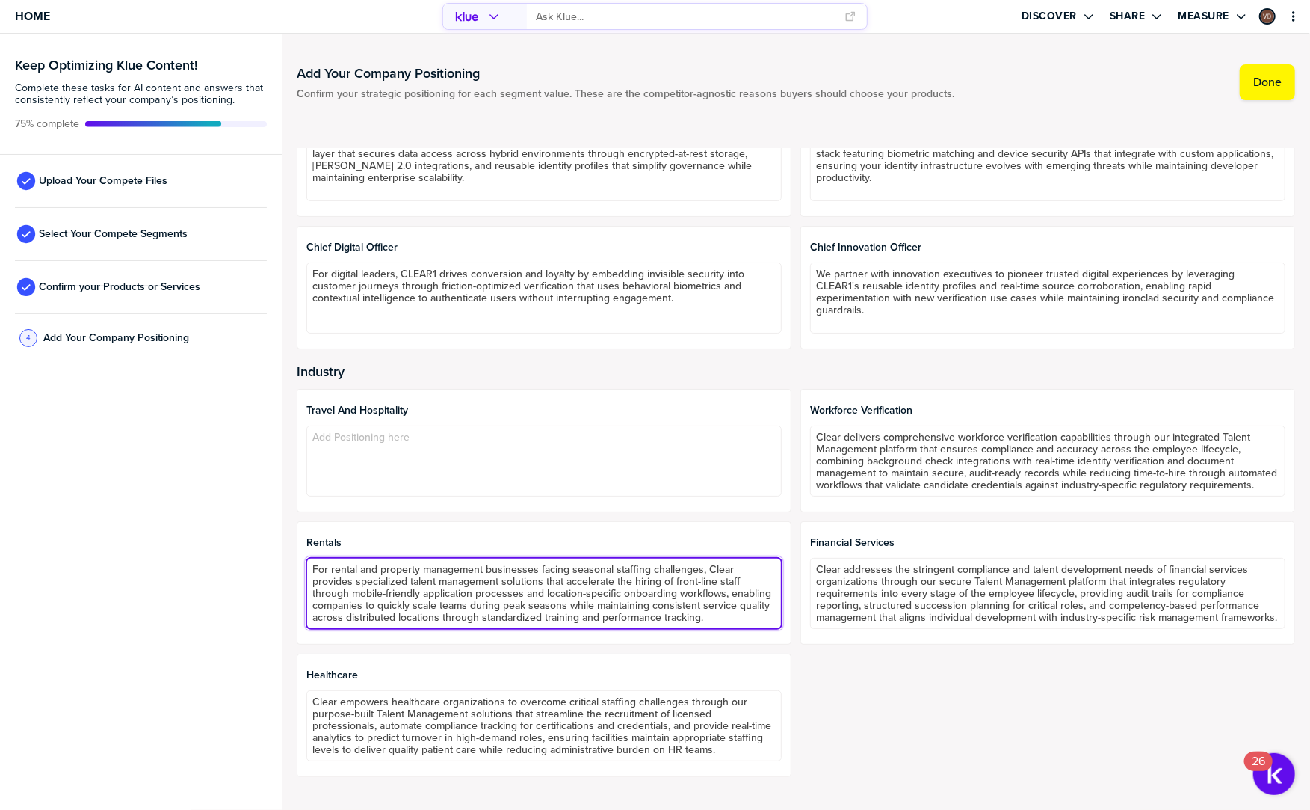
click at [477, 590] on textarea "For rental and property management businesses facing seasonal staffing challeng…" at bounding box center [543, 593] width 475 height 71
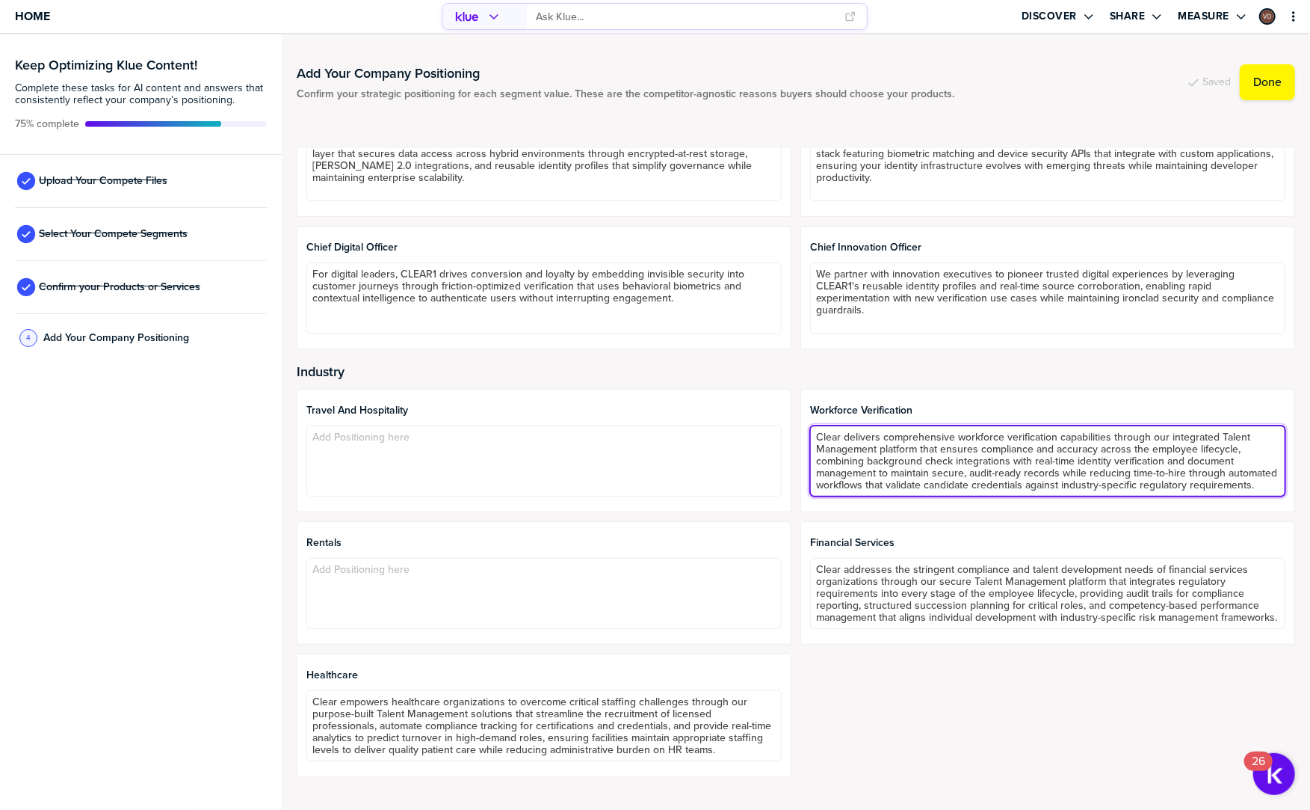
click at [999, 482] on textarea "Clear delivers comprehensive workforce verification capabilities through our in…" at bounding box center [1047, 460] width 475 height 71
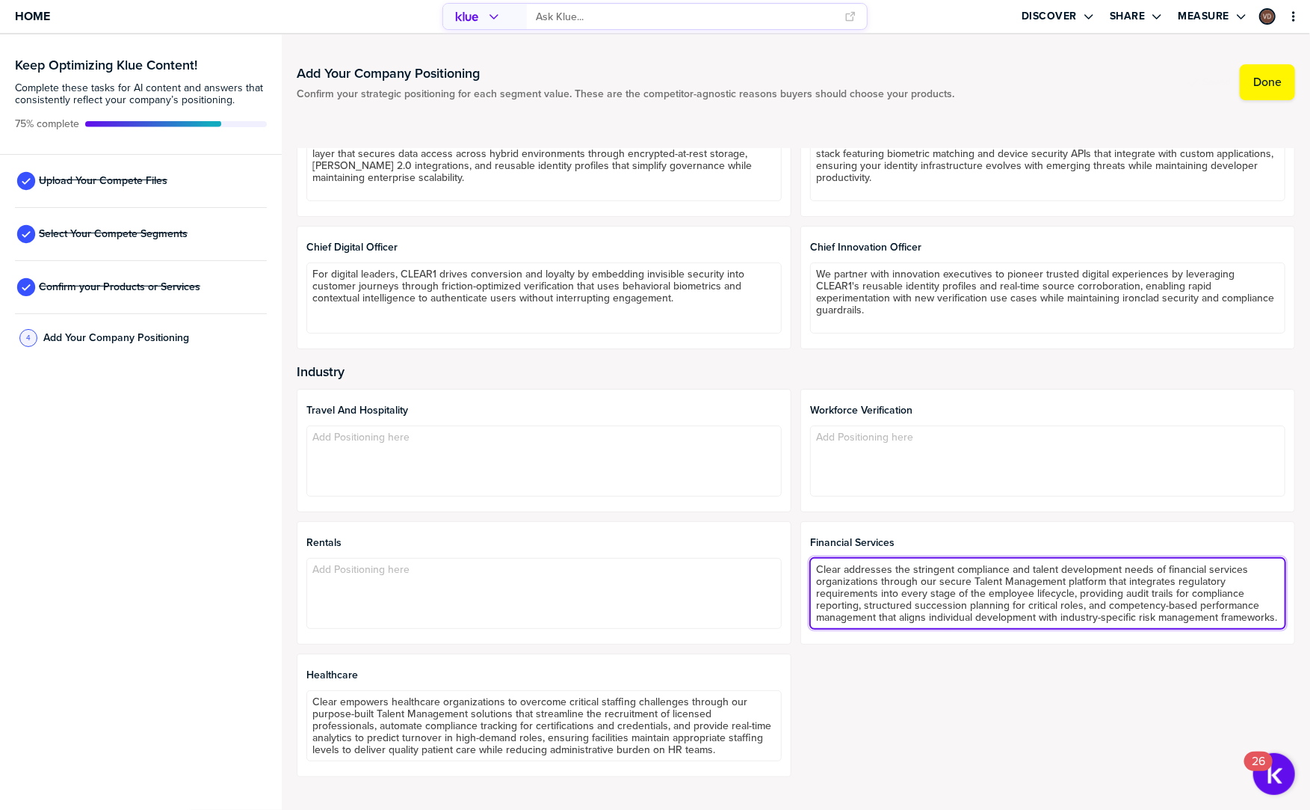
click at [970, 582] on textarea "Clear addresses the stringent compliance and talent development needs of financ…" at bounding box center [1047, 593] width 475 height 71
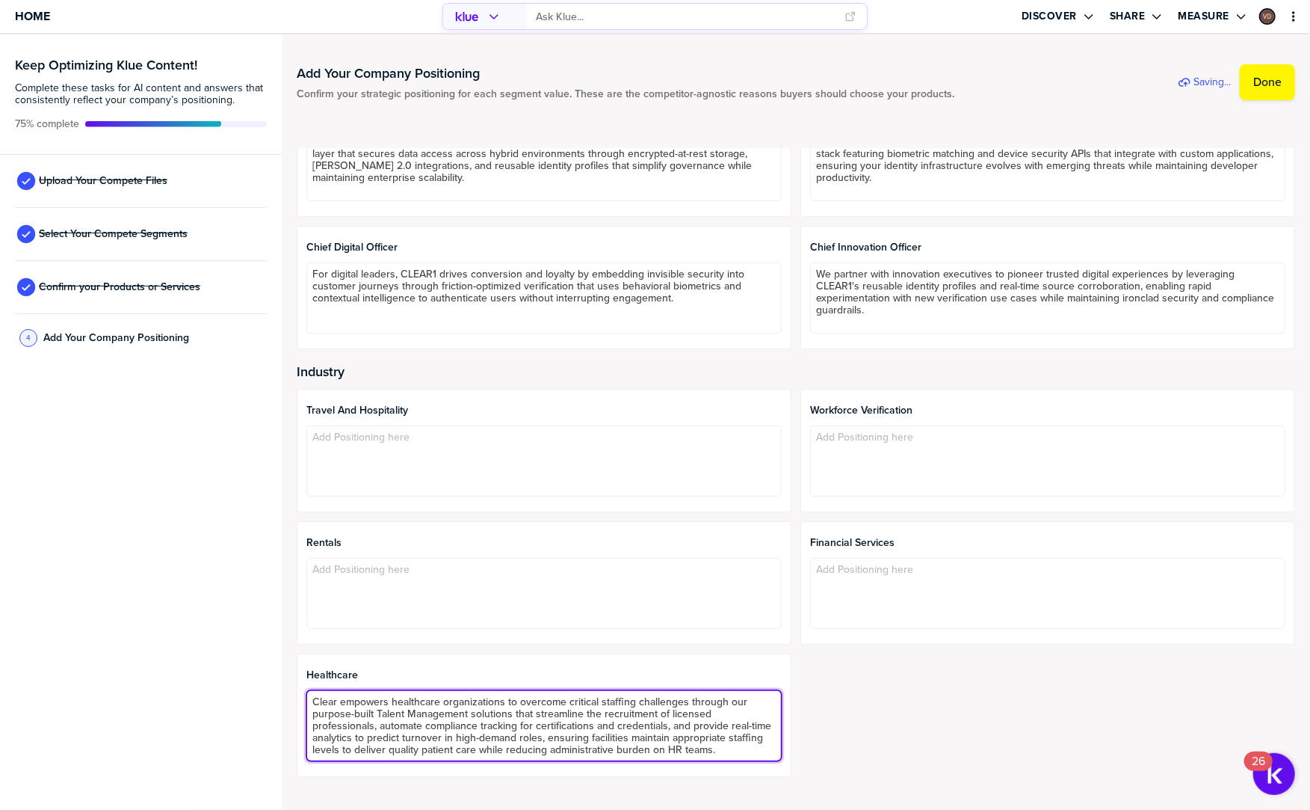
click at [541, 731] on textarea "Clear empowers healthcare organizations to overcome critical staffing challenge…" at bounding box center [543, 725] width 475 height 71
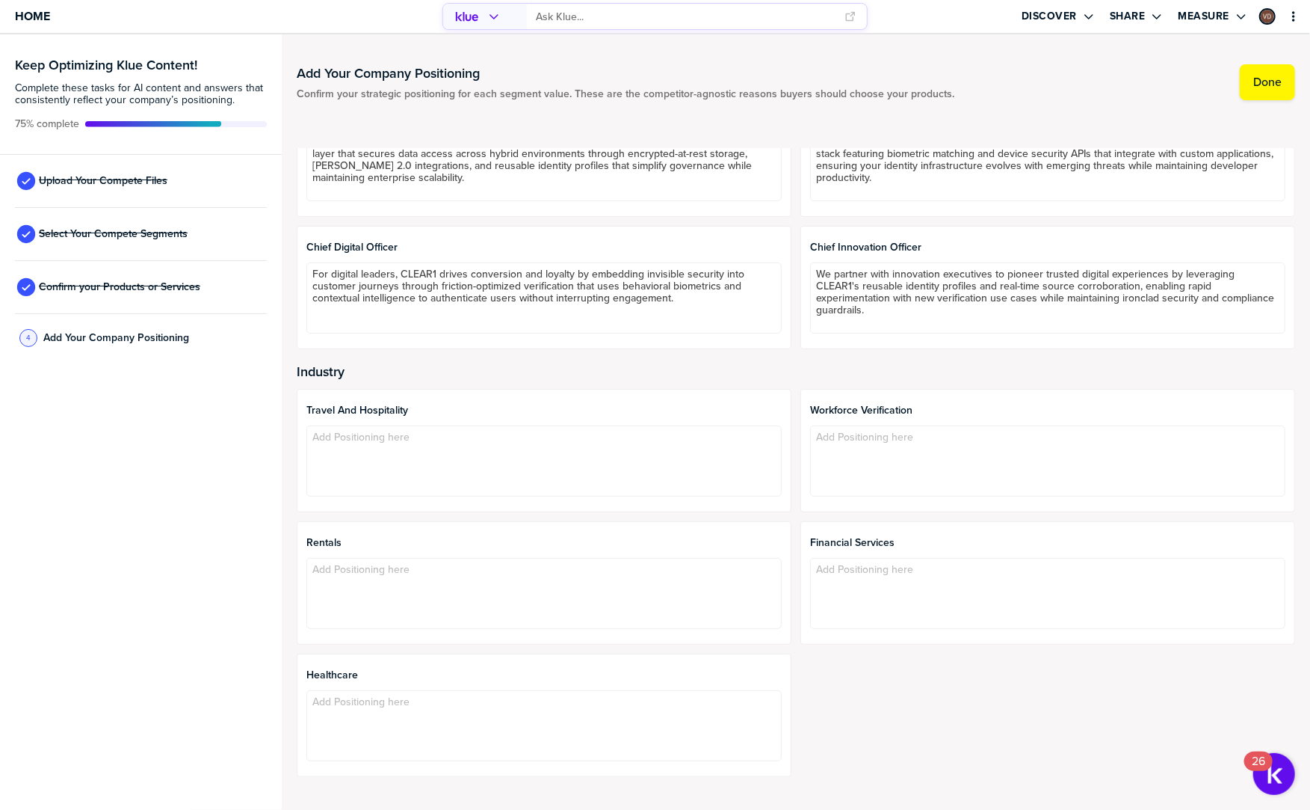
click at [434, 419] on div at bounding box center [543, 420] width 475 height 9
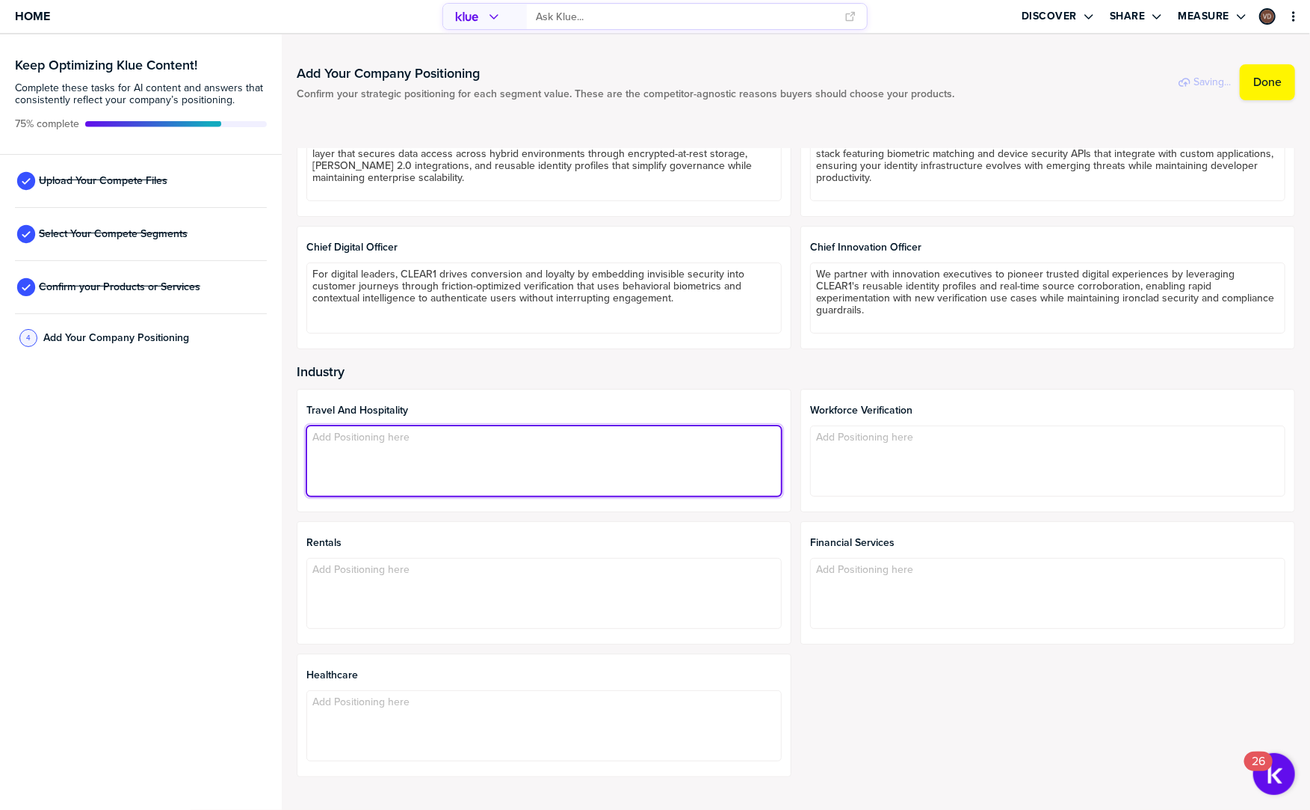
click at [450, 461] on textarea at bounding box center [543, 460] width 475 height 71
paste textarea "Secure every stay. Delight every guest. Keep your business safe and your guests…"
paste textarea "Protect your assets: CLEAR’s Secure [PERSON_NAME] can reduce unauthorized check…"
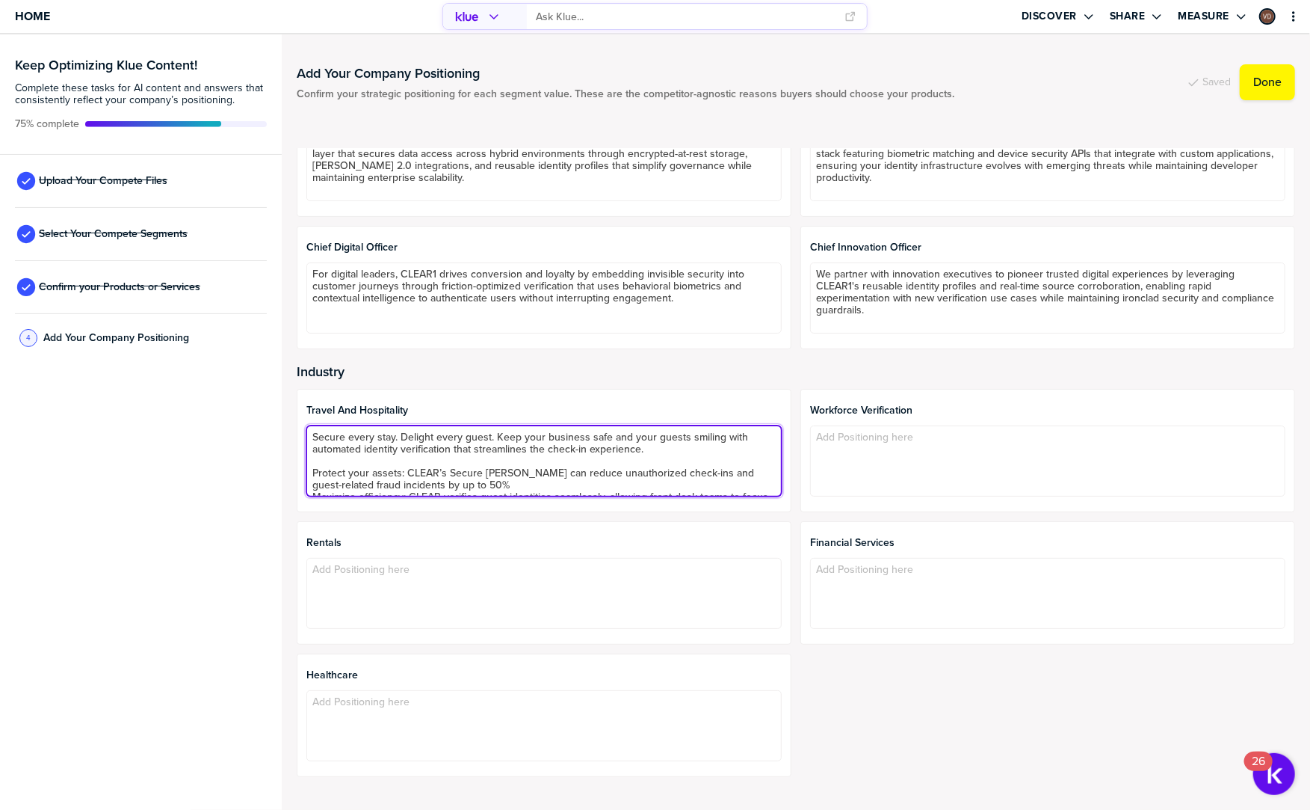
type textarea "Secure every stay. Delight every guest. Keep your business safe and your guests…"
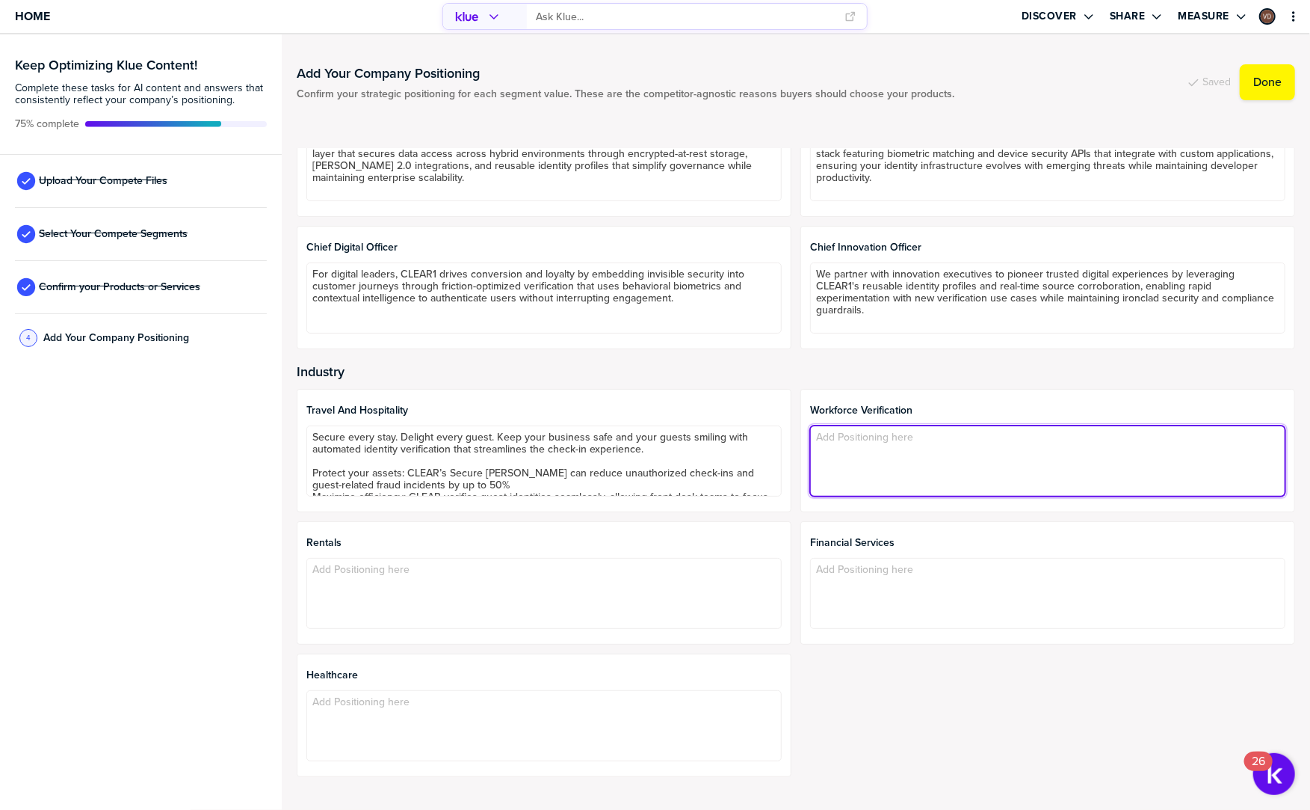
click at [965, 450] on textarea at bounding box center [1047, 460] width 475 height 71
paste textarea "With cyber threats on the rise and credential-based authentication becoming inc…"
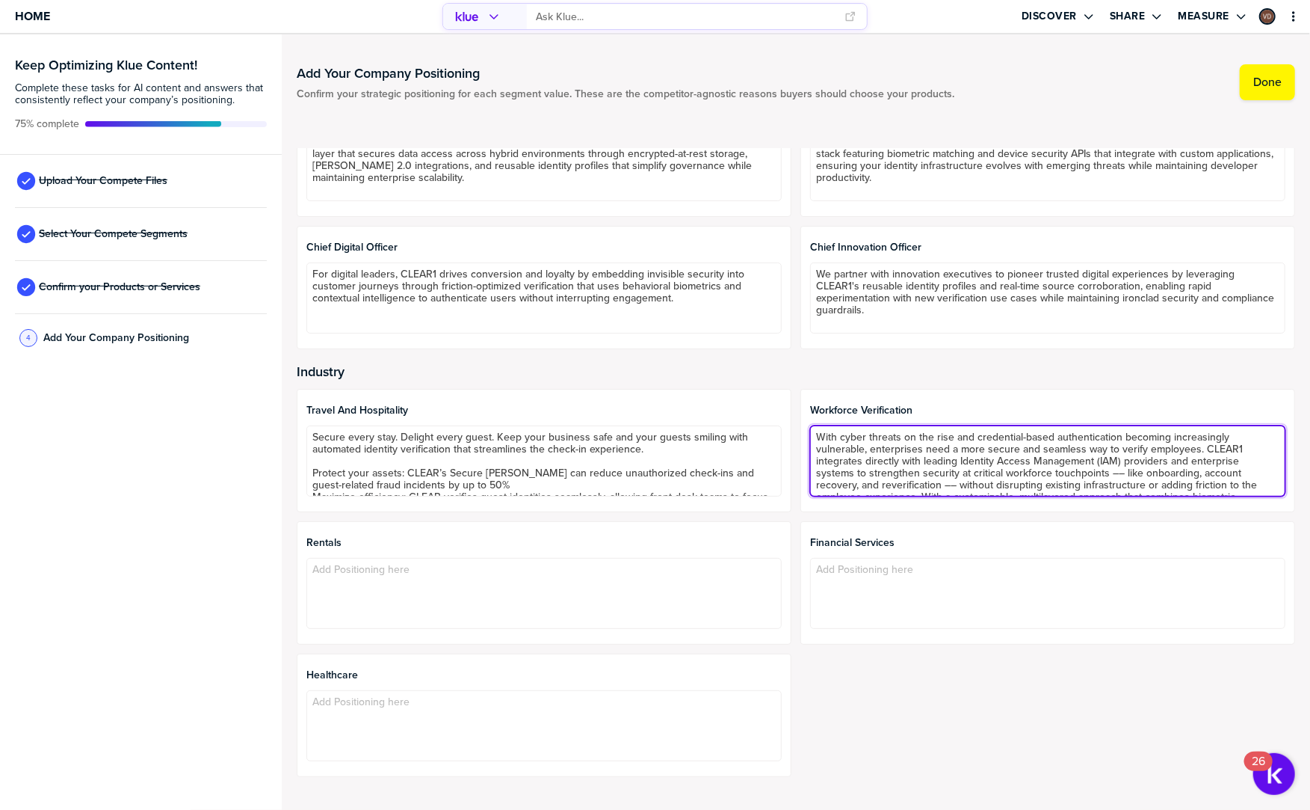
scroll to position [57, 0]
paste textarea "Stronger security: CLEAR1’s biometric MFA powers a new layer of protection agai…"
type textarea "Lore ipsum dolorsi am con adip eli seddoeiusm-tempo incididuntutla etdolore mag…"
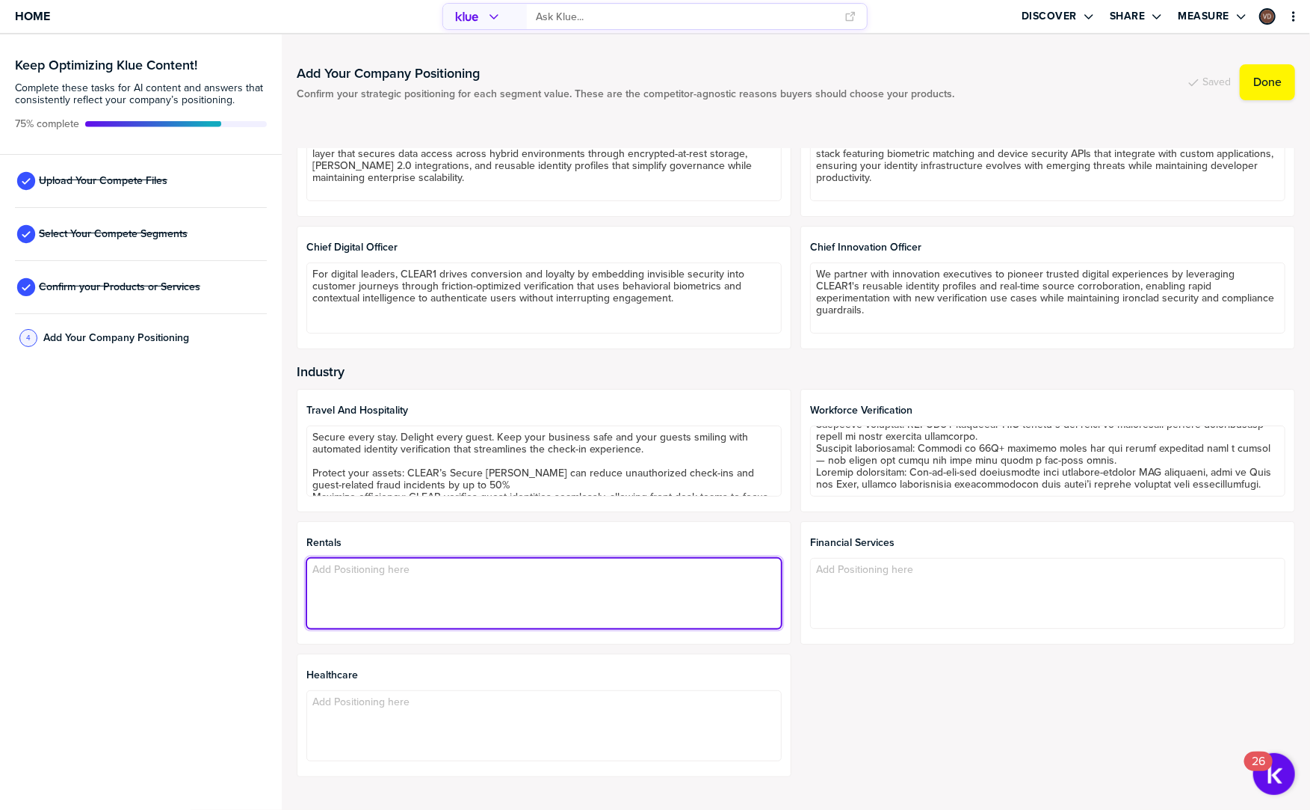
click at [407, 609] on textarea at bounding box center [543, 593] width 475 height 71
paste textarea "Know Your Renters. Protect Your Assets. Reduce theft/fraud when you know exactl…"
type textarea "Know Your Renters. Protect Your Assets. Reduce theft/fraud when you know exactl…"
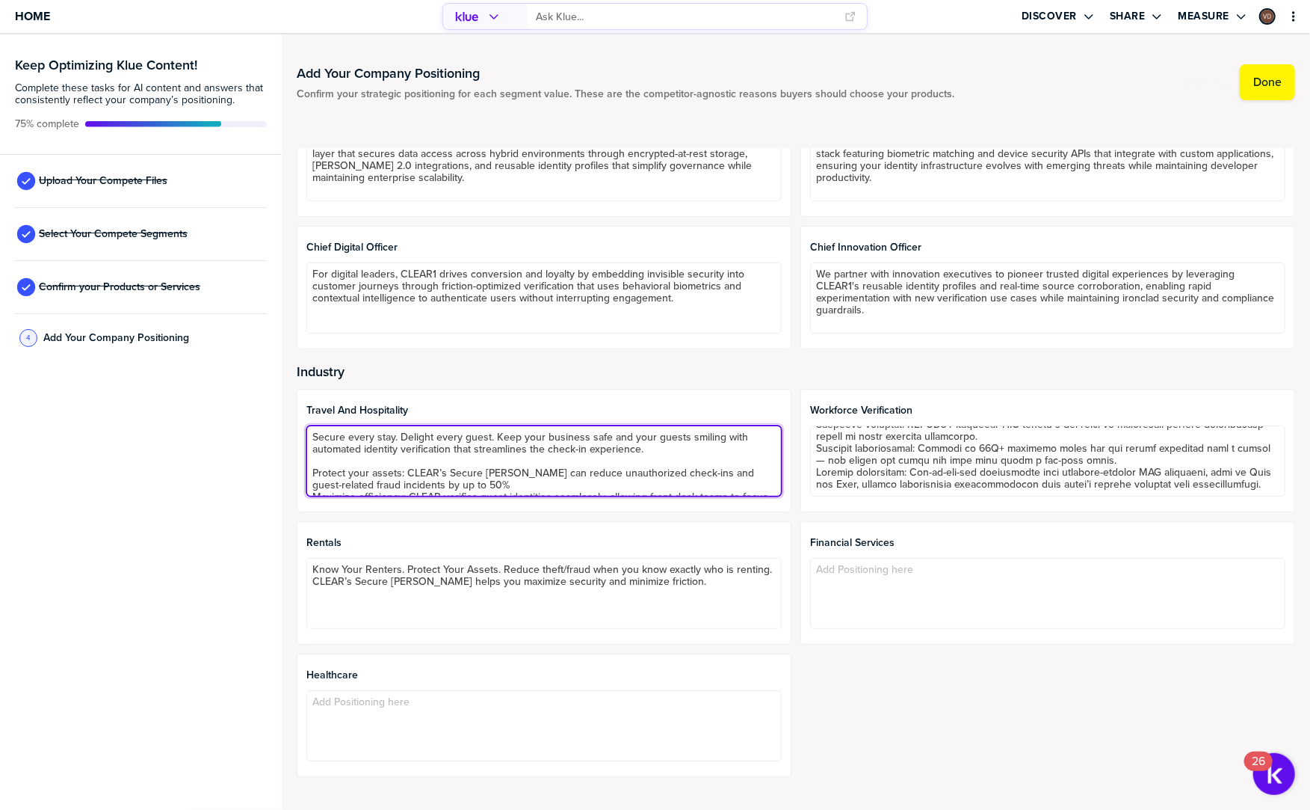
click at [401, 465] on textarea "Secure every stay. Delight every guest. Keep your business safe and your guests…" at bounding box center [543, 460] width 475 height 71
drag, startPoint x: 555, startPoint y: 454, endPoint x: 443, endPoint y: 452, distance: 112.1
click at [443, 452] on textarea "Secure every stay. Delight every guest. Keep your business safe and your guests…" at bounding box center [543, 460] width 475 height 71
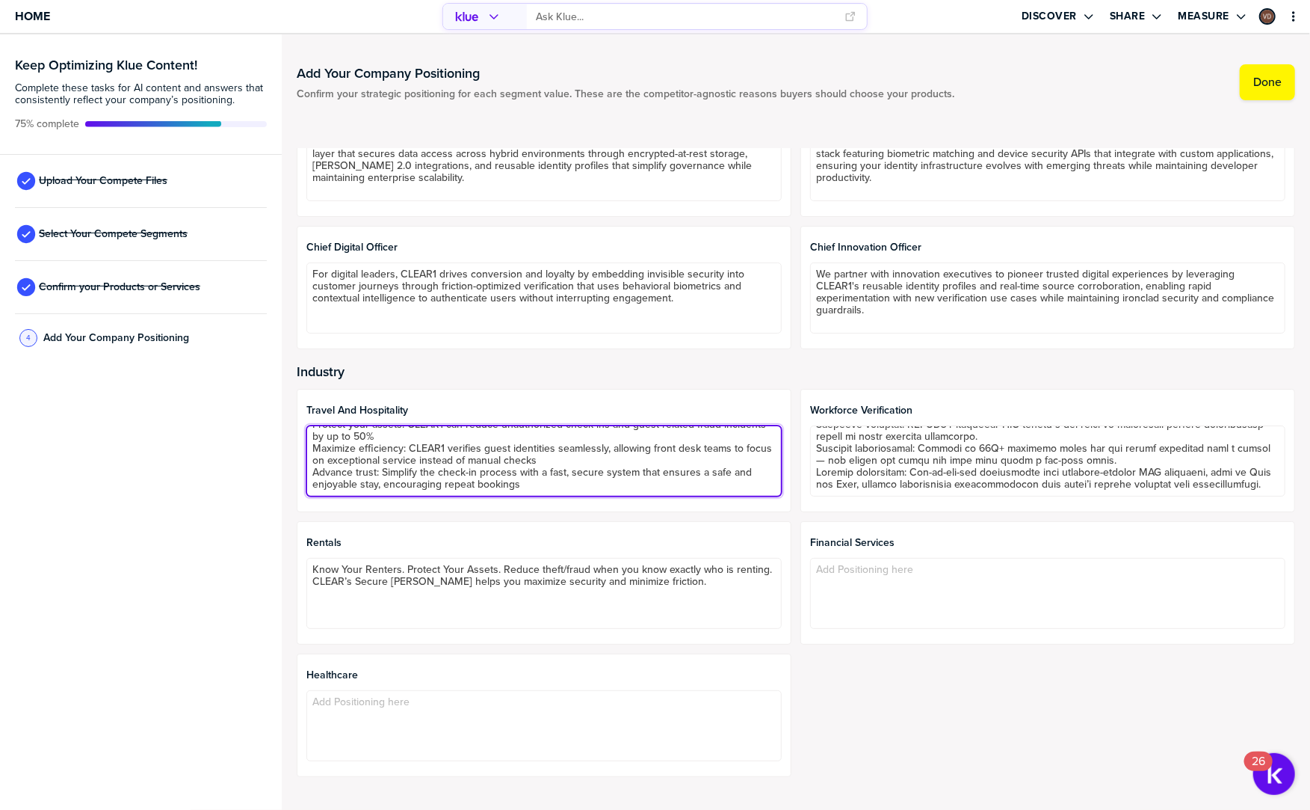
type textarea "Secure every stay. Delight every guest. Keep your business safe and your guests…"
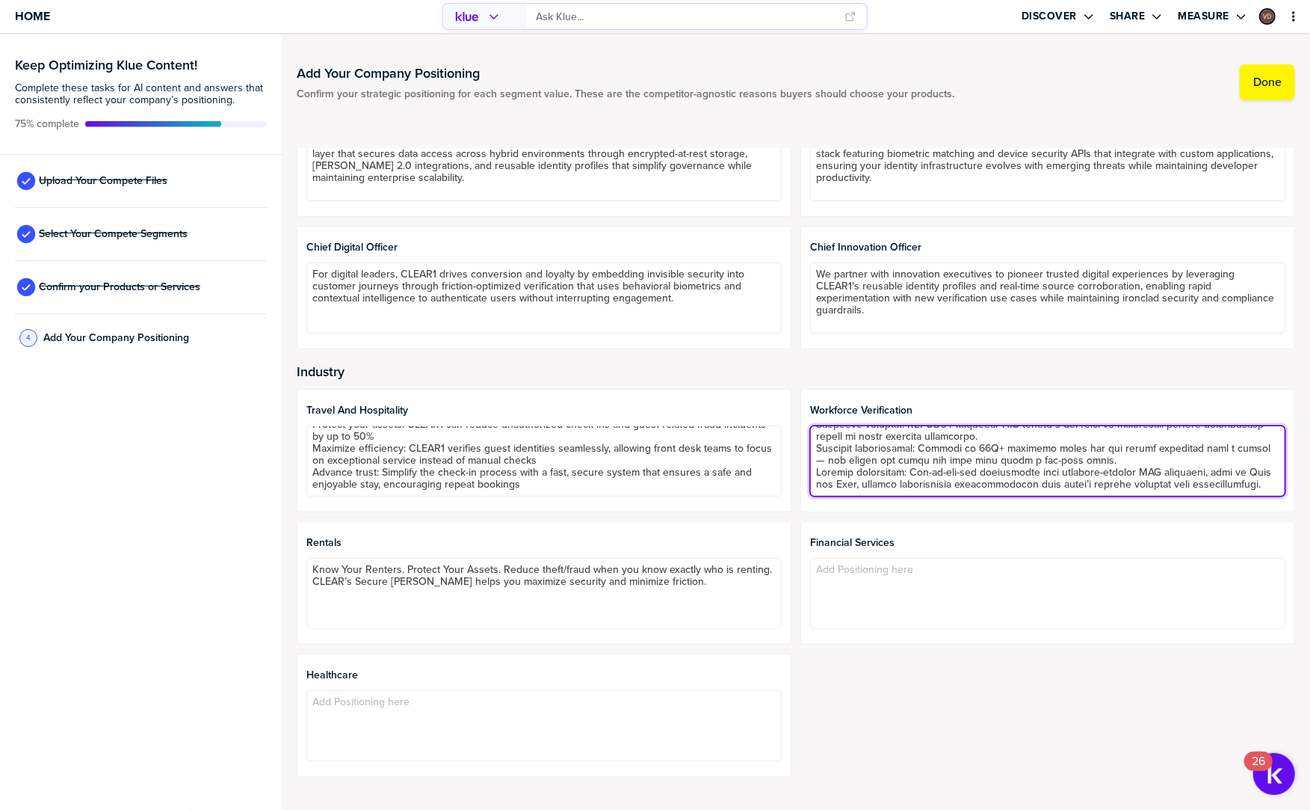
click at [1037, 490] on textarea at bounding box center [1047, 460] width 475 height 71
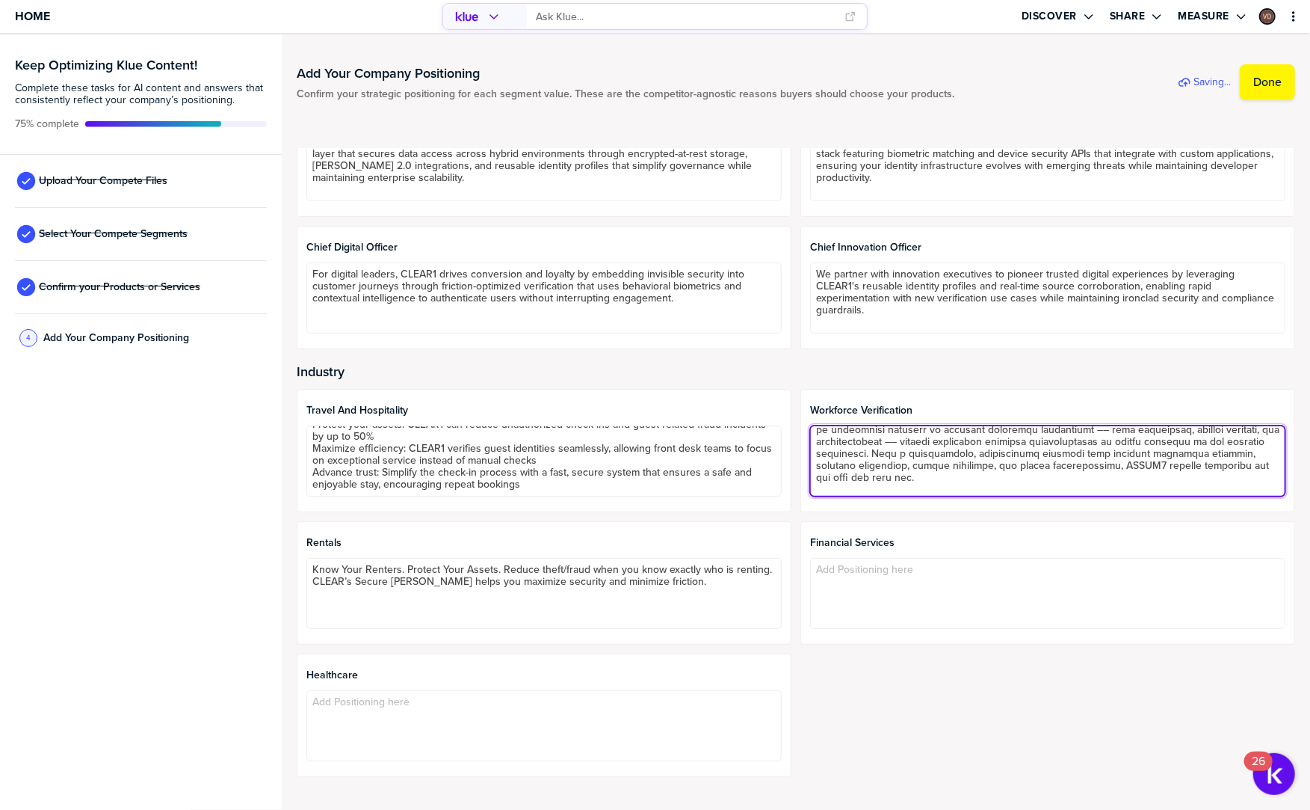
scroll to position [0, 0]
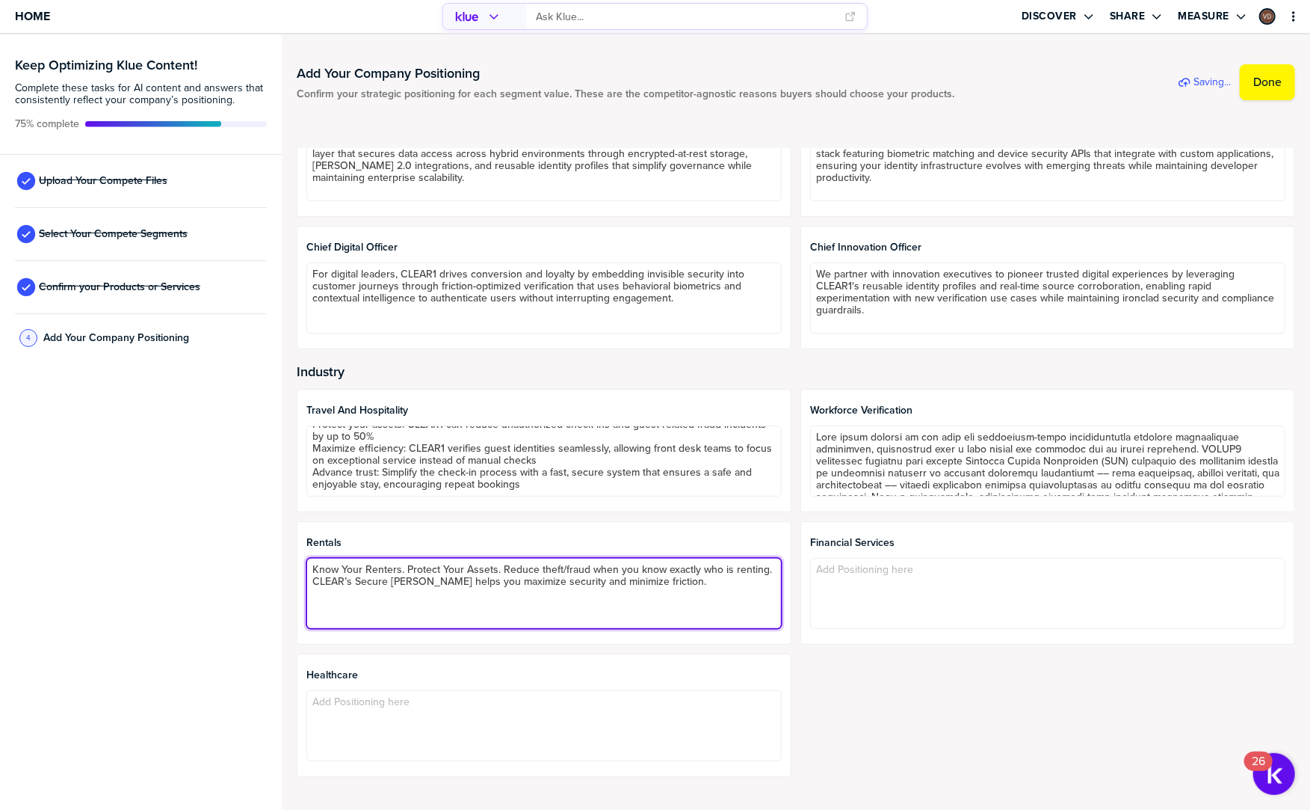
click at [480, 598] on textarea "Know Your Renters. Protect Your Assets. Reduce theft/fraud when you know exactl…" at bounding box center [543, 593] width 475 height 71
drag, startPoint x: 465, startPoint y: 585, endPoint x: 346, endPoint y: 587, distance: 118.9
click at [346, 587] on textarea "Know Your Renters. Protect Your Assets. Reduce theft/fraud when you know exactl…" at bounding box center [543, 593] width 475 height 71
click at [394, 605] on textarea "Know Your Renters. Protect Your Assets. Reduce theft/fraud when you know exactl…" at bounding box center [543, 593] width 475 height 71
paste textarea "Protect your assets: CLEAR’s Secure [PERSON_NAME] can reduce shrink fraud by ~5…"
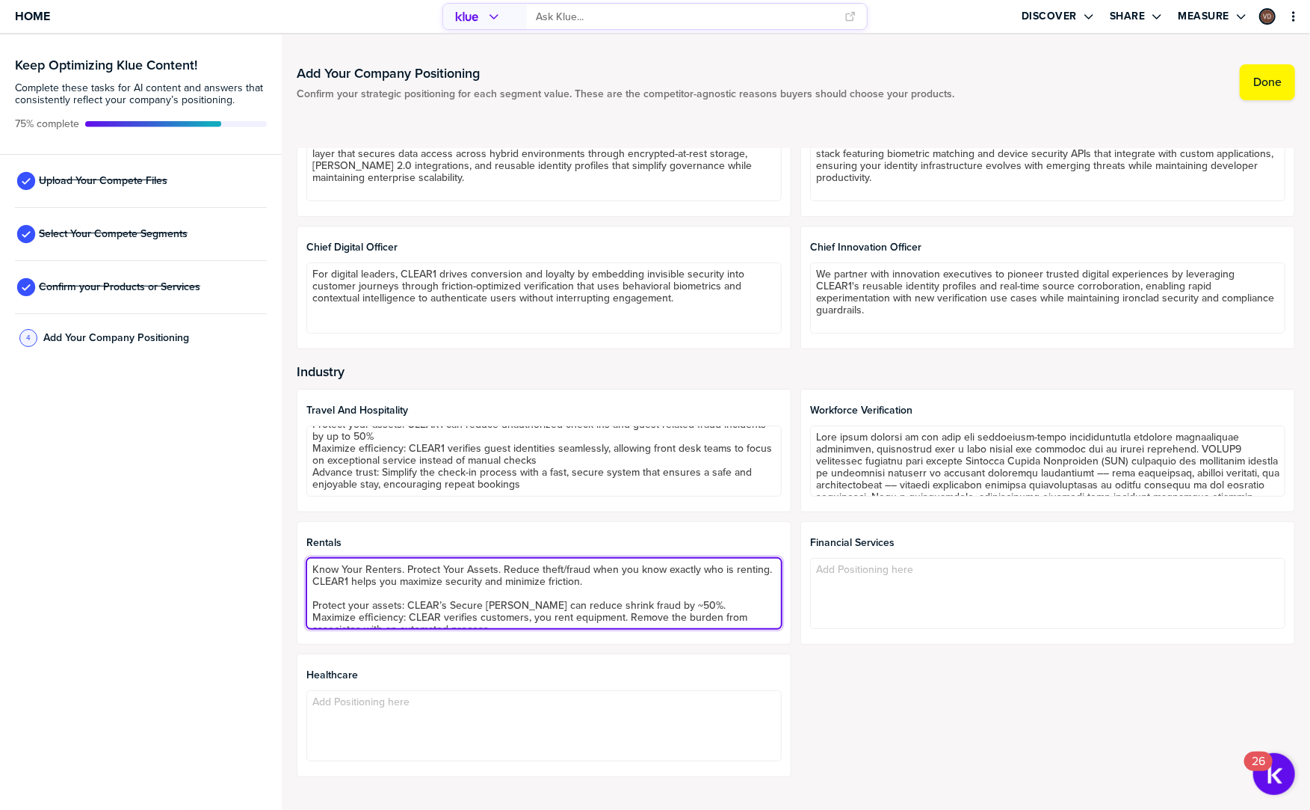
click at [443, 608] on textarea "Know Your Renters. Protect Your Assets. Reduce theft/fraud when you know exactl…" at bounding box center [543, 593] width 475 height 71
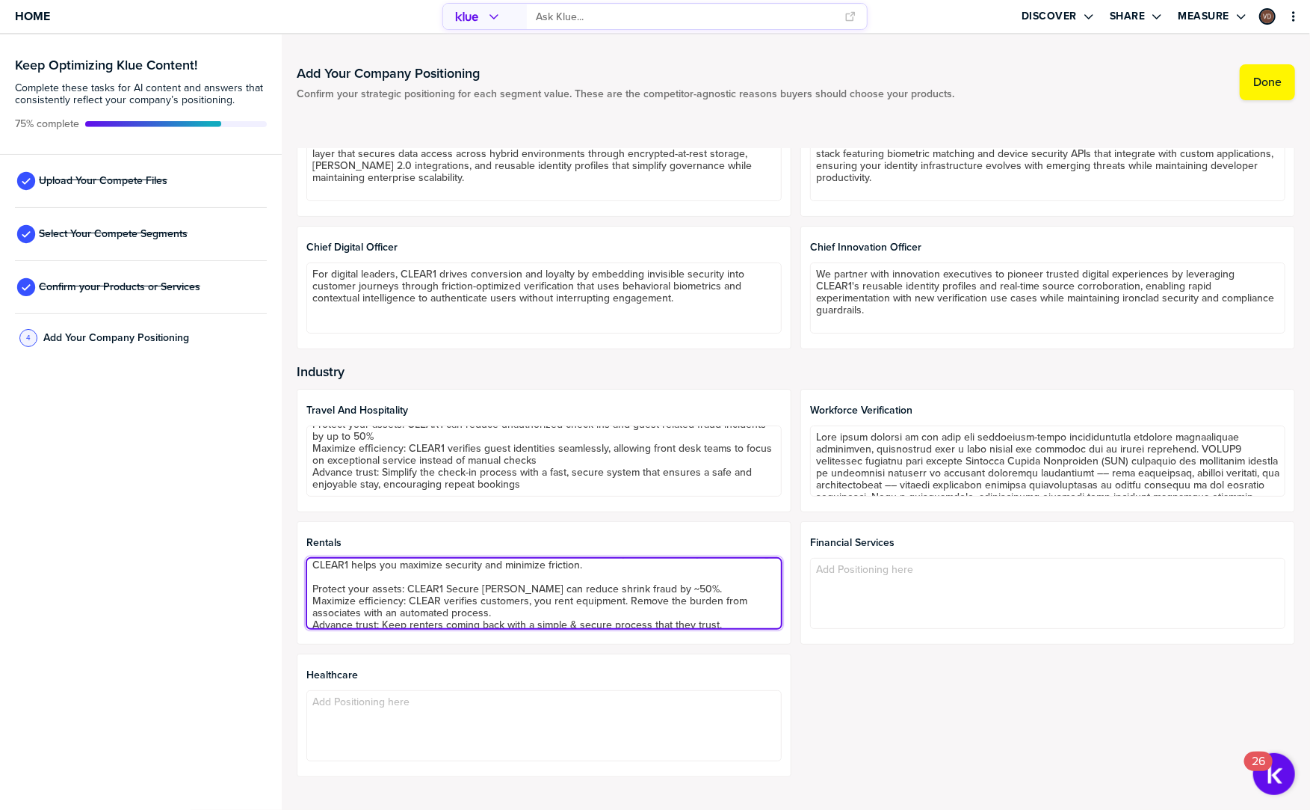
click at [442, 602] on textarea "Know Your Renters. Protect Your Assets. Reduce theft/fraud when you know exactl…" at bounding box center [543, 593] width 475 height 71
type textarea "Know Your Renters. Protect Your Assets. Reduce theft/fraud when you know exactl…"
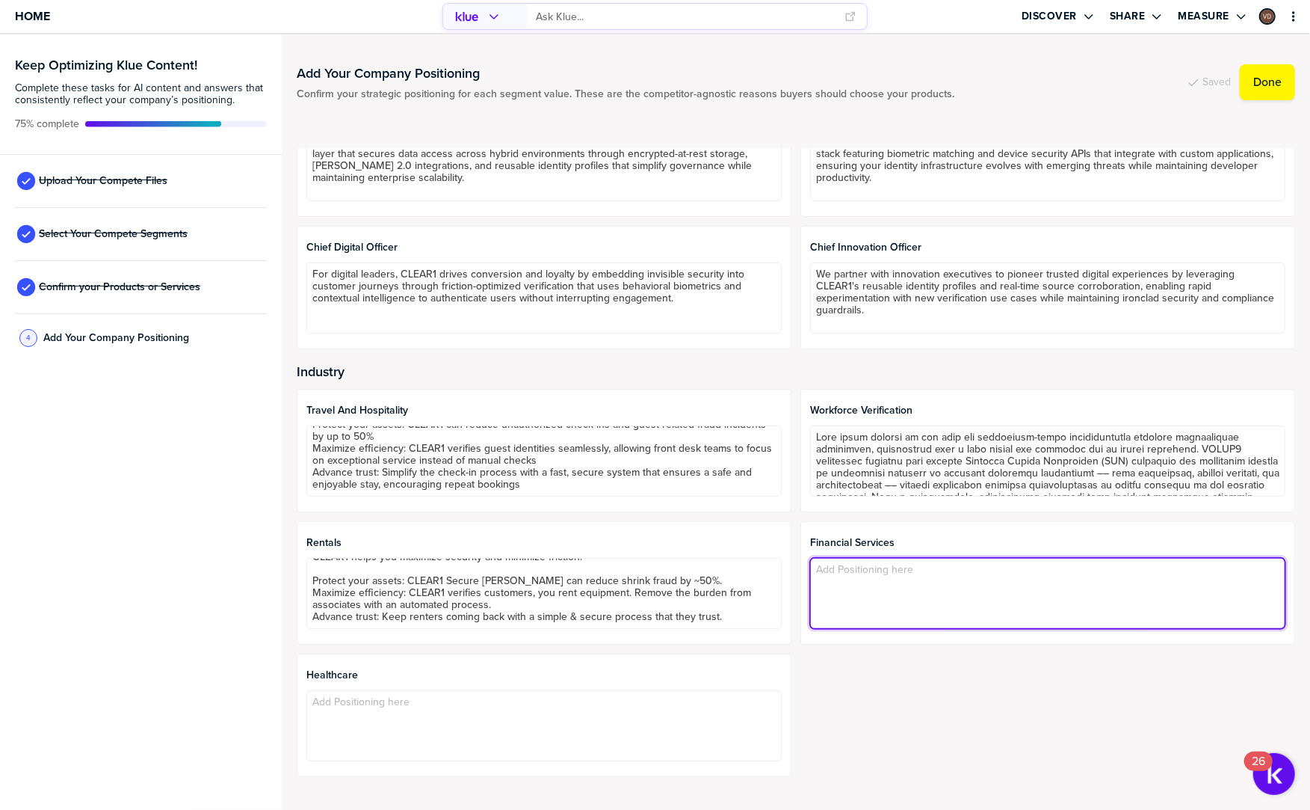
click at [947, 615] on textarea at bounding box center [1047, 593] width 475 height 71
paste textarea "Trusted identity at every touchpoint—from onboarding to login to payments. CLEA…"
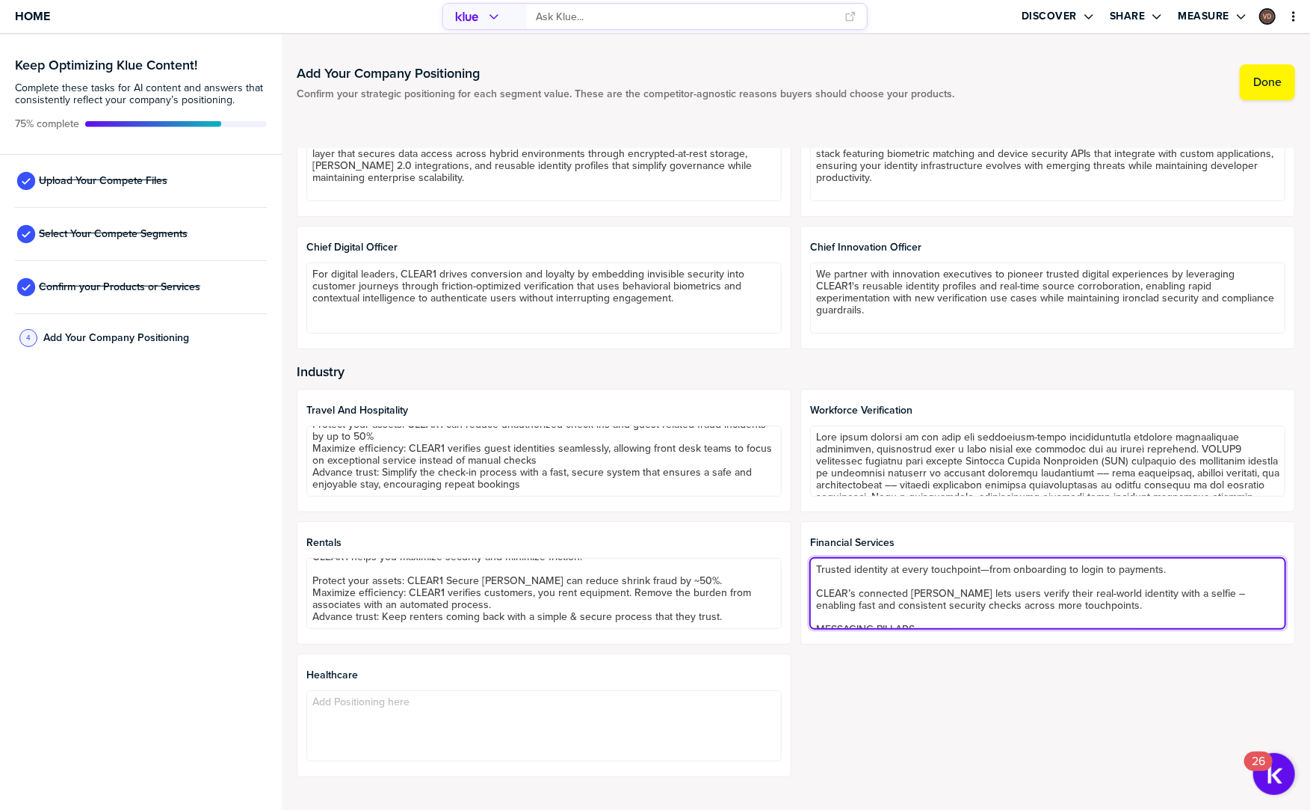
scroll to position [5, 0]
drag, startPoint x: 986, startPoint y: 589, endPoint x: 871, endPoint y: 590, distance: 115.1
click at [871, 590] on textarea "Trusted identity at every touchpoint—from onboarding to login to payments. CLEA…" at bounding box center [1047, 593] width 475 height 71
click at [910, 612] on textarea "Trusted identity at every touchpoint—from onboarding to login to payments. CLEA…" at bounding box center [1047, 593] width 475 height 71
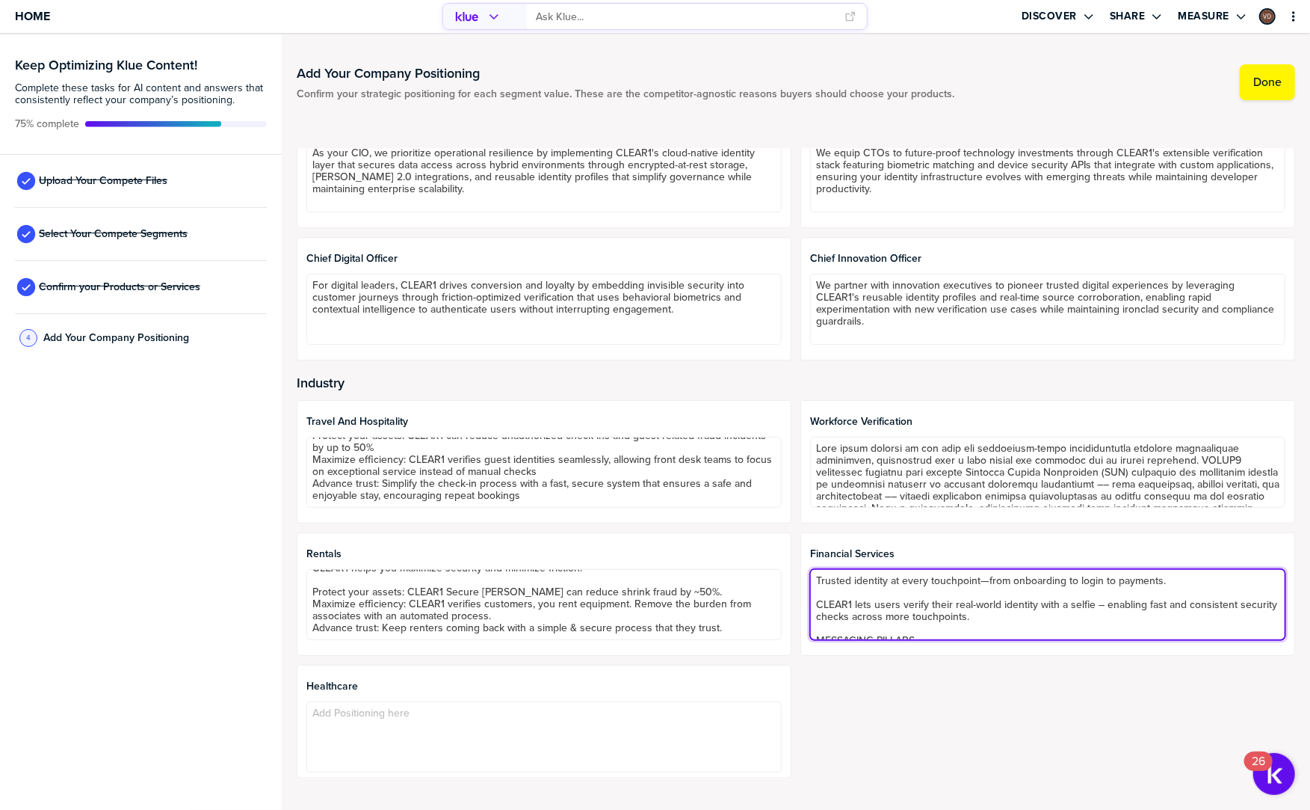
scroll to position [327, 0]
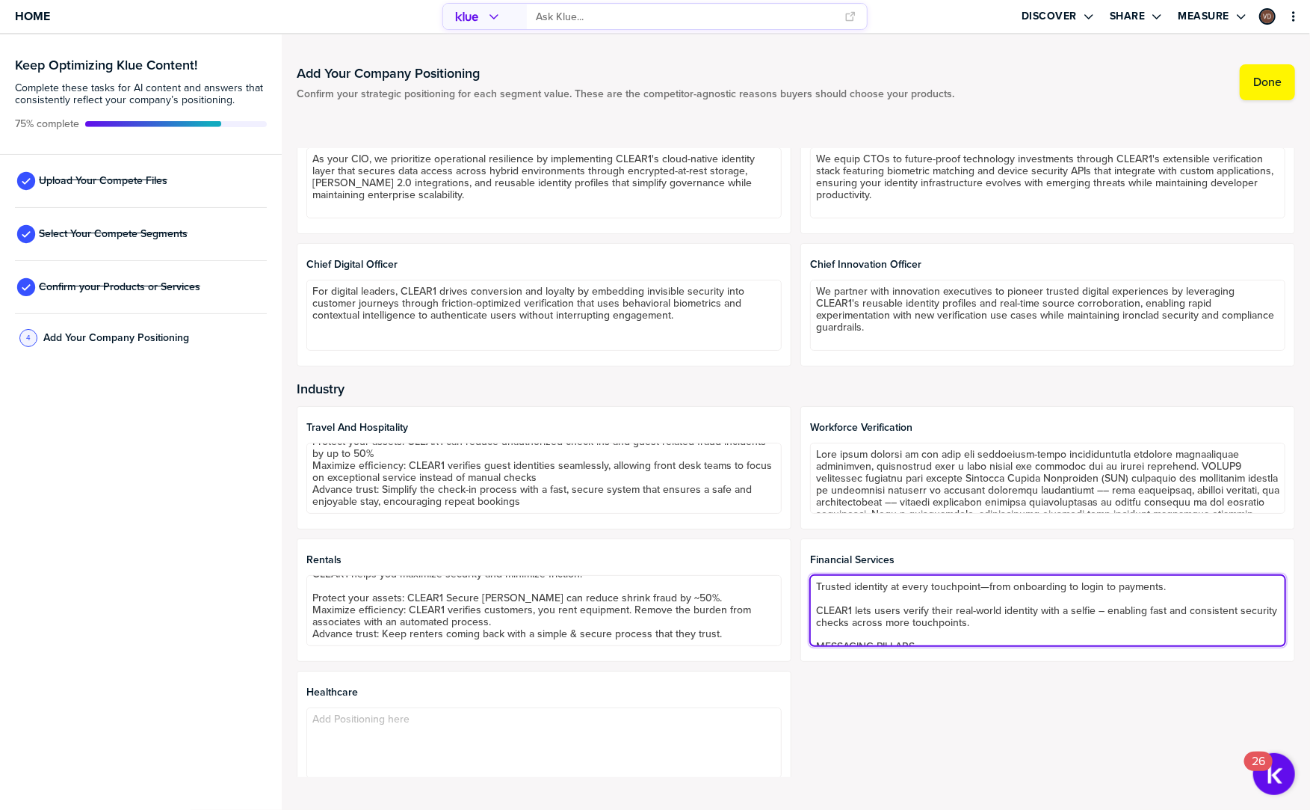
drag, startPoint x: 816, startPoint y: 570, endPoint x: 984, endPoint y: 600, distance: 170.1
click at [984, 600] on textarea "Trusted identity at every touchpoint—from onboarding to login to payments. CLEA…" at bounding box center [1047, 610] width 475 height 71
click at [987, 615] on textarea "Trusted identity at every touchpoint—from onboarding to login to payments. CLEA…" at bounding box center [1047, 610] width 475 height 71
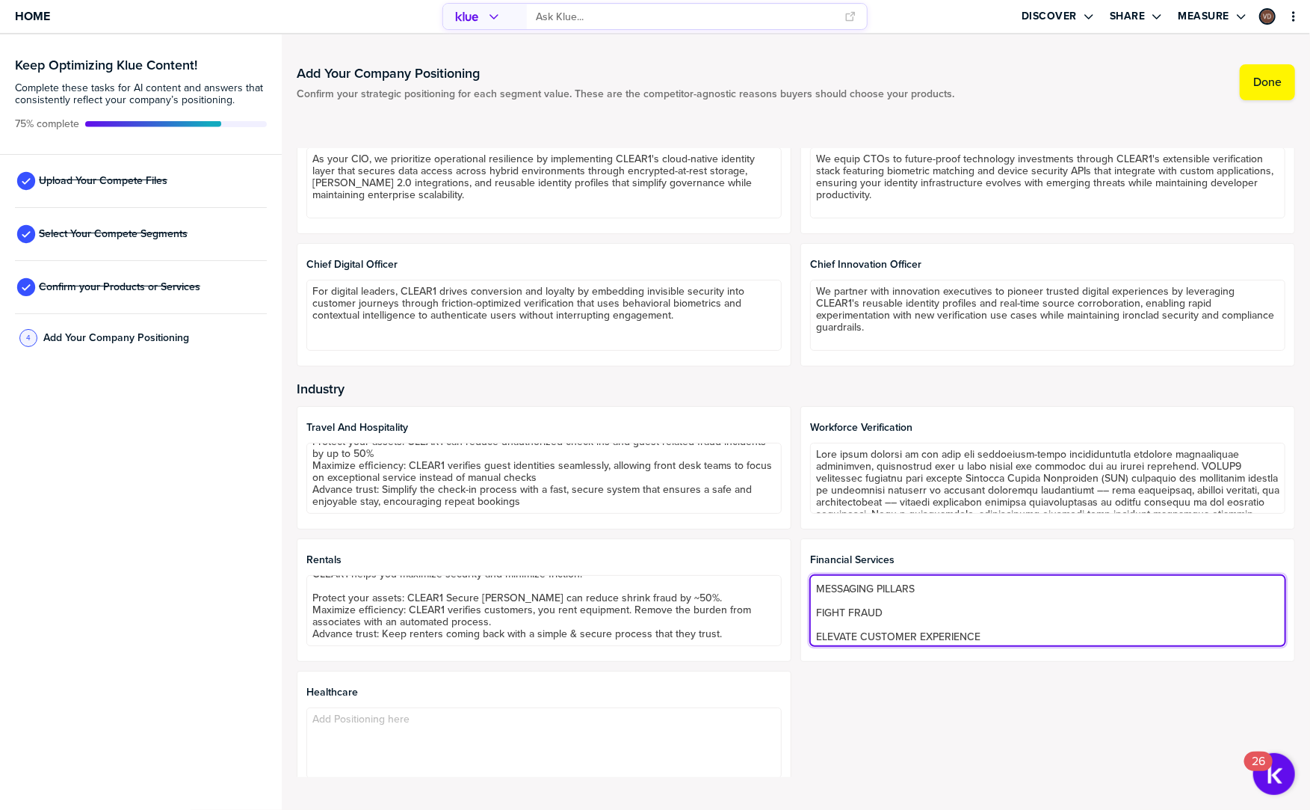
scroll to position [58, 0]
drag, startPoint x: 987, startPoint y: 615, endPoint x: 808, endPoint y: 596, distance: 179.7
click at [808, 596] on div "financial services Trusted identity at every touchpoint—from onboarding to logi…" at bounding box center [1048, 599] width 495 height 123
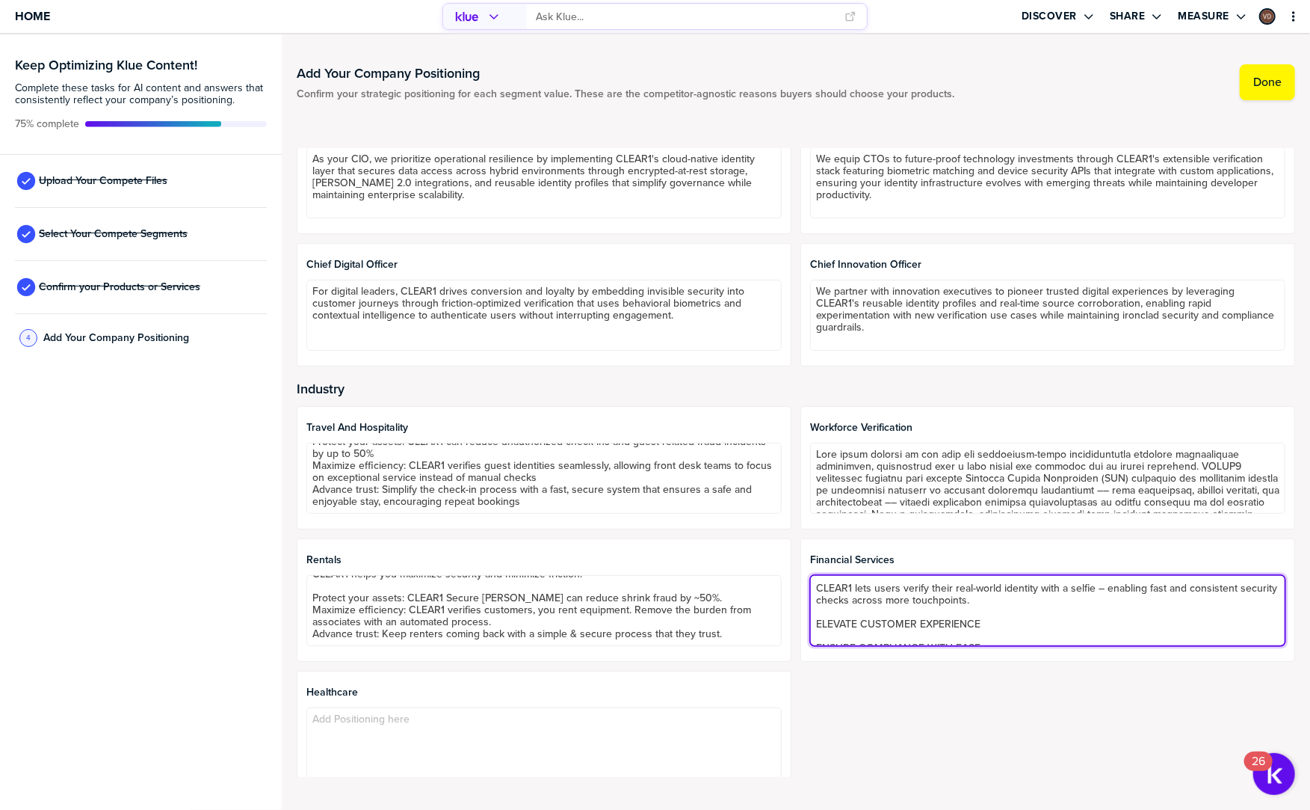
drag, startPoint x: 984, startPoint y: 623, endPoint x: 818, endPoint y: 621, distance: 166.0
click at [818, 621] on textarea "Trusted identity at every touchpoint—from onboarding to login to payments. CLEA…" at bounding box center [1047, 610] width 475 height 71
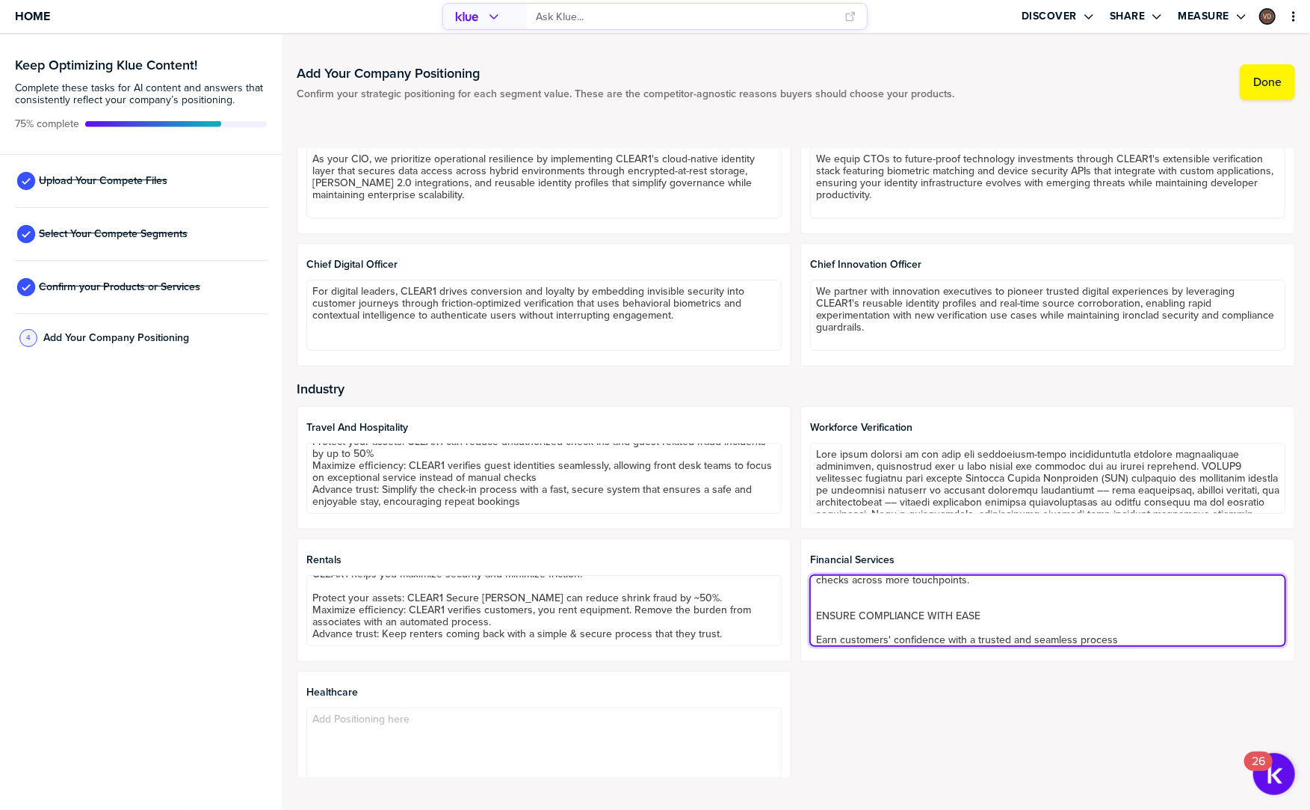
scroll to position [45, 0]
drag, startPoint x: 986, startPoint y: 614, endPoint x: 789, endPoint y: 613, distance: 197.3
click at [789, 613] on div "Travel and Hospitality Secure every stay. Delight every guest. Keep your busine…" at bounding box center [796, 600] width 999 height 388
drag, startPoint x: 822, startPoint y: 595, endPoint x: 847, endPoint y: 594, distance: 24.7
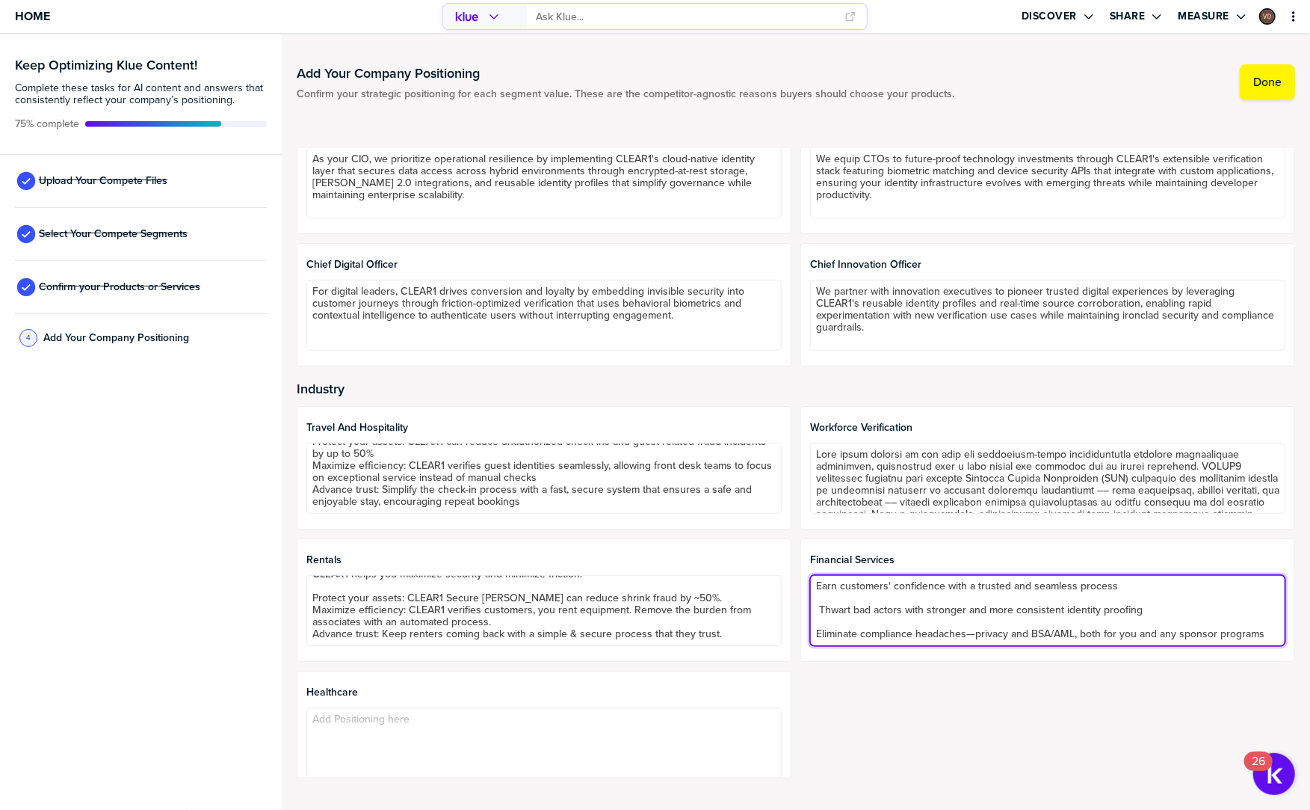
click at [837, 595] on textarea "Trusted identity at every touchpoint—from onboarding to login to payments. CLEA…" at bounding box center [1047, 610] width 475 height 71
drag, startPoint x: 818, startPoint y: 599, endPoint x: 860, endPoint y: 595, distance: 42.0
click at [821, 599] on textarea "Trusted identity at every touchpoint—from onboarding to login to payments. CLEA…" at bounding box center [1047, 610] width 475 height 71
type textarea "Trusted identity at every touchpoint—from onboarding to login to payments. CLEA…"
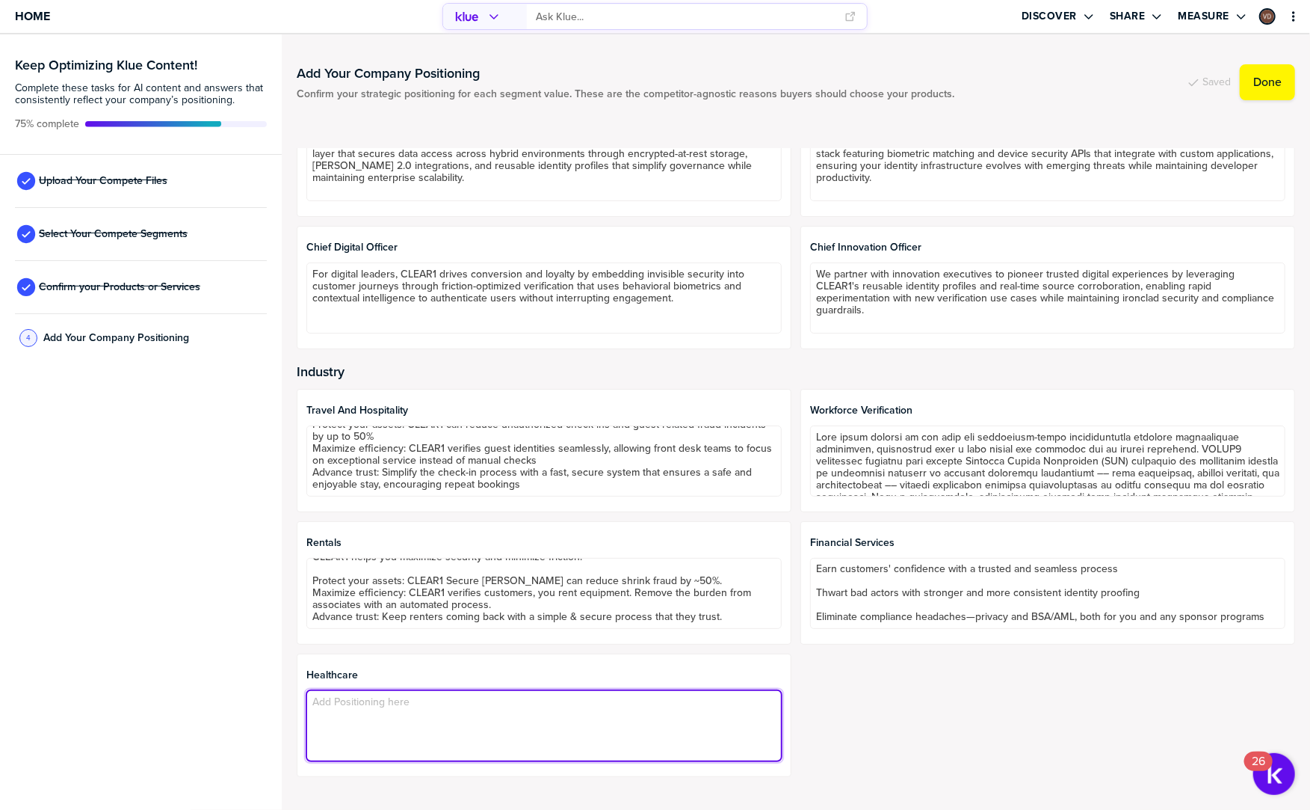
click at [552, 692] on textarea at bounding box center [543, 725] width 475 height 71
click at [413, 713] on textarea at bounding box center [543, 725] width 475 height 71
paste textarea "CLEAR’s biometric verification secures health data and streamlines operations a…"
type textarea "CLEAR’s biometric verification secures health data and streamlines operations a…"
paste textarea "CLEAR1 delivers trusted verification for patients and providers at every step o…"
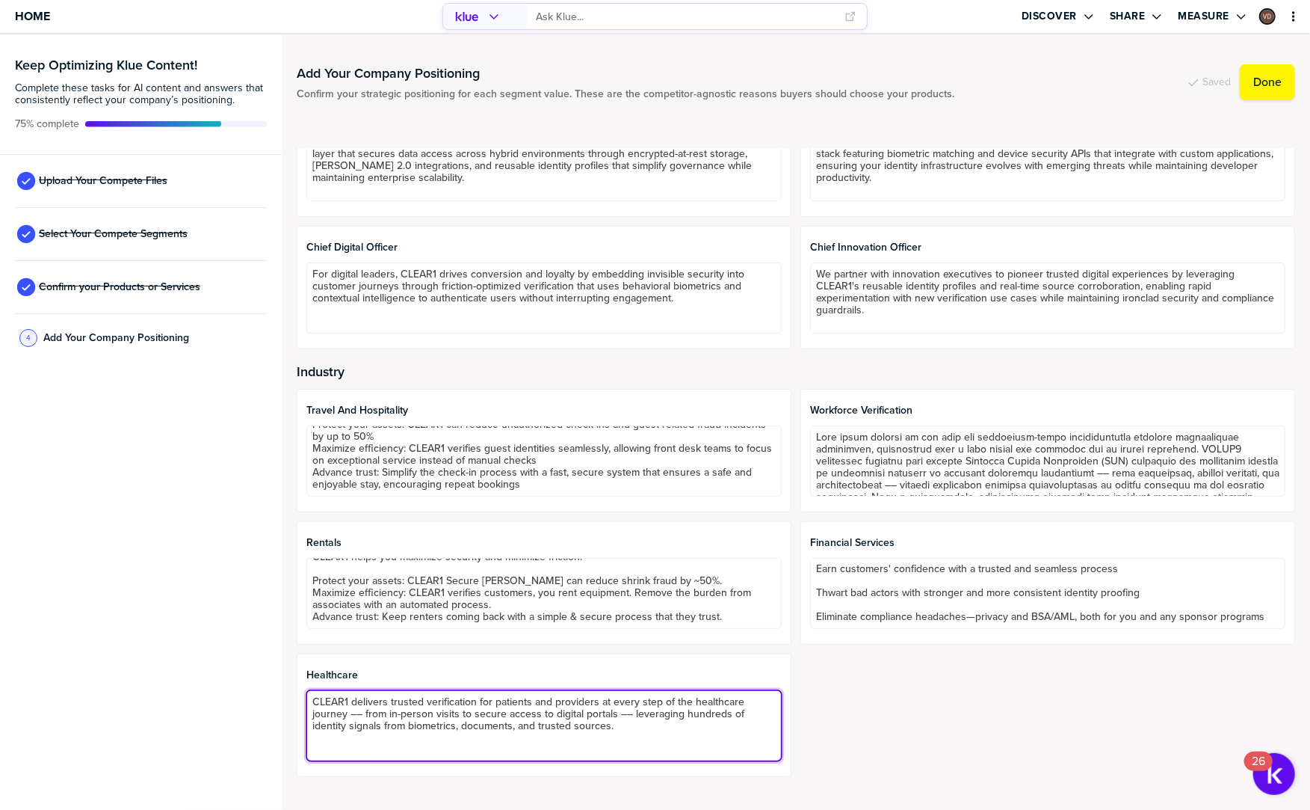
click at [362, 743] on textarea "CLEAR1 delivers trusted verification for patients and providers at every step o…" at bounding box center [543, 725] width 475 height 71
paste textarea "Protect HEALTH DATA STREAMLINE OPERATIONS SEAMLESSLY INTEGRATE Strengthen secur…"
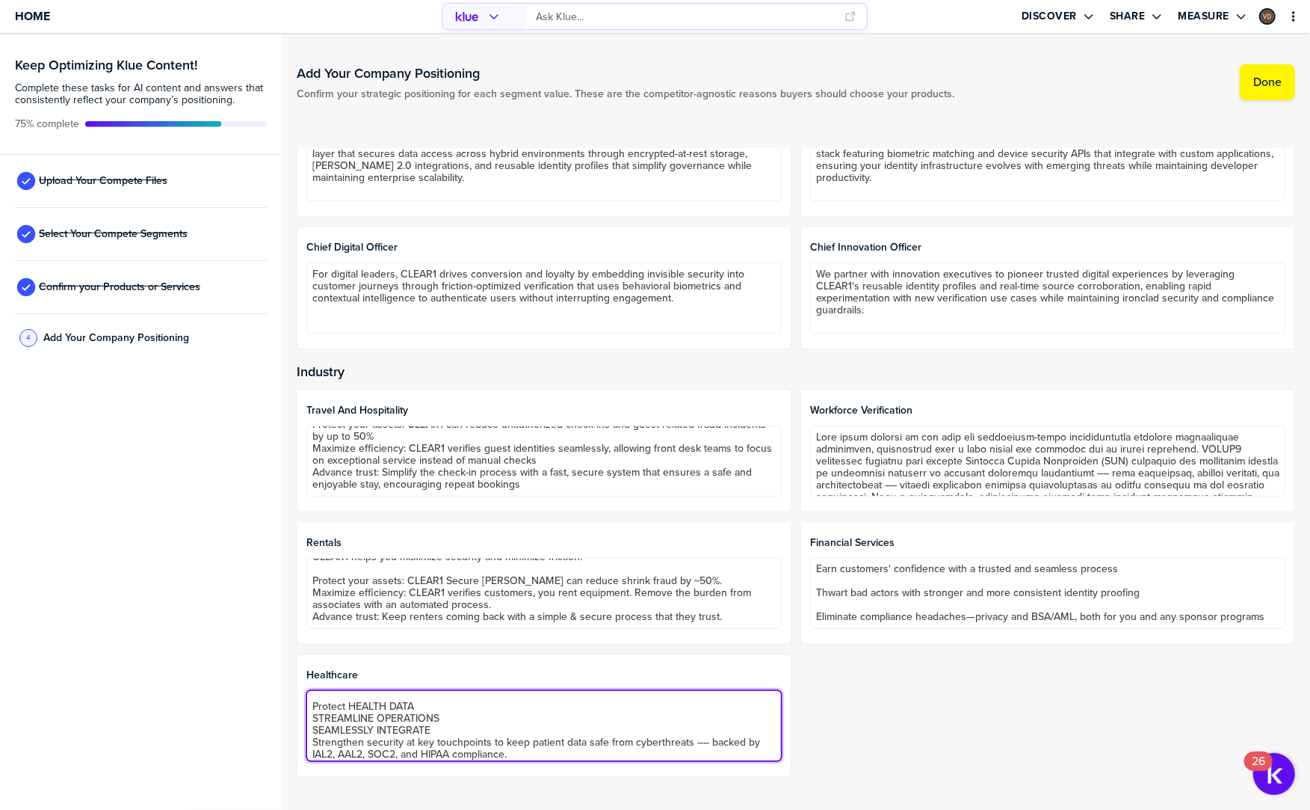
scroll to position [45, 0]
click at [438, 705] on textarea "CLEAR1 delivers trusted verification for patients and providers at every step o…" at bounding box center [543, 725] width 475 height 71
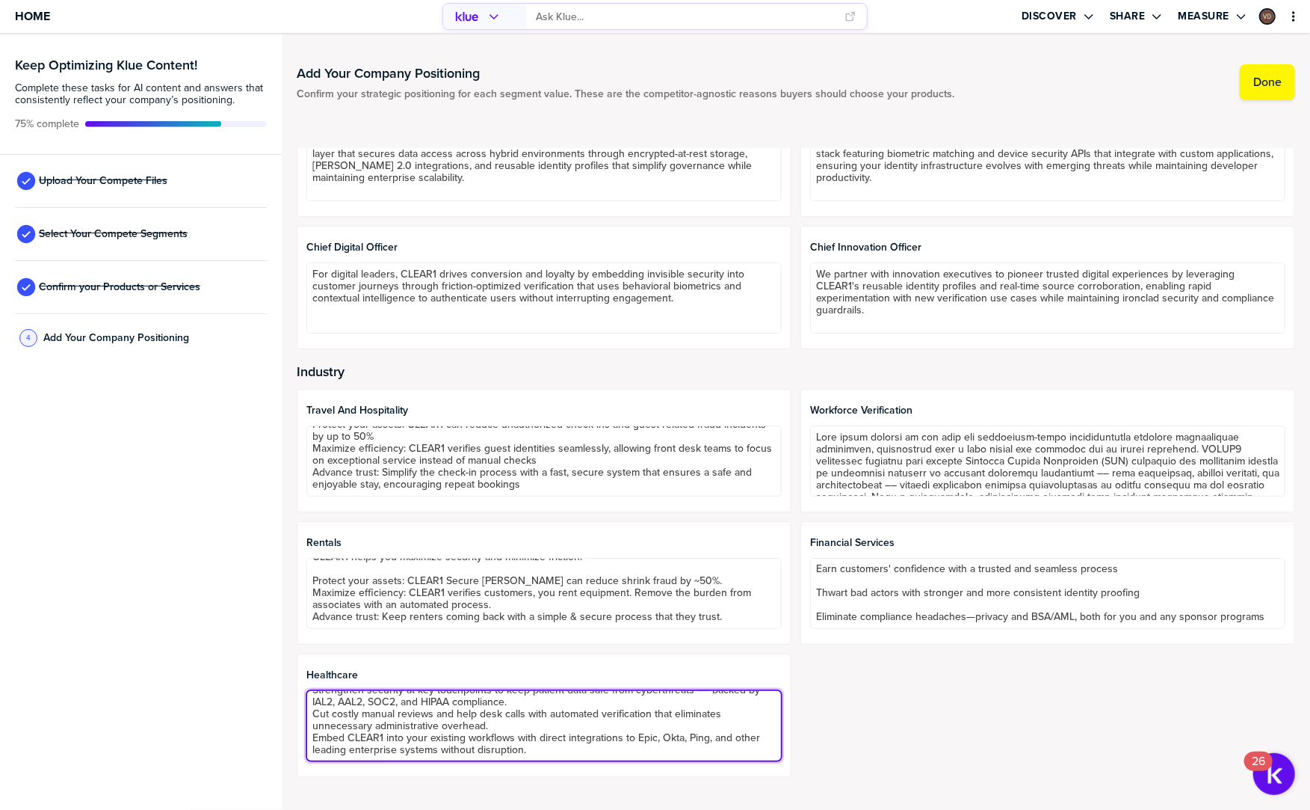
scroll to position [0, 0]
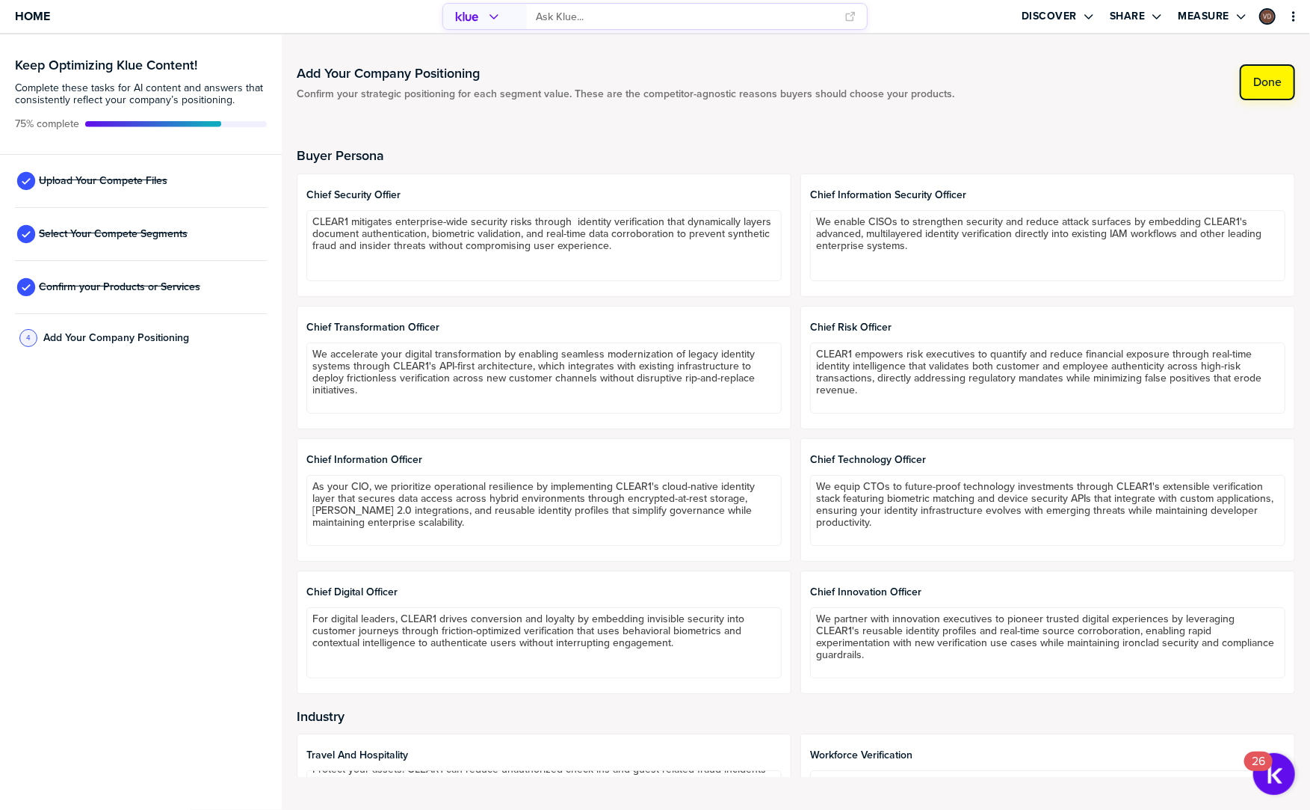
type textarea "CLEAR1 delivers trusted verification for patients and providers at every step o…"
click at [1283, 82] on button "Done" at bounding box center [1267, 82] width 55 height 36
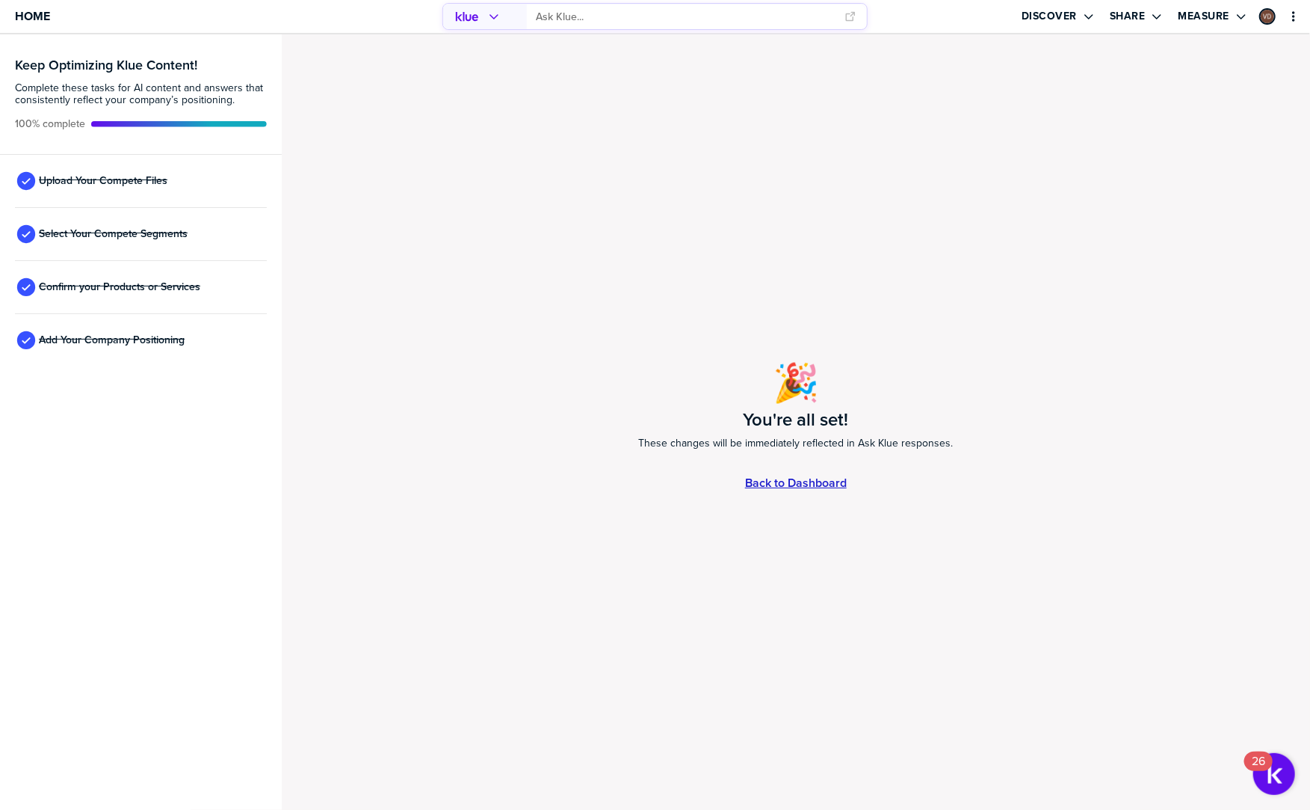
click at [832, 483] on link "Back to Dashboard" at bounding box center [796, 482] width 102 height 13
